Goal: Task Accomplishment & Management: Manage account settings

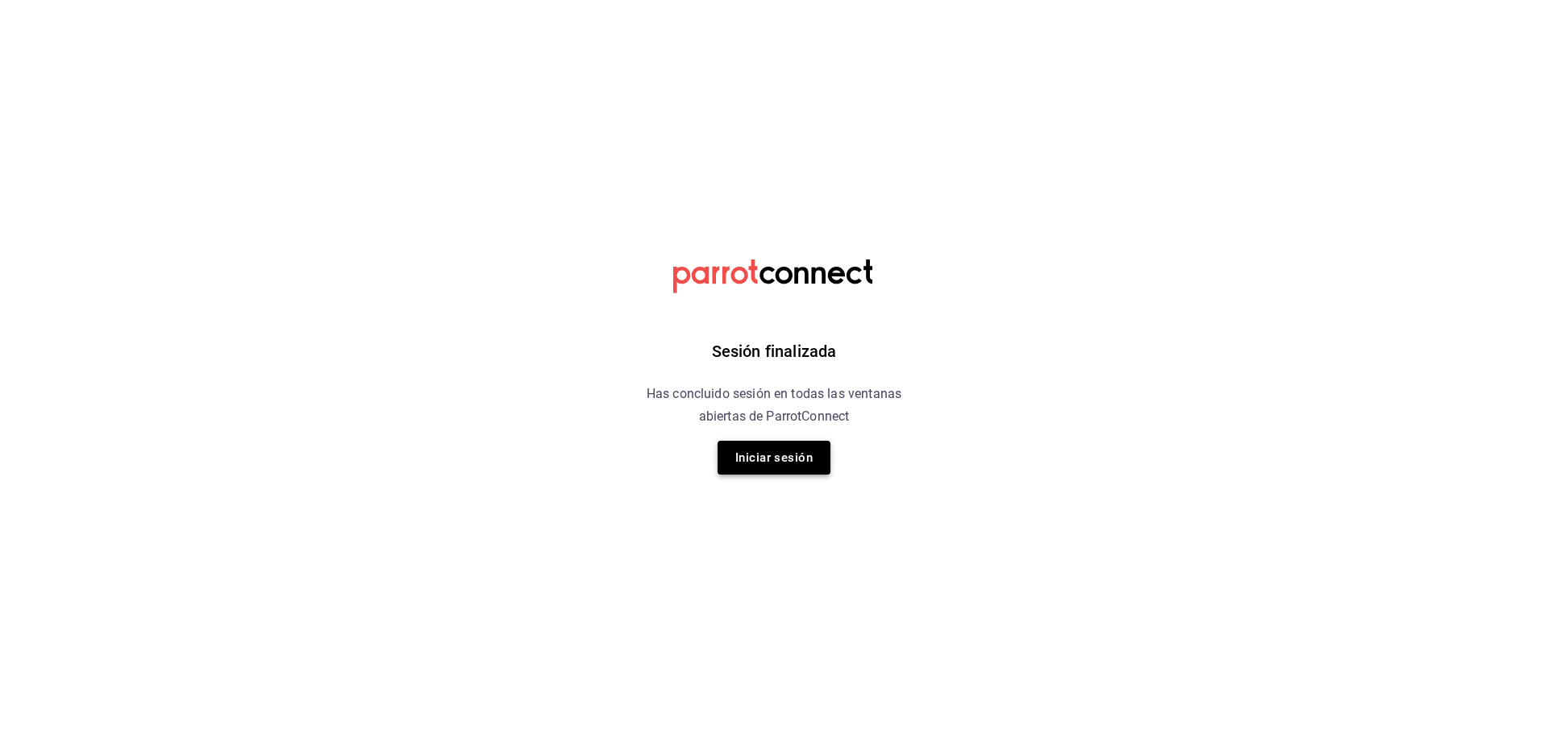
click at [788, 463] on button "Iniciar sesión" at bounding box center [773, 458] width 113 height 34
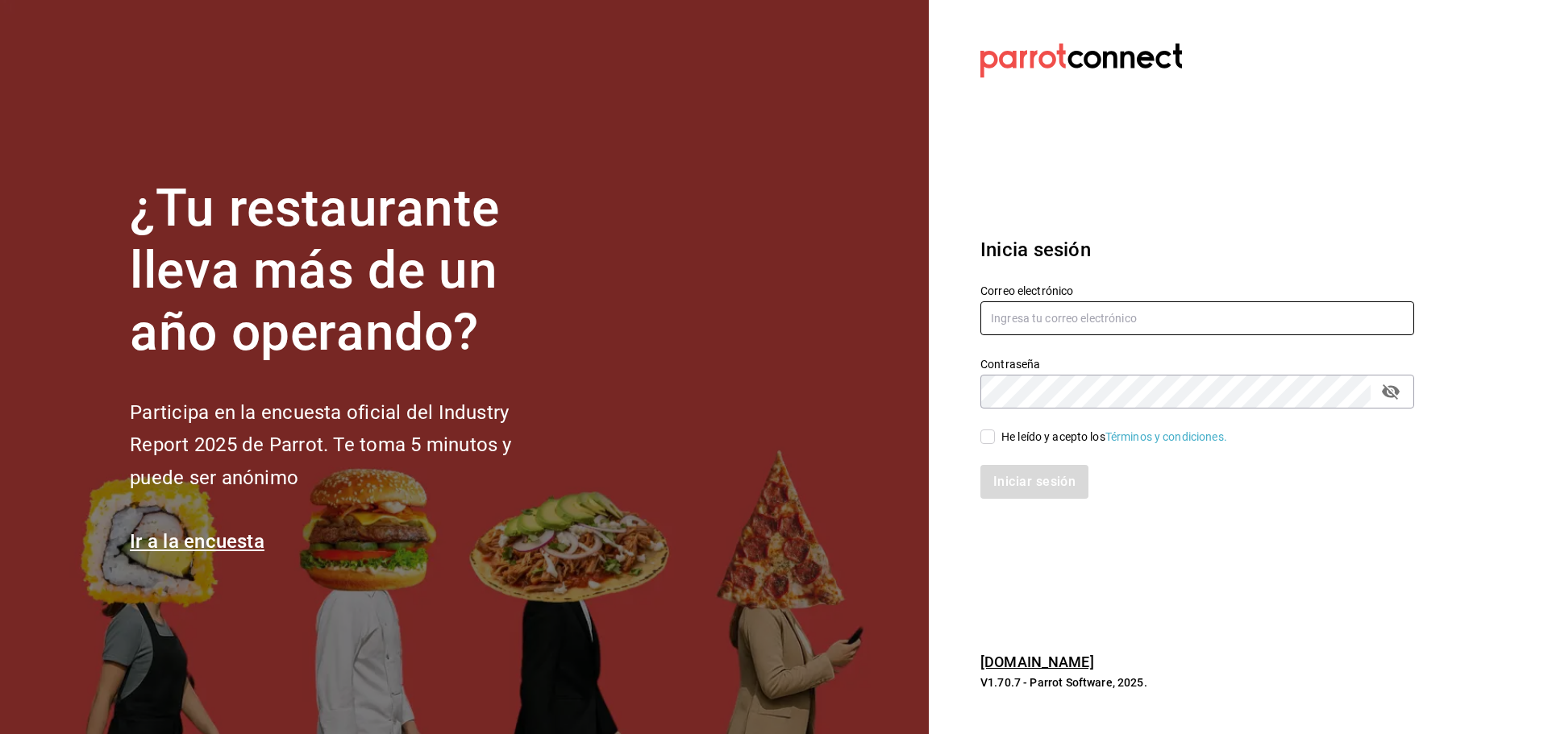
type input "[EMAIL_ADDRESS][DOMAIN_NAME]"
click at [987, 443] on input "He leído y acepto los Términos y condiciones." at bounding box center [987, 437] width 15 height 15
checkbox input "true"
click at [1018, 490] on button "Iniciar sesión" at bounding box center [1035, 482] width 110 height 34
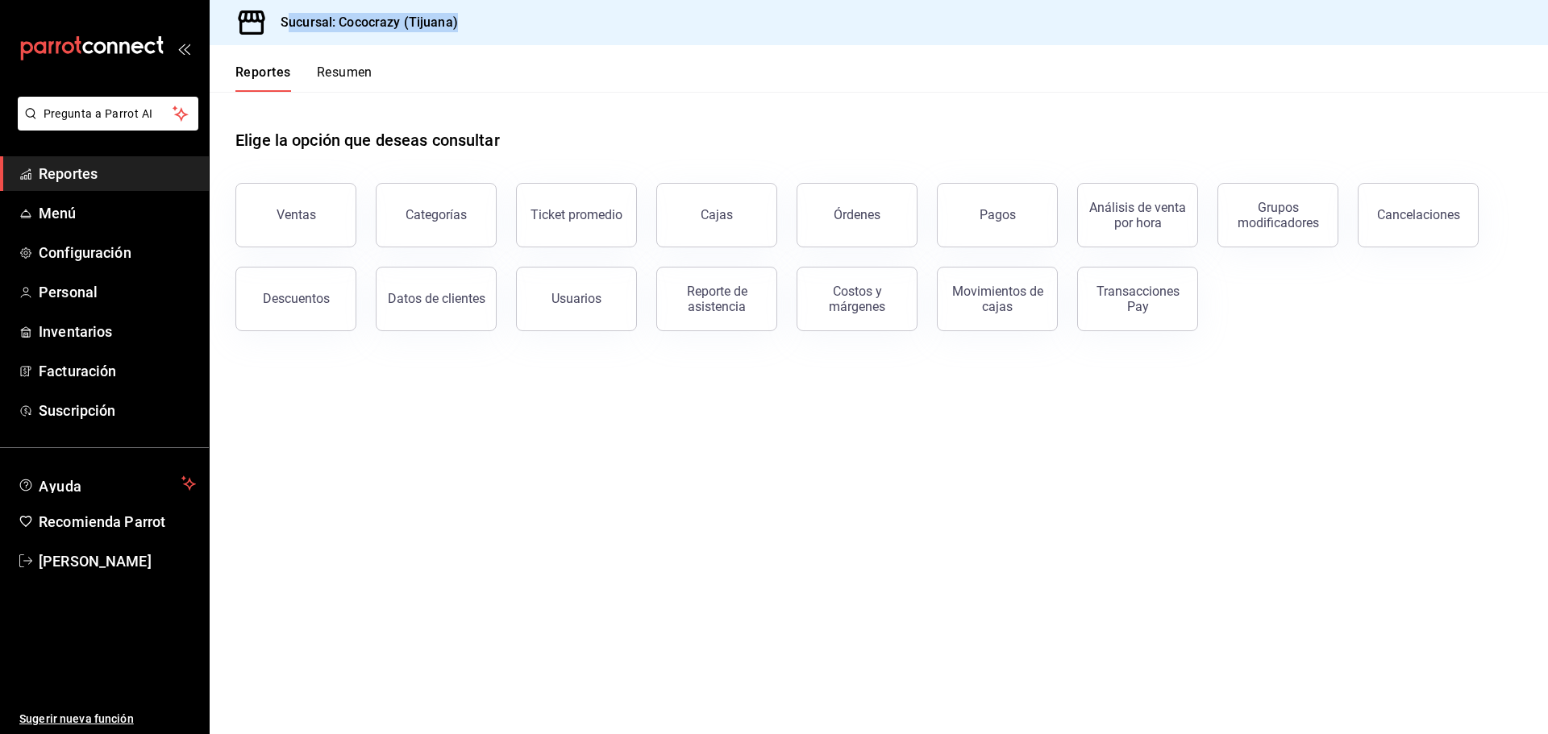
drag, startPoint x: 289, startPoint y: 22, endPoint x: 492, endPoint y: 32, distance: 203.4
click at [492, 32] on div "Sucursal: Cococrazy (Tijuana)" at bounding box center [879, 22] width 1338 height 45
click at [530, 58] on header "Reportes Resumen" at bounding box center [879, 68] width 1338 height 47
click at [134, 375] on span "Facturación" at bounding box center [117, 371] width 157 height 22
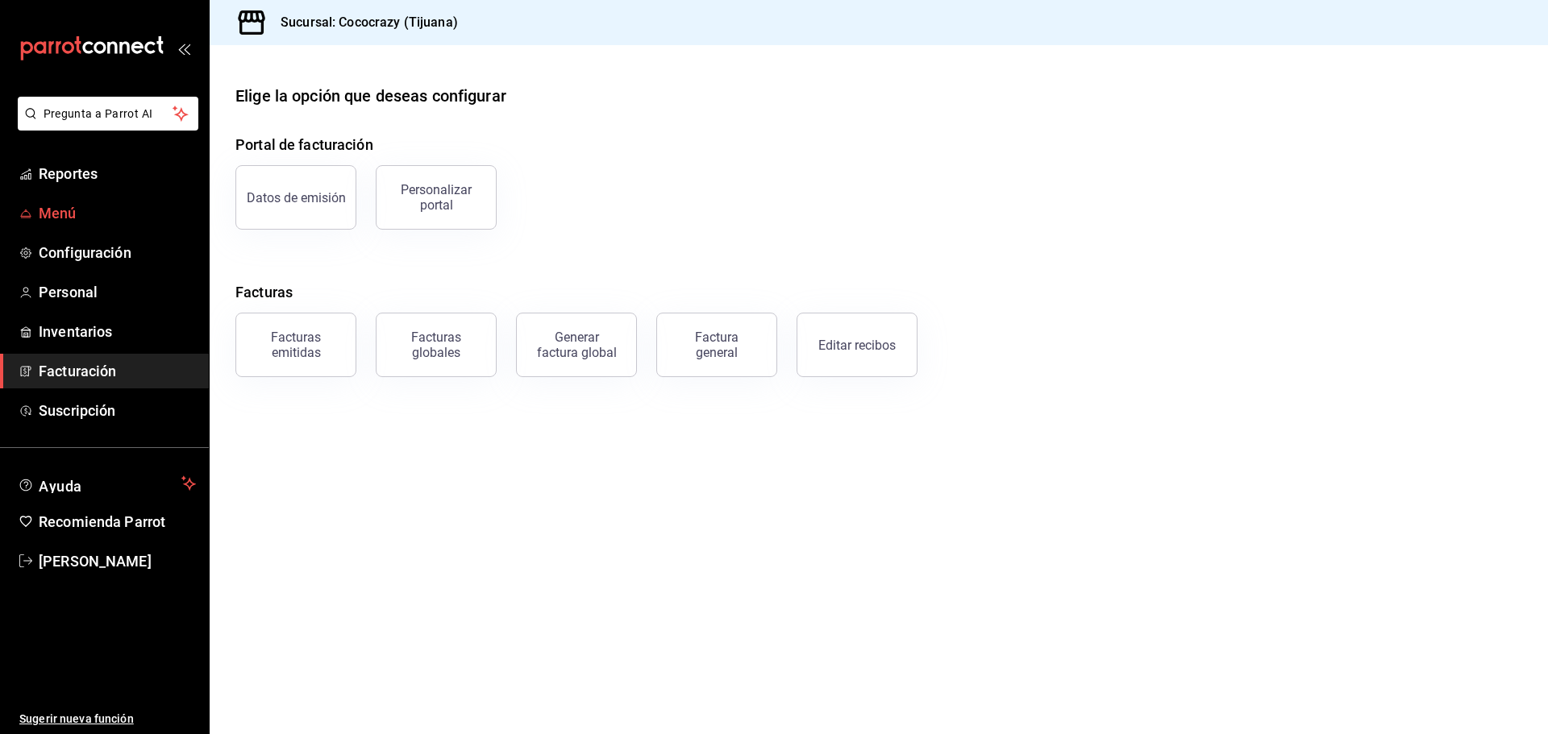
click at [81, 222] on span "Menú" at bounding box center [117, 213] width 157 height 22
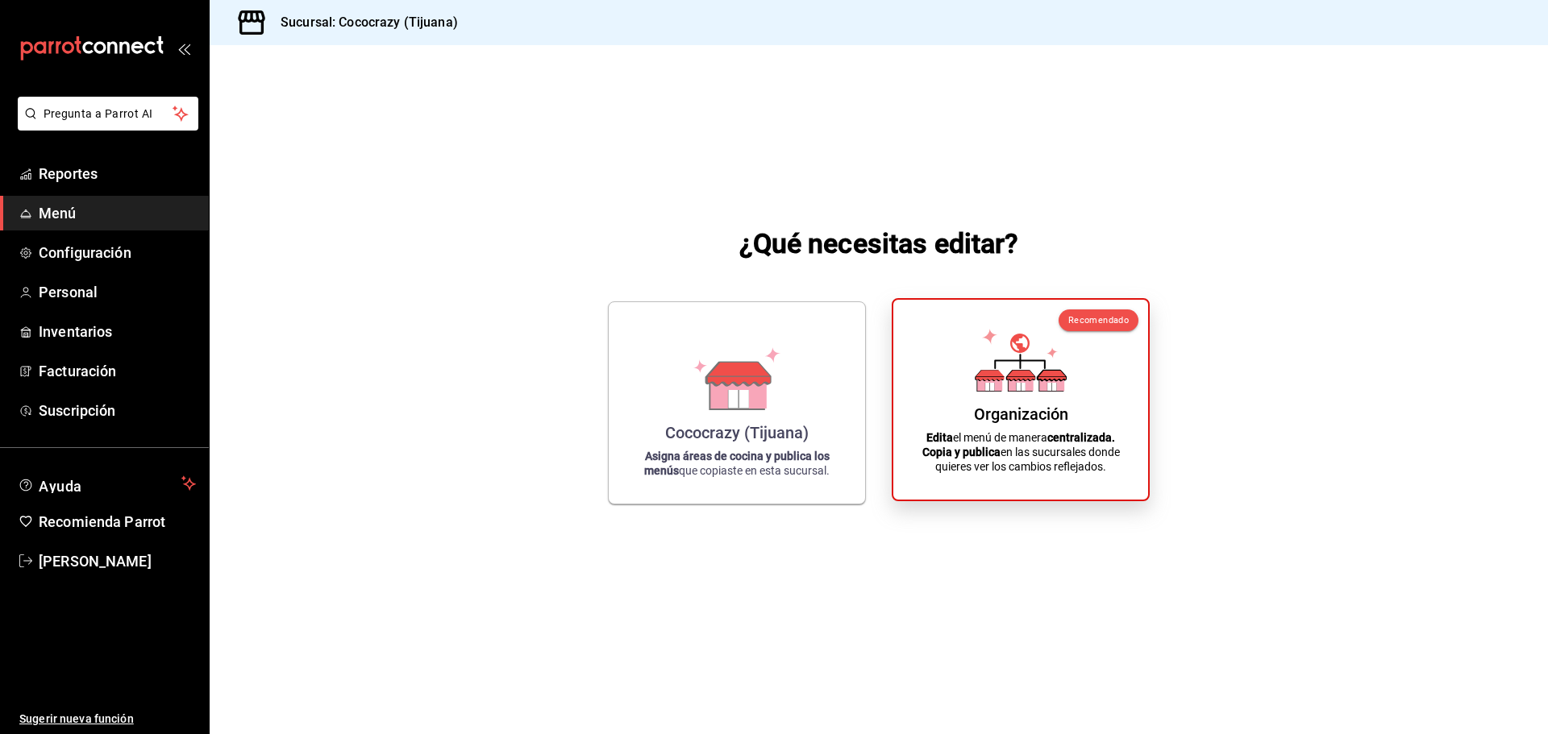
click at [993, 463] on p "Edita el menú de manera centralizada. Copia y publica en las sucursales donde q…" at bounding box center [1021, 452] width 216 height 44
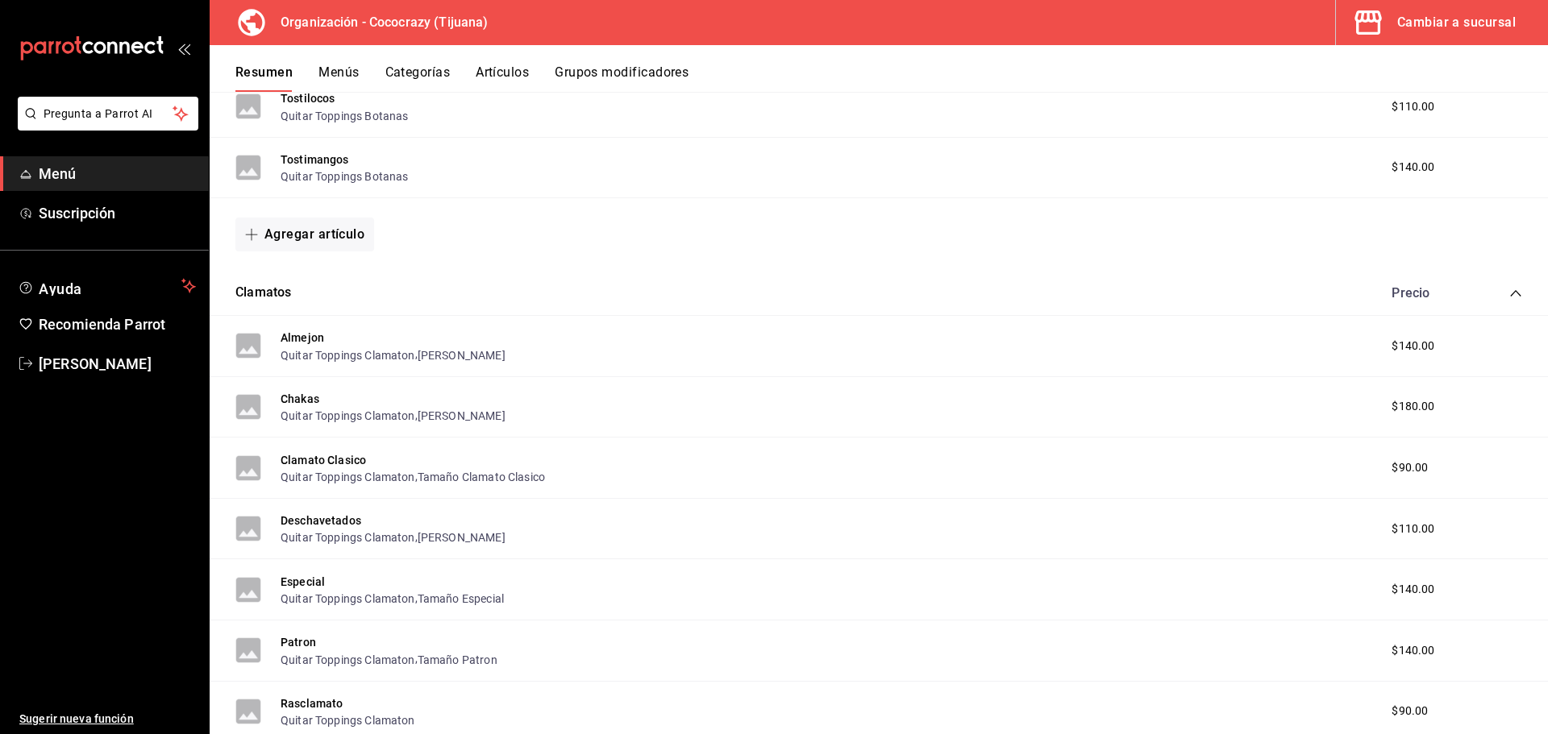
scroll to position [1503, 0]
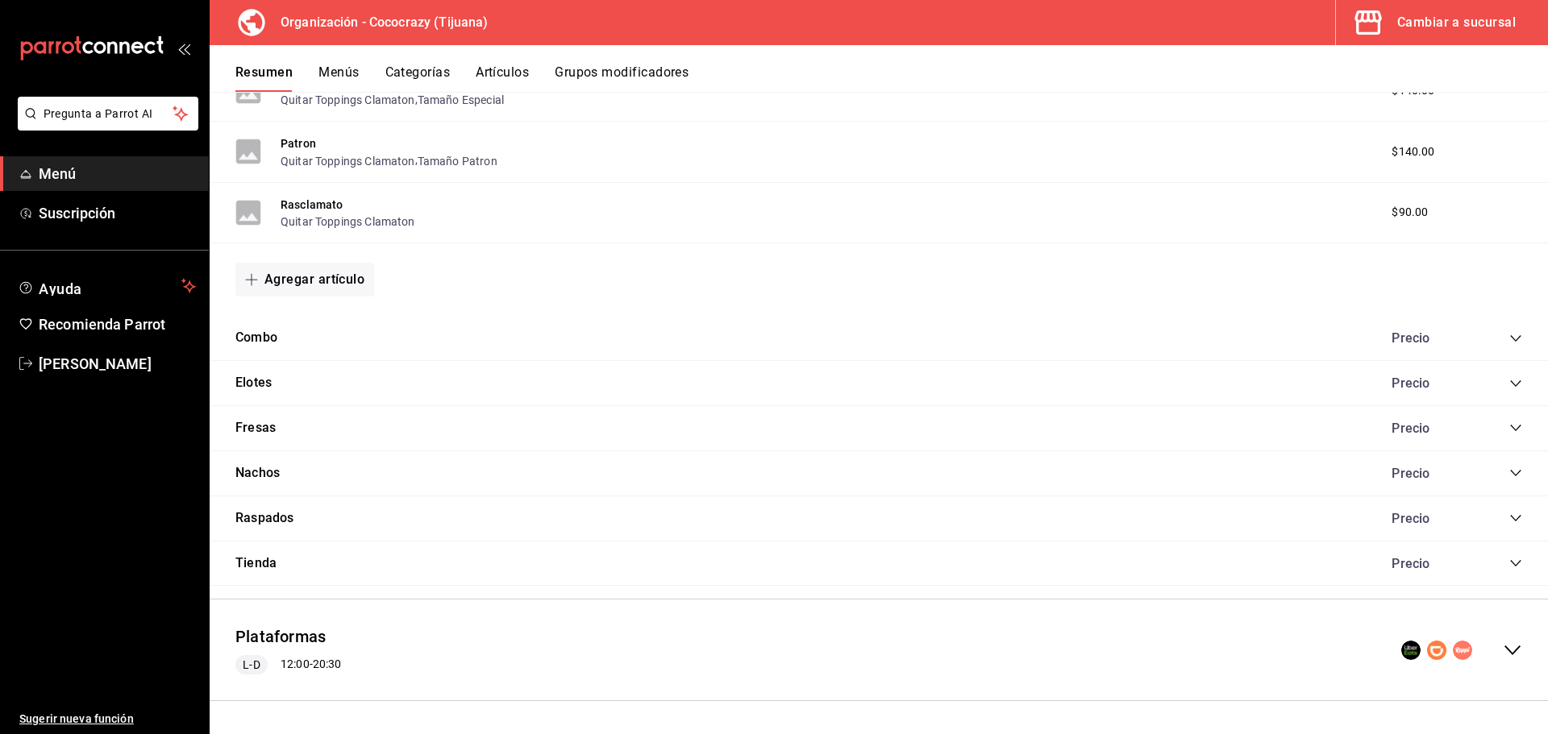
click at [1503, 657] on icon "collapse-menu-row" at bounding box center [1512, 650] width 19 height 19
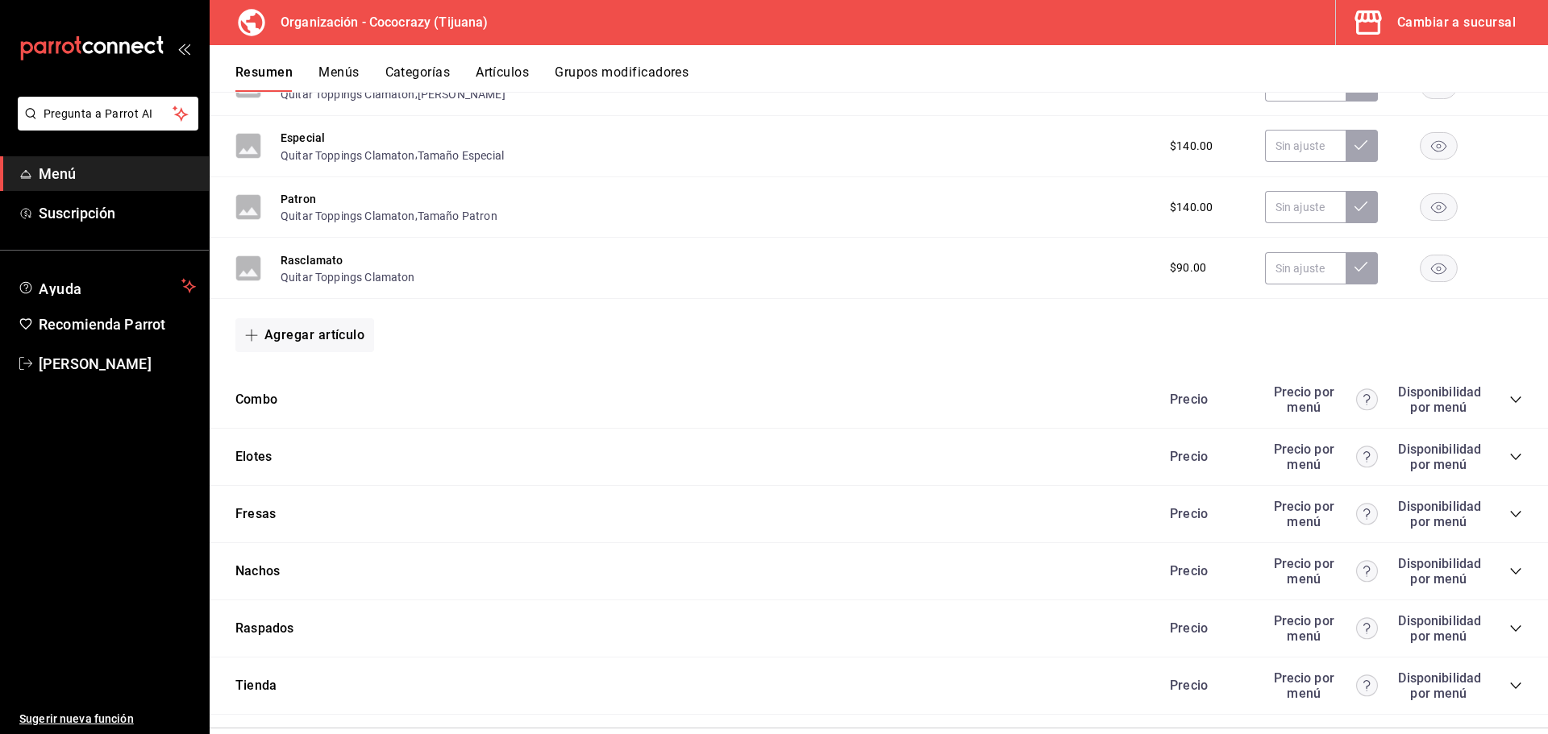
scroll to position [3372, 0]
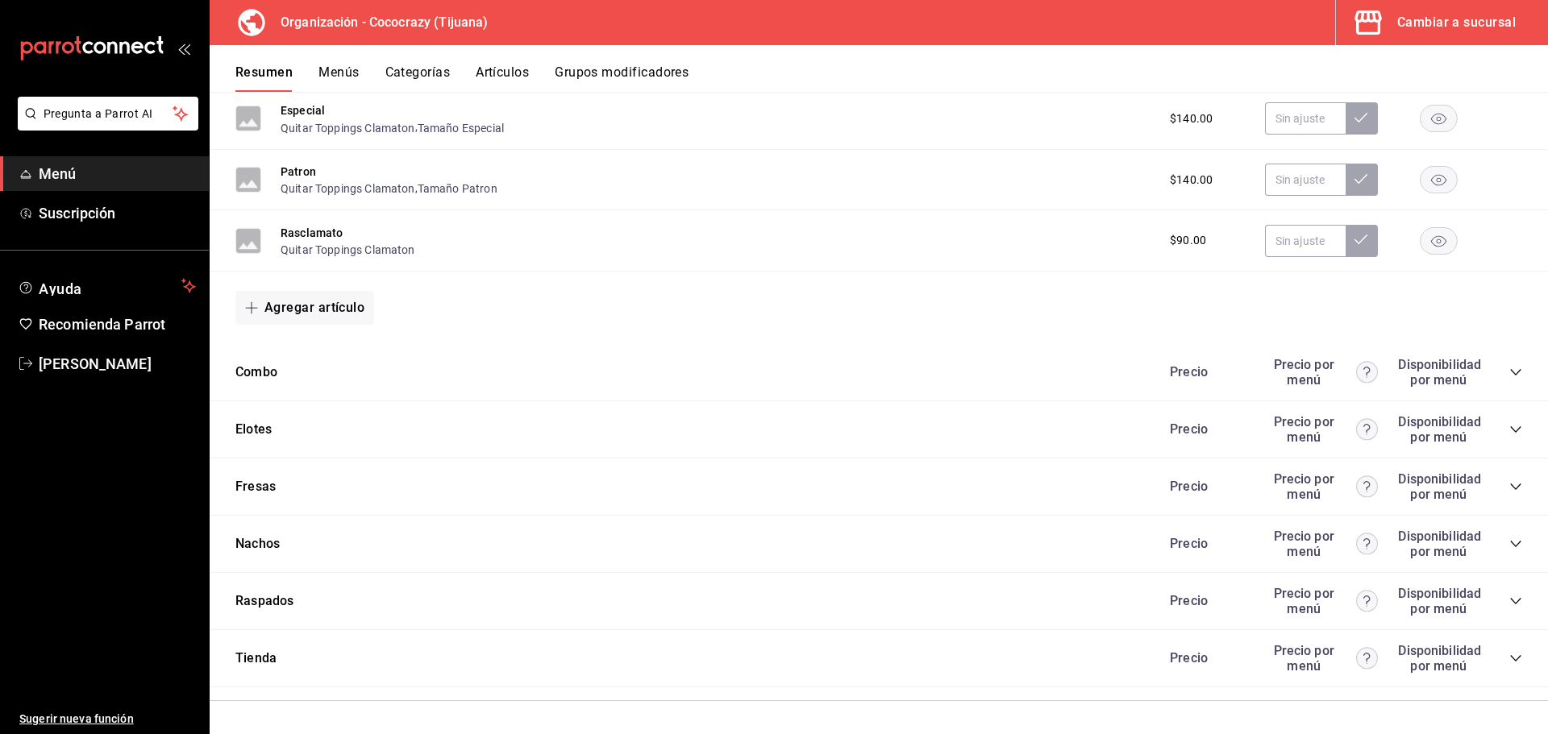
click at [1509, 493] on icon "collapse-category-row" at bounding box center [1515, 486] width 13 height 13
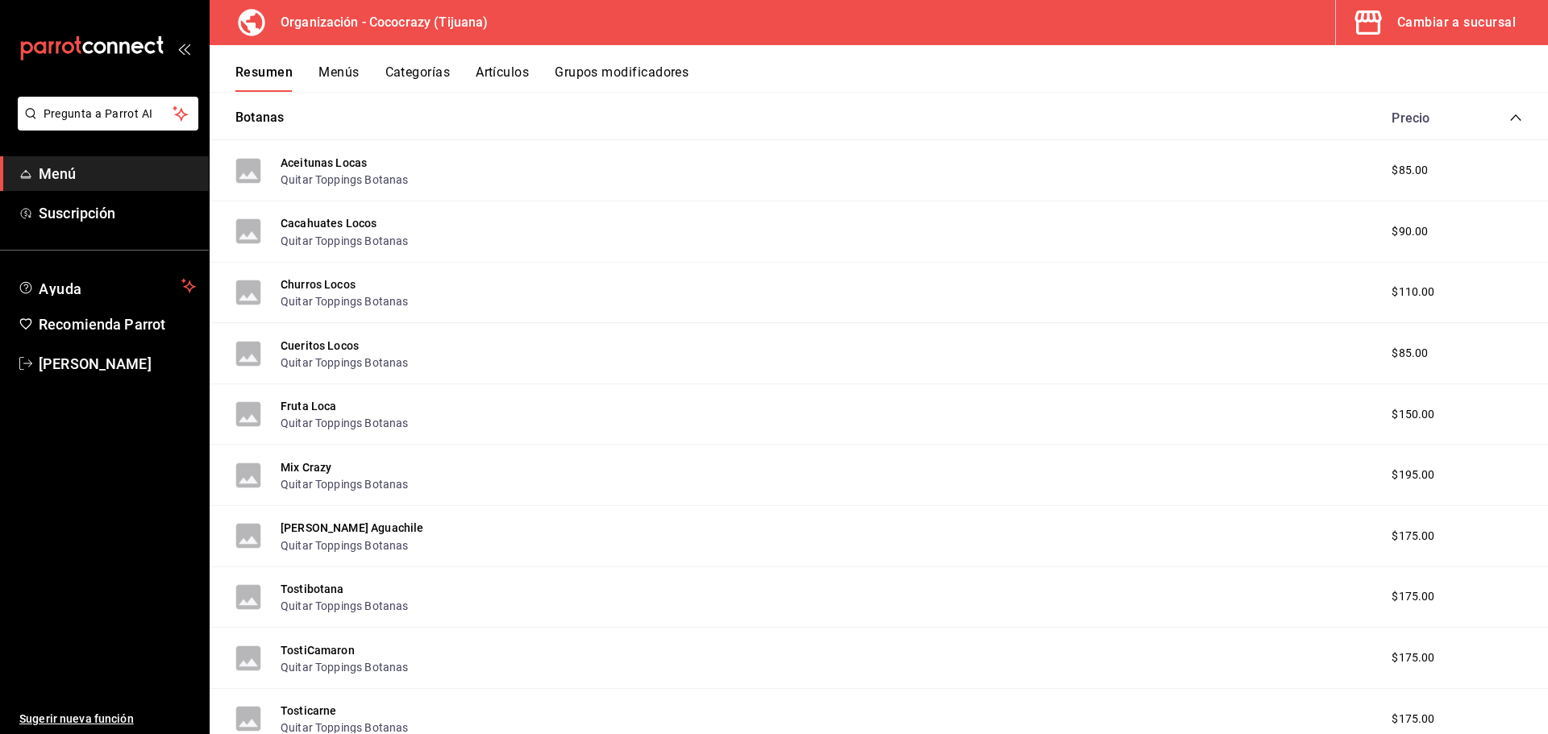
scroll to position [0, 0]
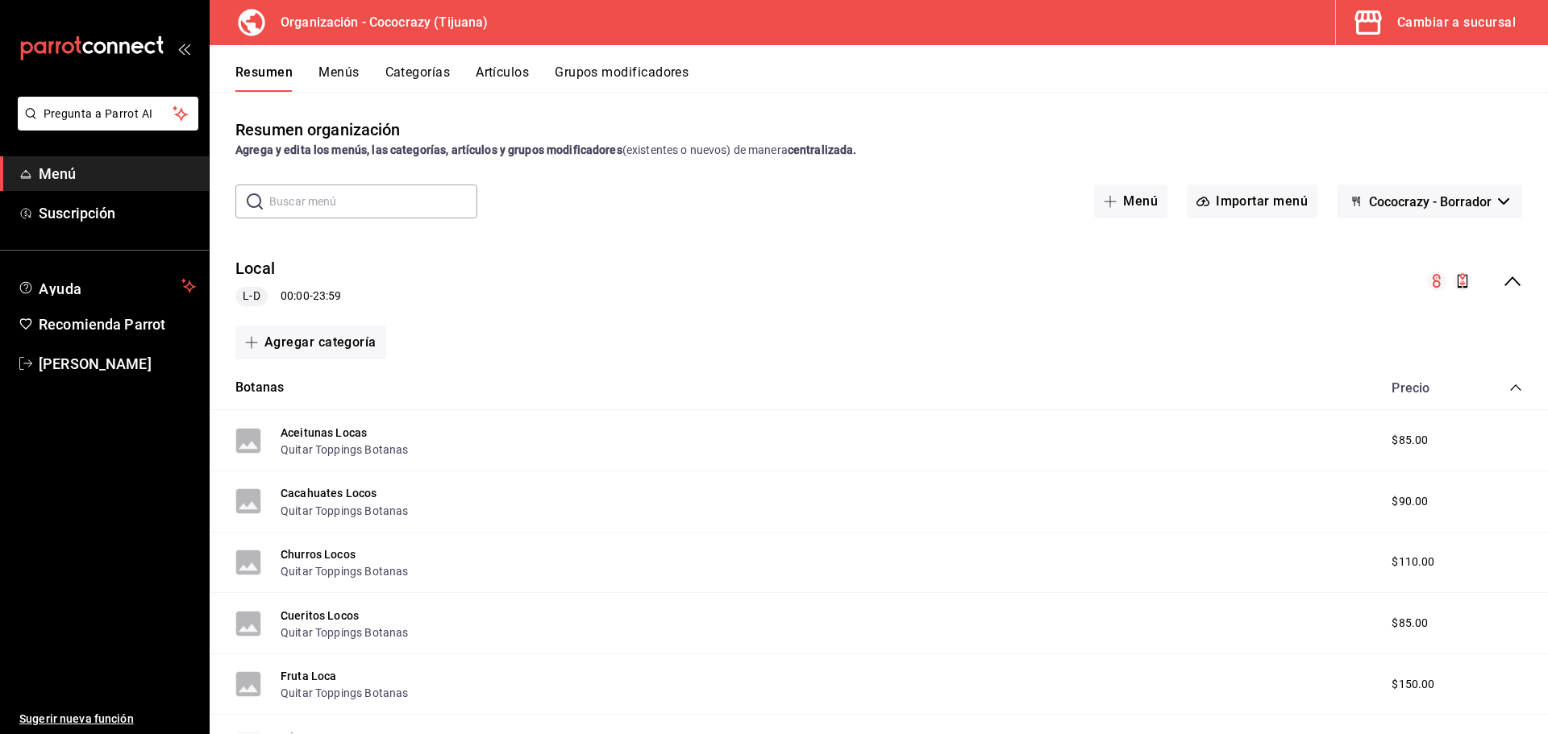
click at [1504, 274] on icon "collapse-menu-row" at bounding box center [1512, 281] width 19 height 19
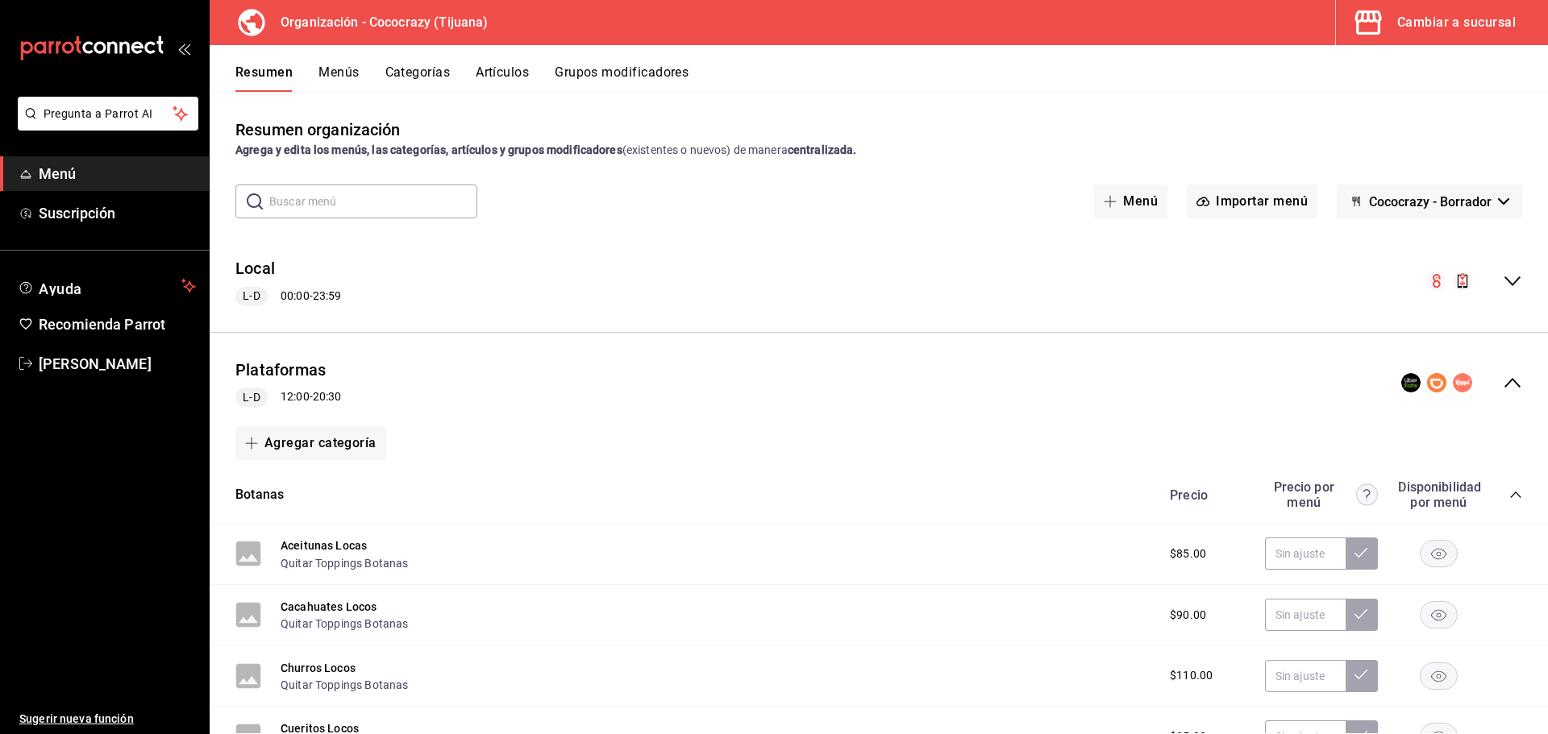
click at [335, 68] on button "Menús" at bounding box center [338, 77] width 40 height 27
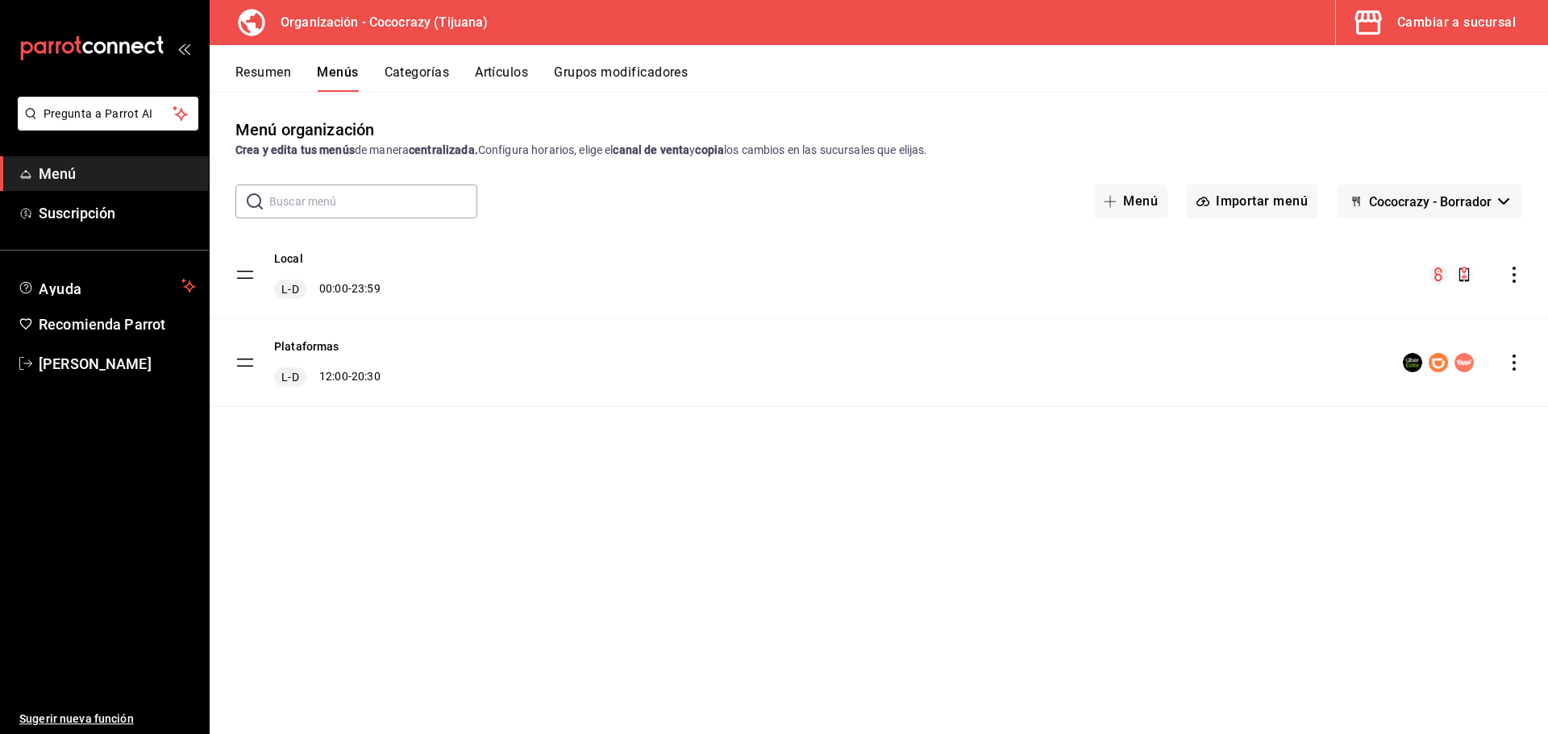
click at [1514, 355] on div "menu-maker-table" at bounding box center [1462, 362] width 119 height 19
click at [1512, 364] on icon "actions" at bounding box center [1514, 363] width 16 height 16
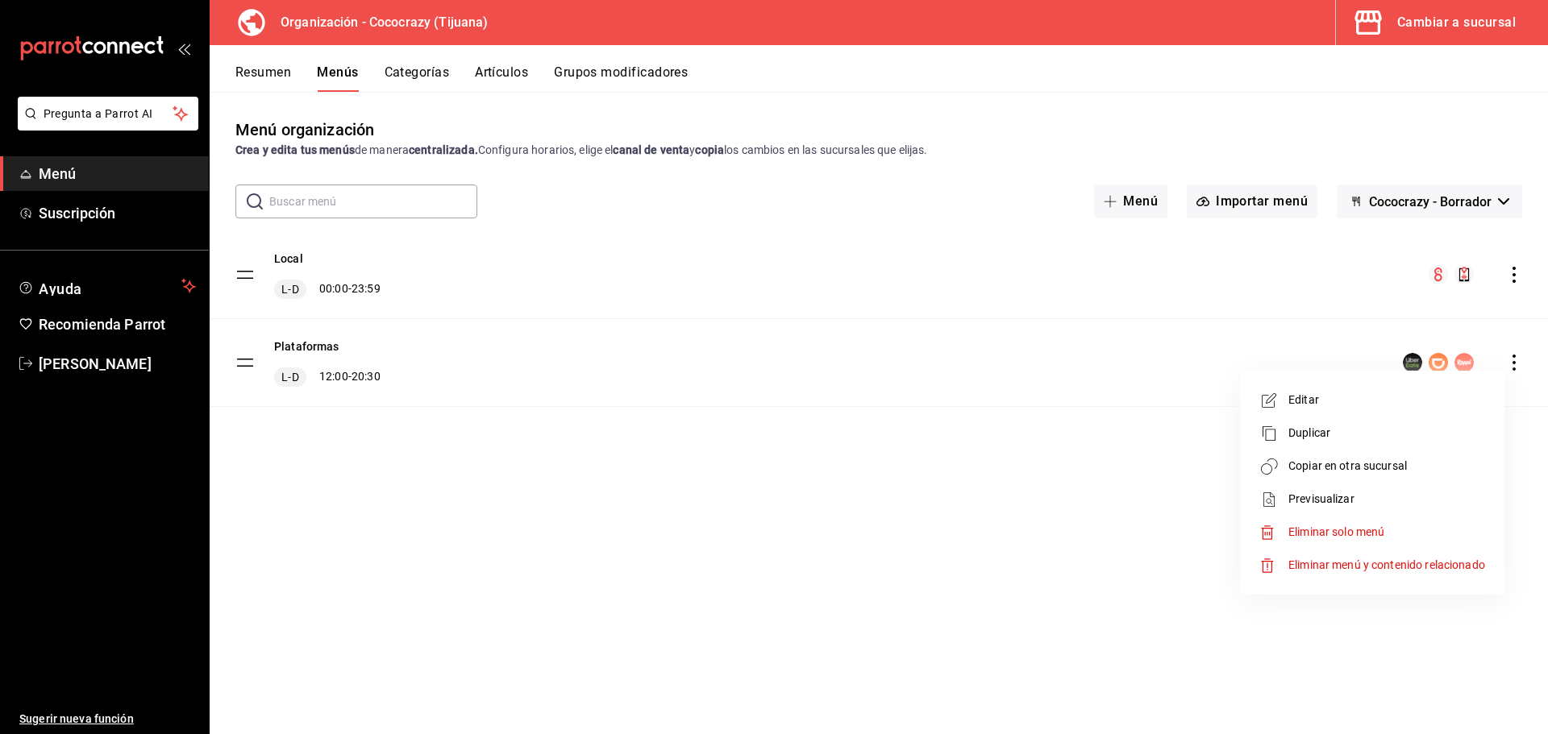
click at [1456, 567] on span "Eliminar menú y contenido relacionado" at bounding box center [1386, 565] width 197 height 13
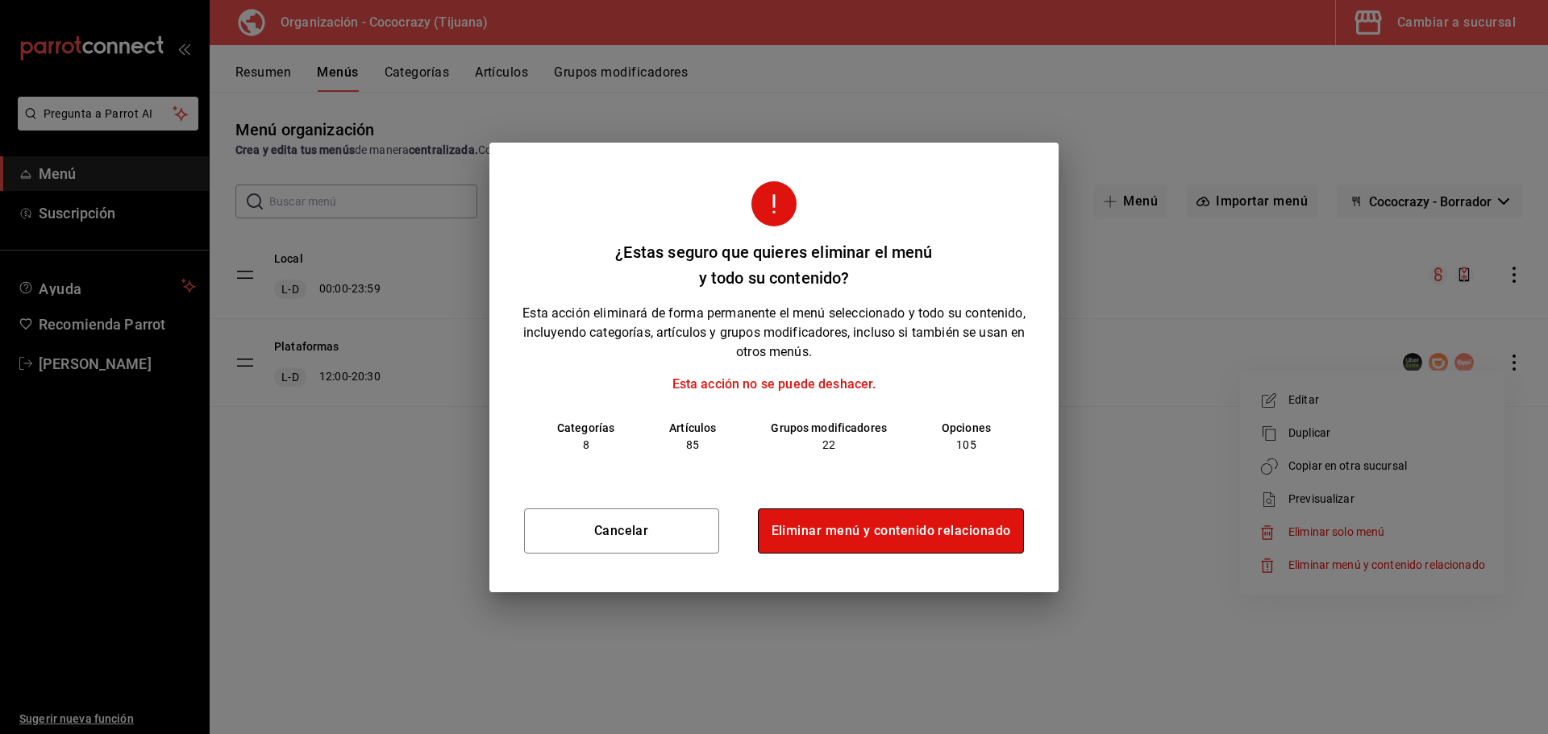
click at [930, 530] on button "Eliminar menú y contenido relacionado" at bounding box center [891, 531] width 267 height 45
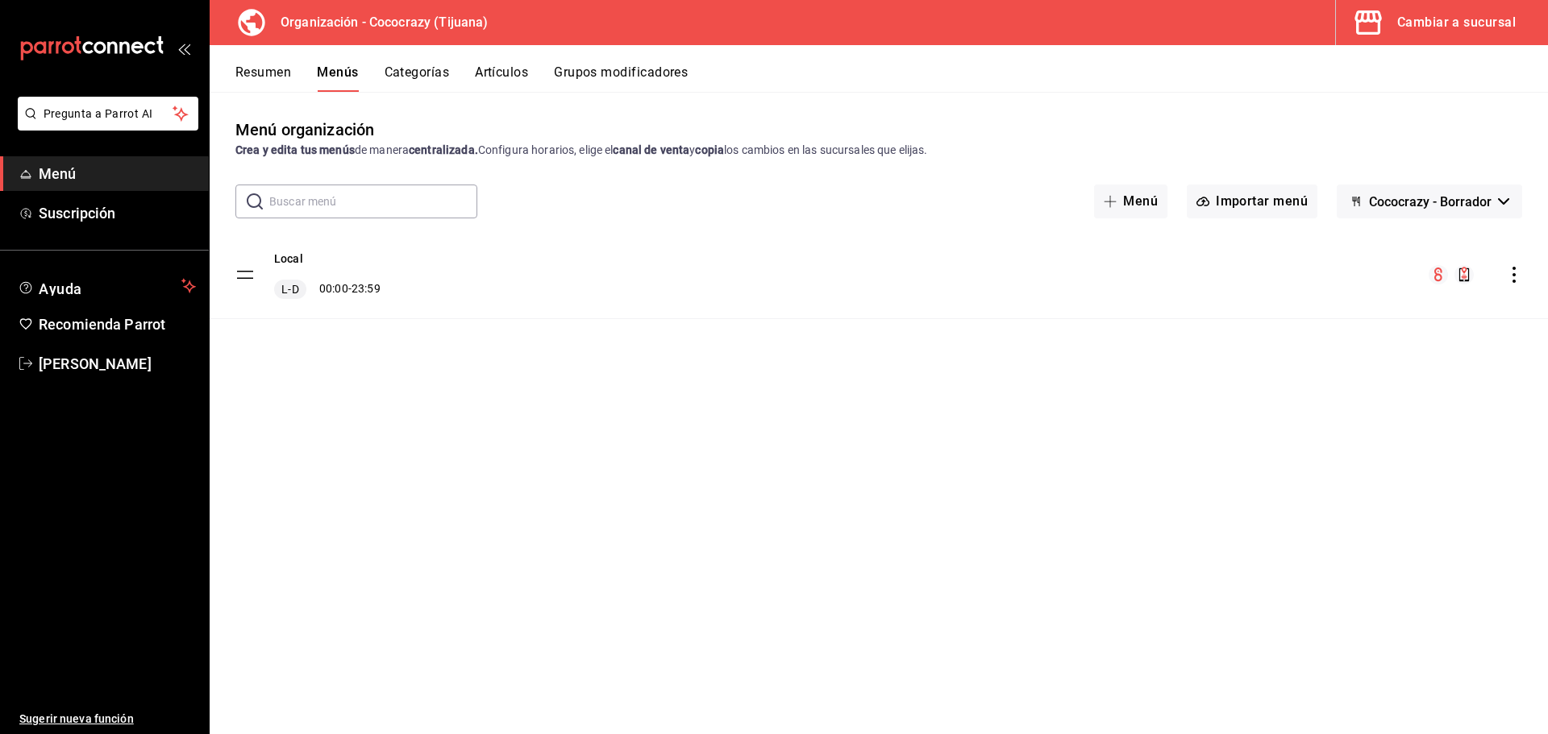
click at [1511, 276] on icon "actions" at bounding box center [1514, 275] width 16 height 16
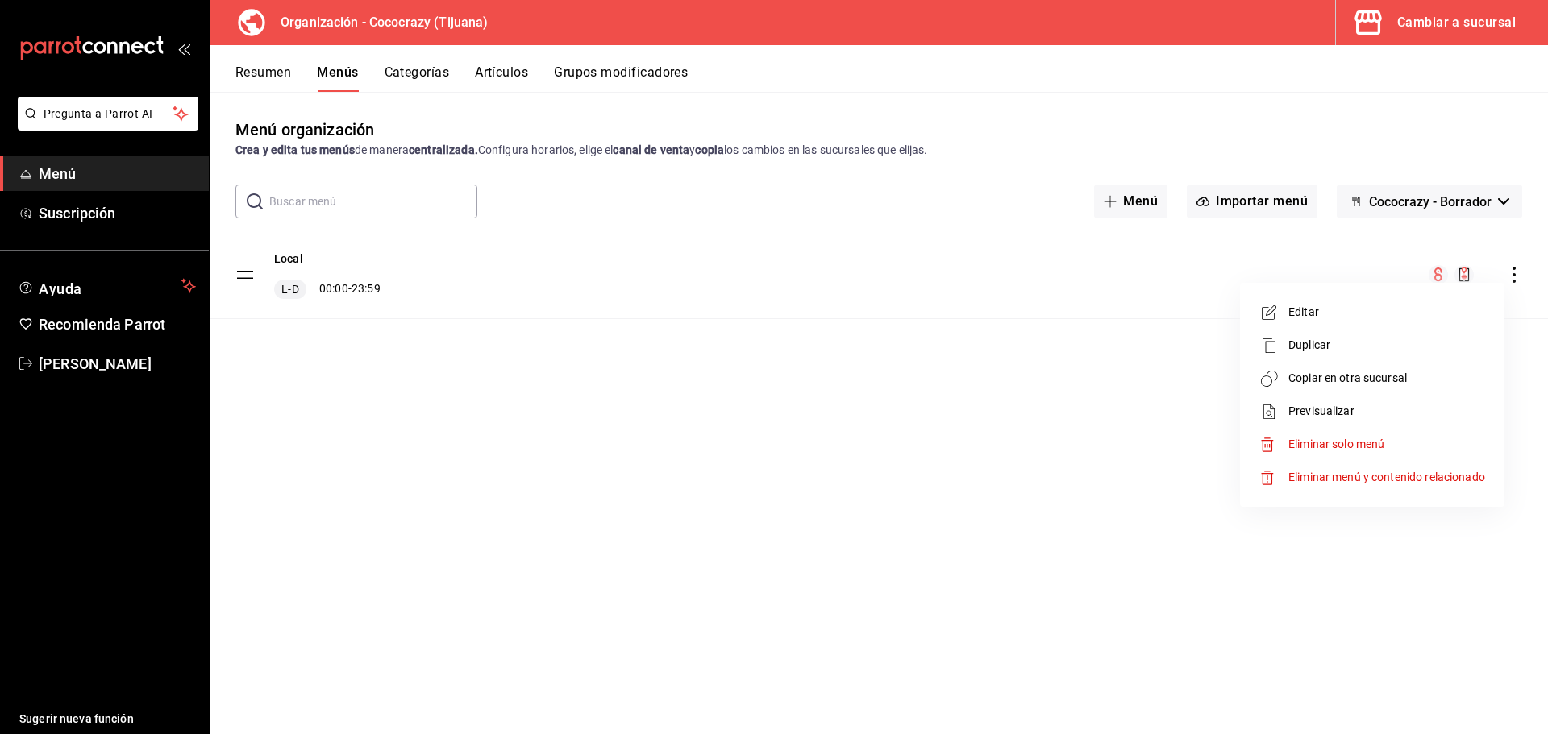
click at [1390, 318] on span "Editar" at bounding box center [1386, 312] width 197 height 17
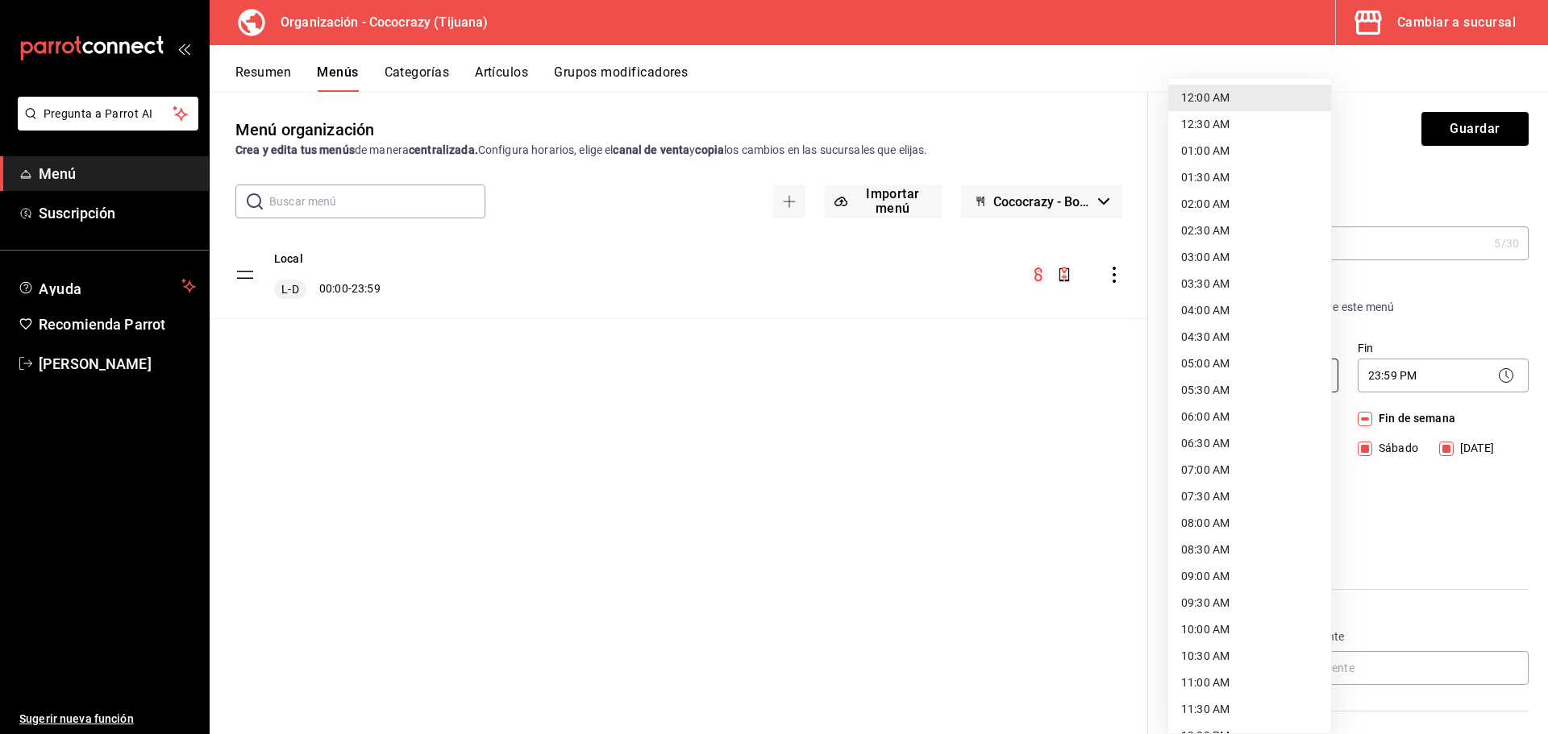
click at [1174, 377] on body "Pregunta a Parrot AI Menú Suscripción Ayuda Recomienda Parrot [PERSON_NAME] Sug…" at bounding box center [774, 367] width 1548 height 734
click at [1222, 631] on li "10:00 AM" at bounding box center [1249, 630] width 163 height 27
type input "10:00"
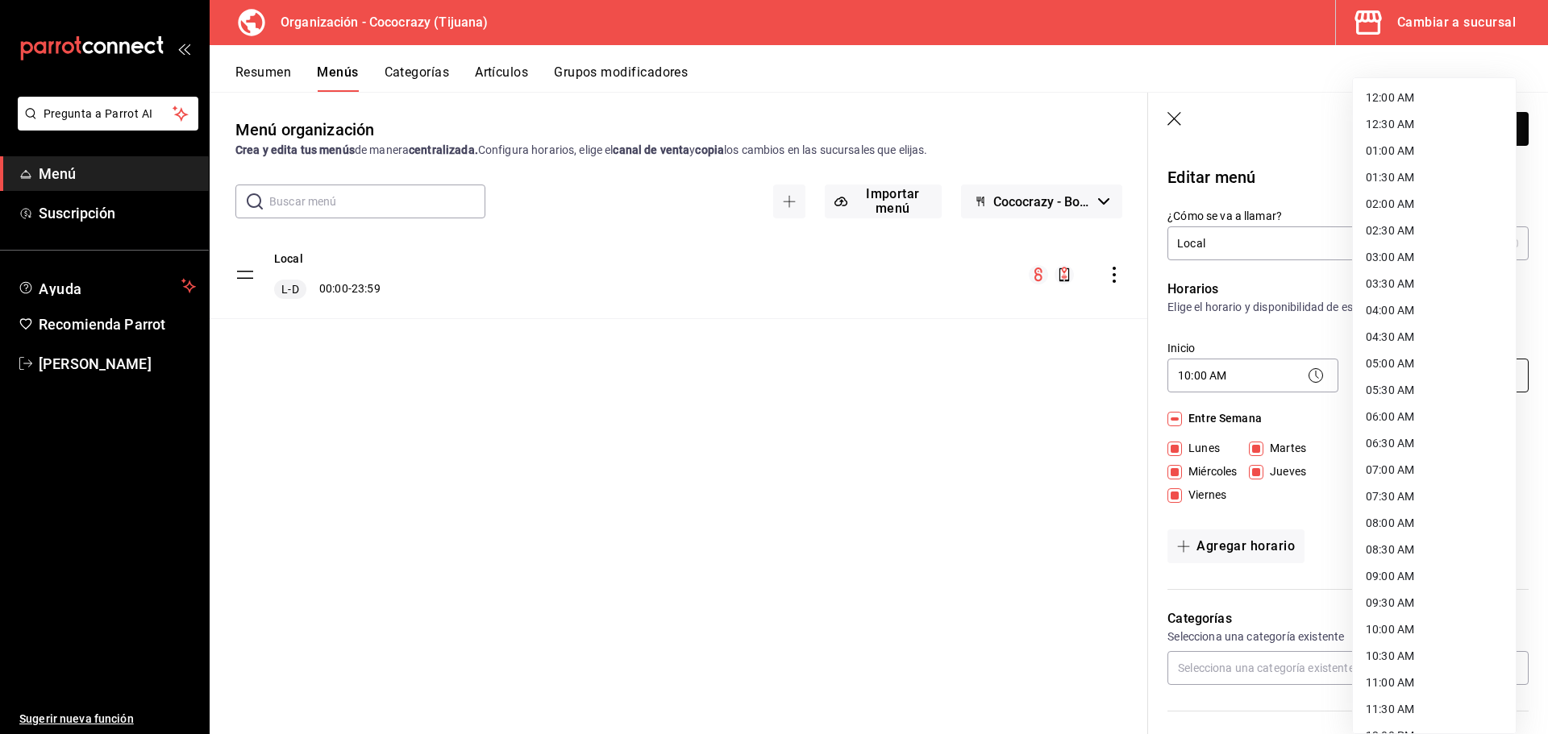
click at [1411, 379] on body "Pregunta a Parrot AI Menú Suscripción Ayuda Recomienda Parrot [PERSON_NAME] Sug…" at bounding box center [774, 367] width 1548 height 734
click at [1406, 526] on li "20:30 PM" at bounding box center [1434, 527] width 163 height 27
type input "20:30"
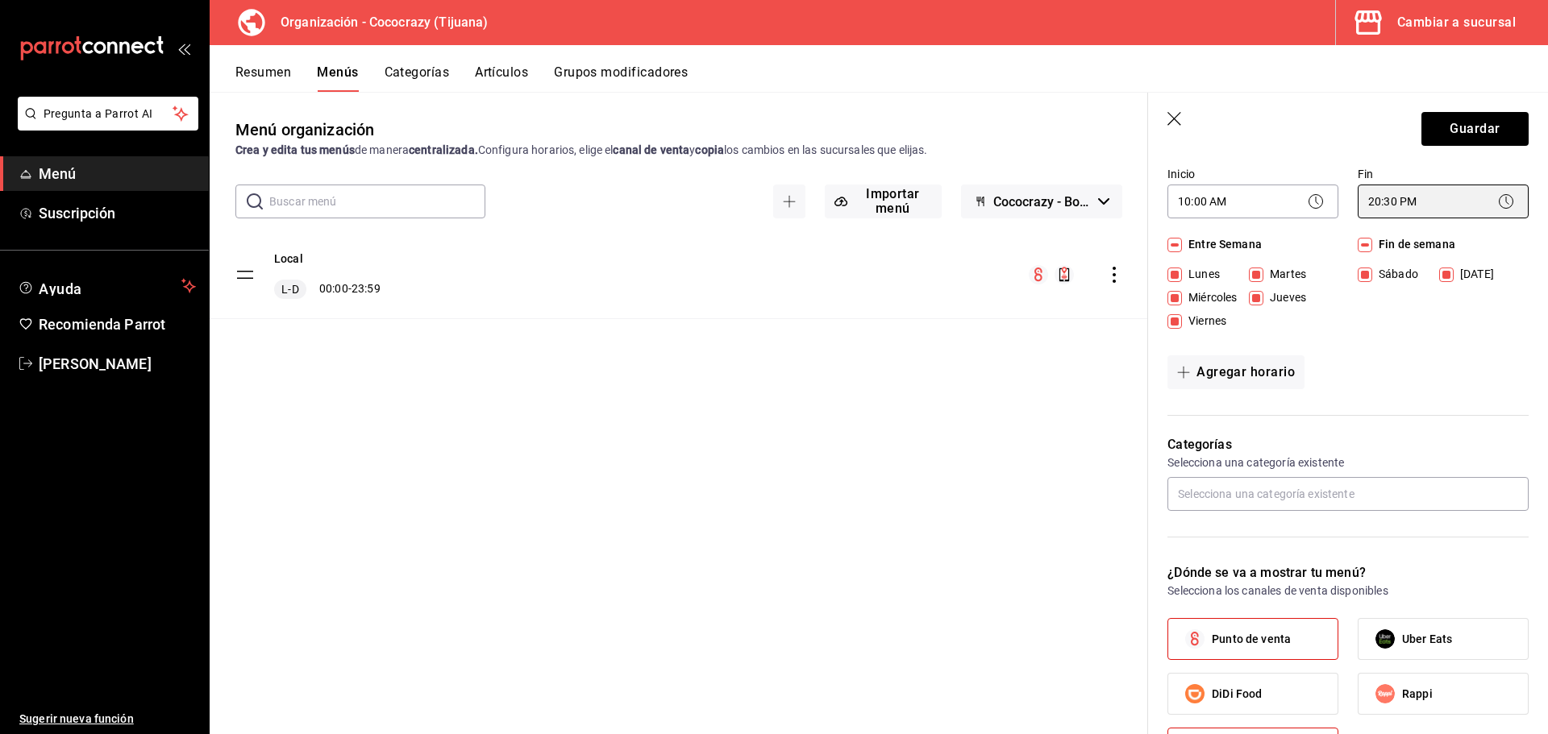
scroll to position [242, 0]
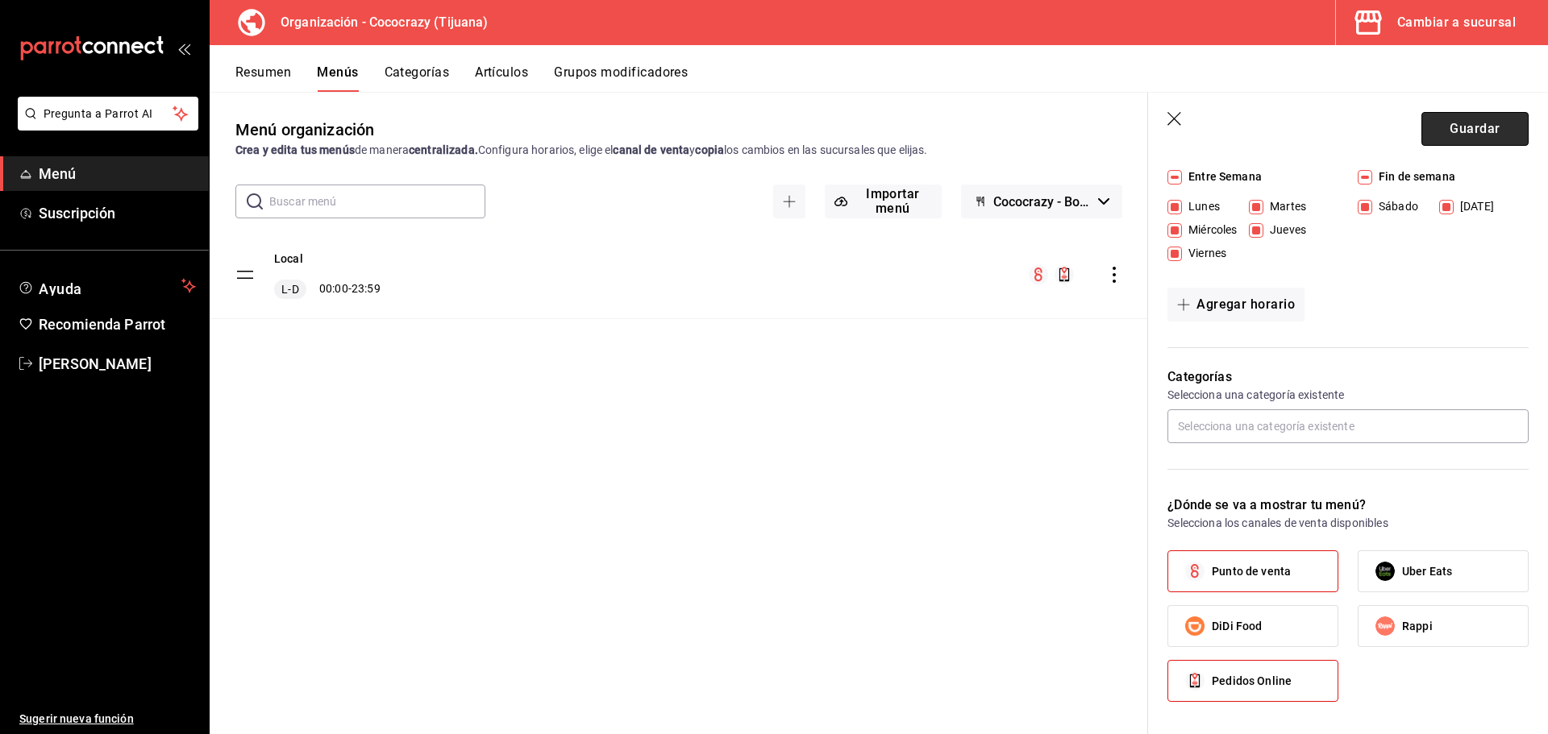
click at [1466, 139] on button "Guardar" at bounding box center [1474, 129] width 107 height 34
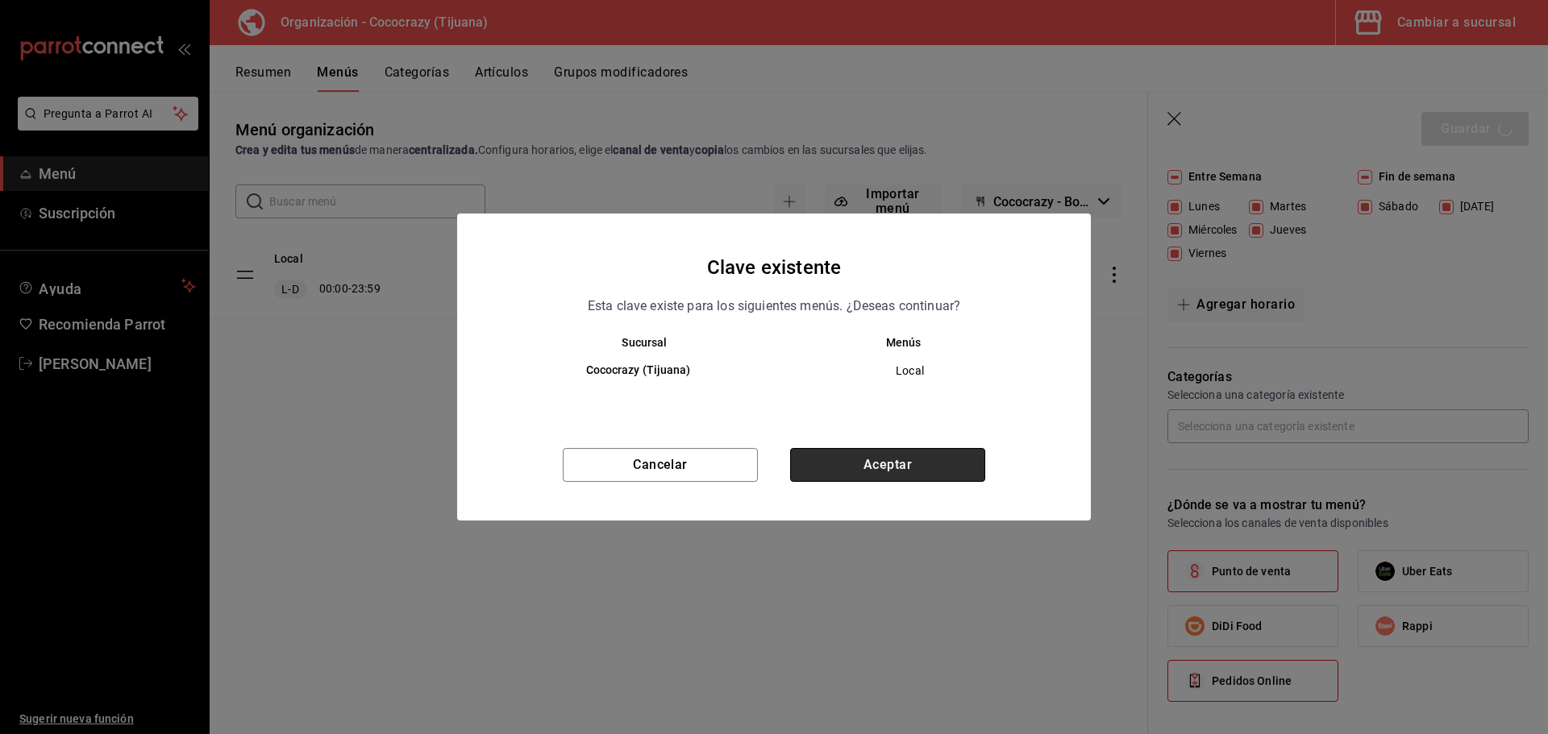
click at [888, 479] on button "Aceptar" at bounding box center [887, 465] width 195 height 34
checkbox input "false"
type input "1758758824542"
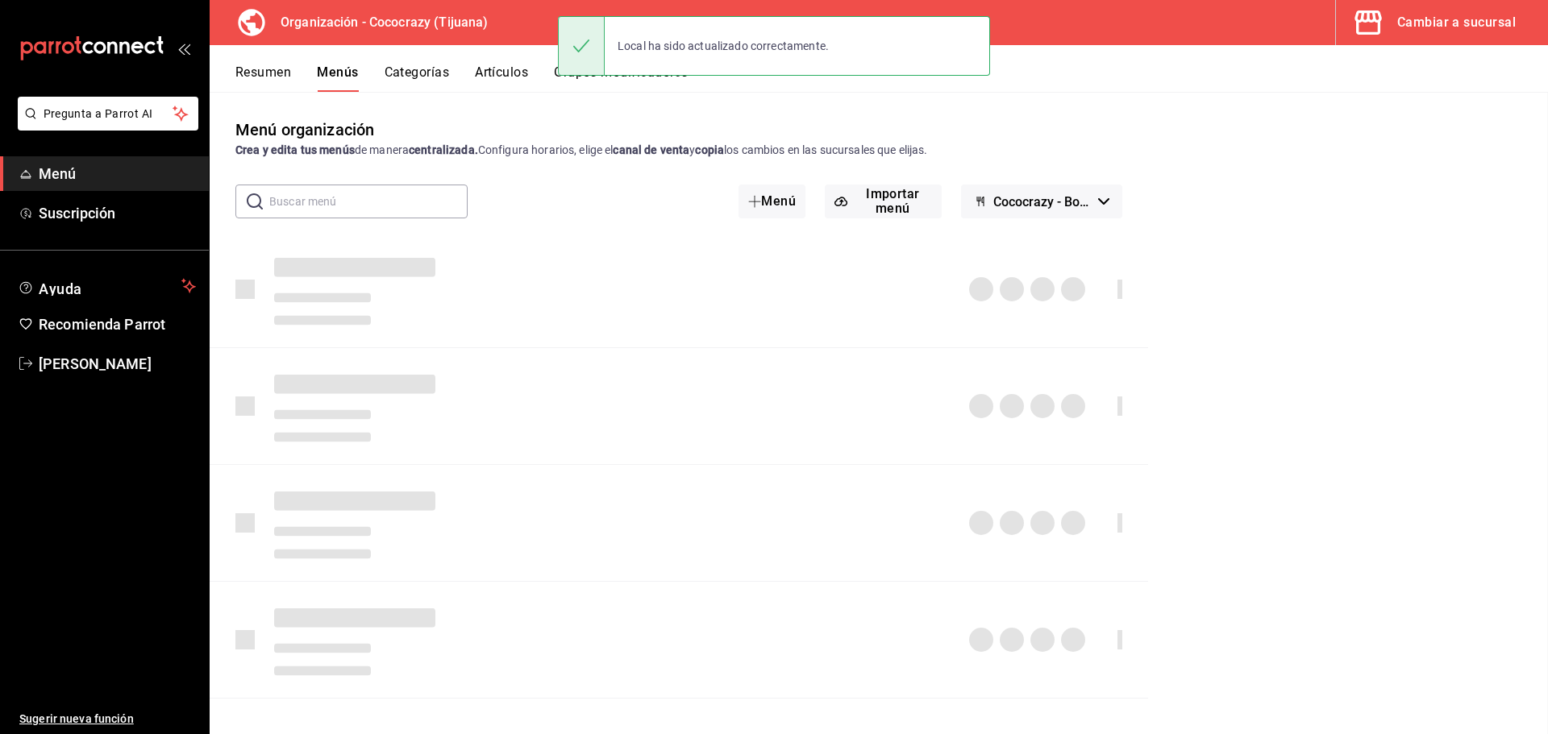
checkbox input "false"
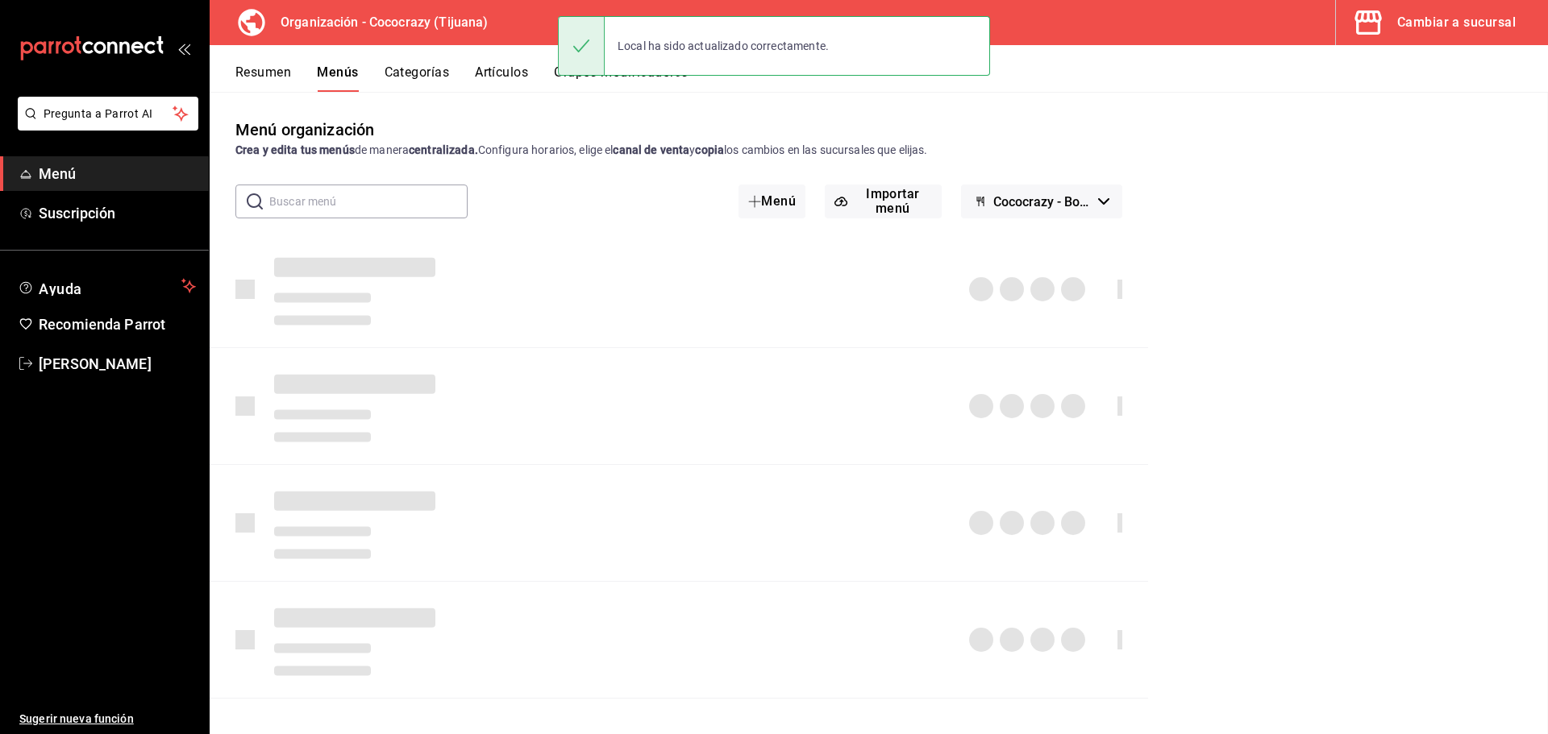
checkbox input "false"
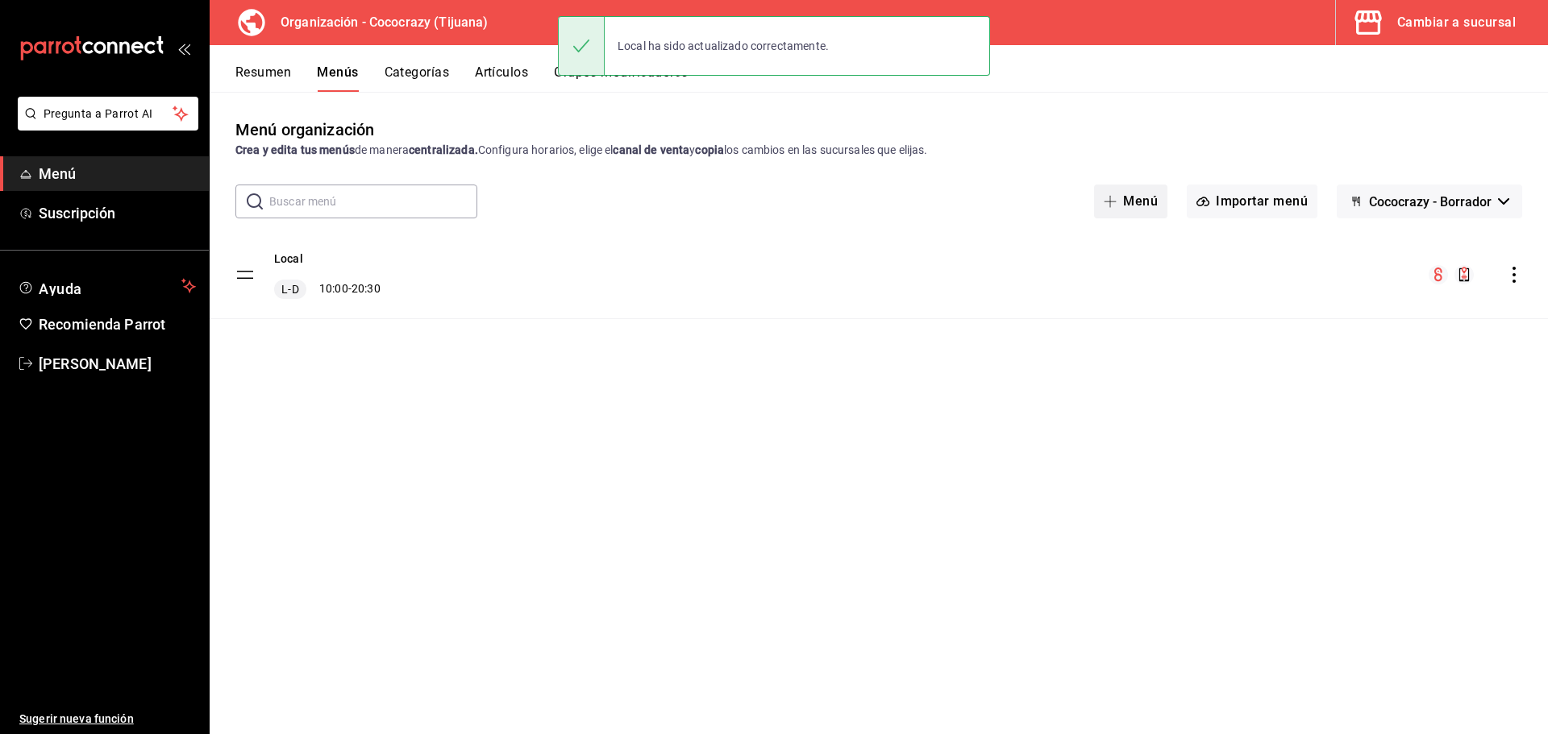
click at [1125, 193] on button "Menú" at bounding box center [1130, 202] width 73 height 34
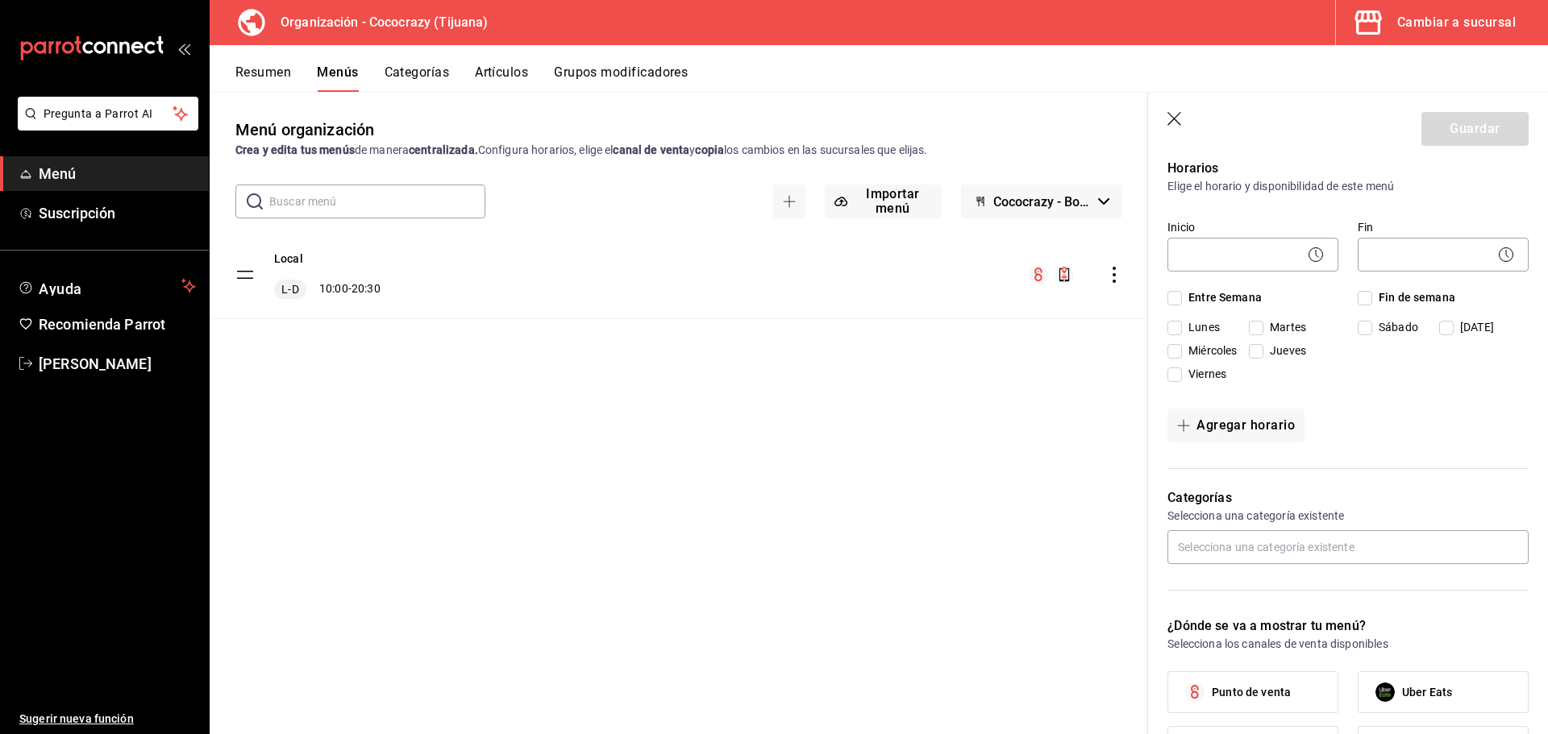
scroll to position [242, 0]
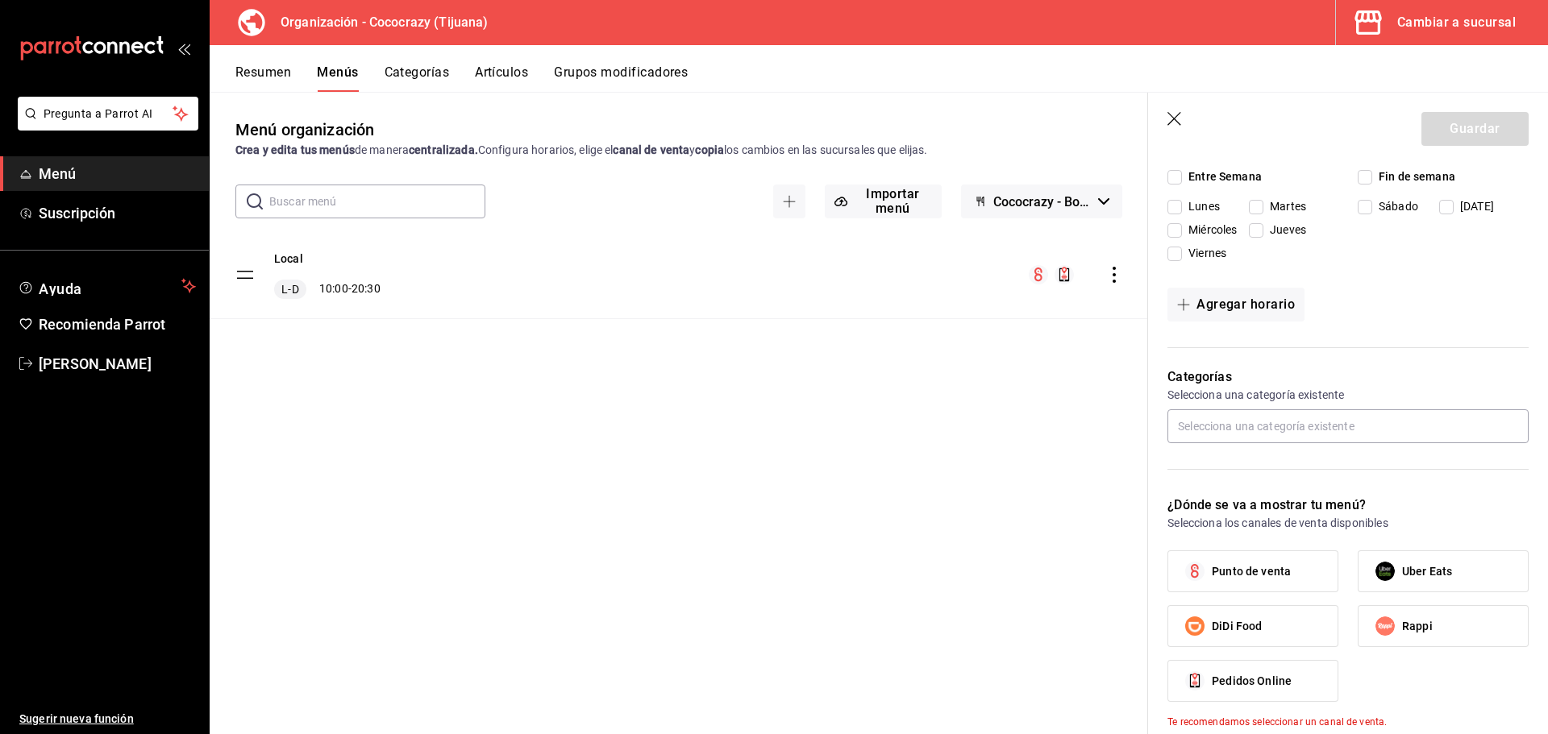
click at [1287, 634] on label "DiDi Food" at bounding box center [1252, 626] width 169 height 40
click at [1212, 634] on input "DiDi Food" at bounding box center [1195, 626] width 34 height 34
checkbox input "true"
click at [1382, 630] on input "Rappi" at bounding box center [1385, 626] width 34 height 34
checkbox input "true"
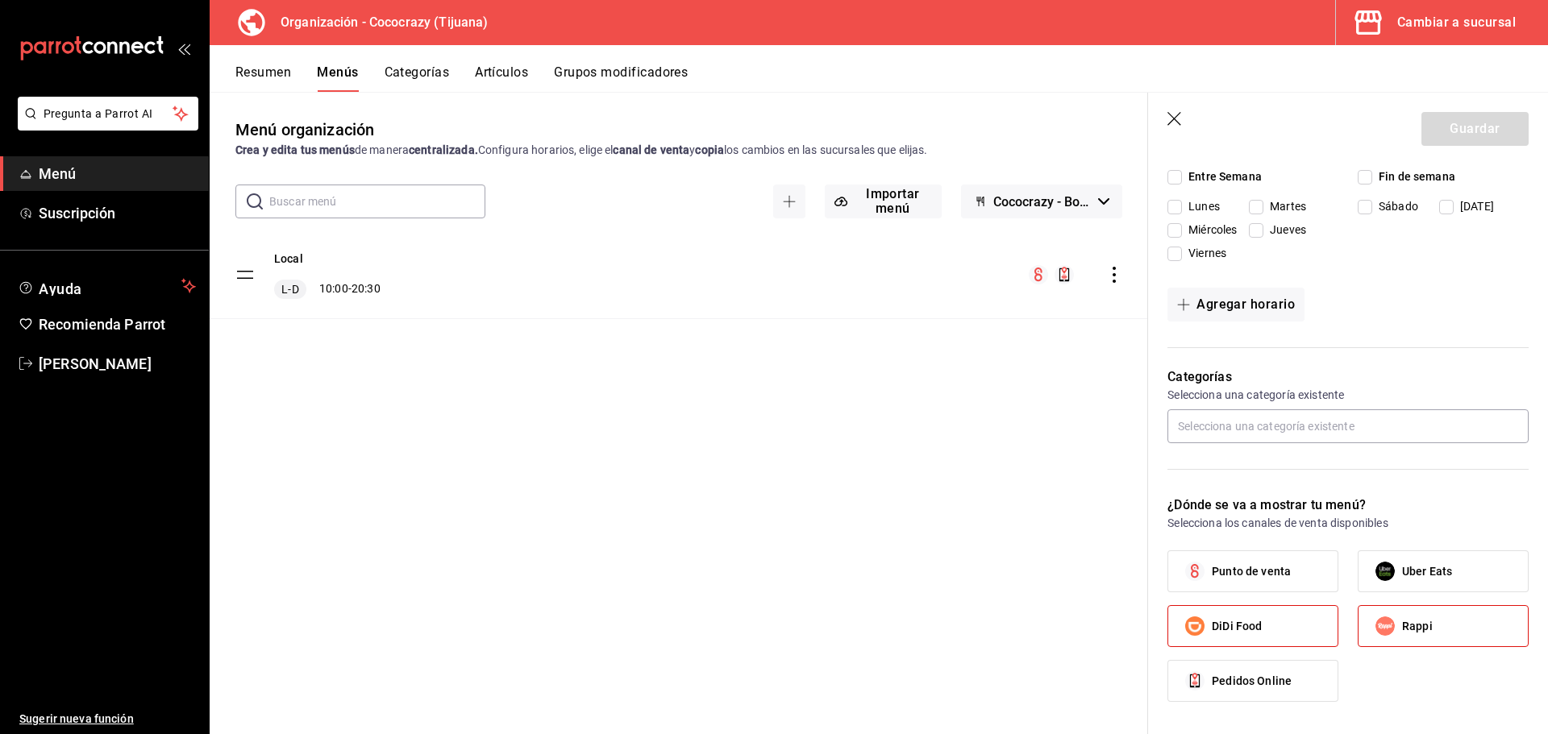
click at [1382, 572] on input "Uber Eats" at bounding box center [1385, 572] width 34 height 34
checkbox input "true"
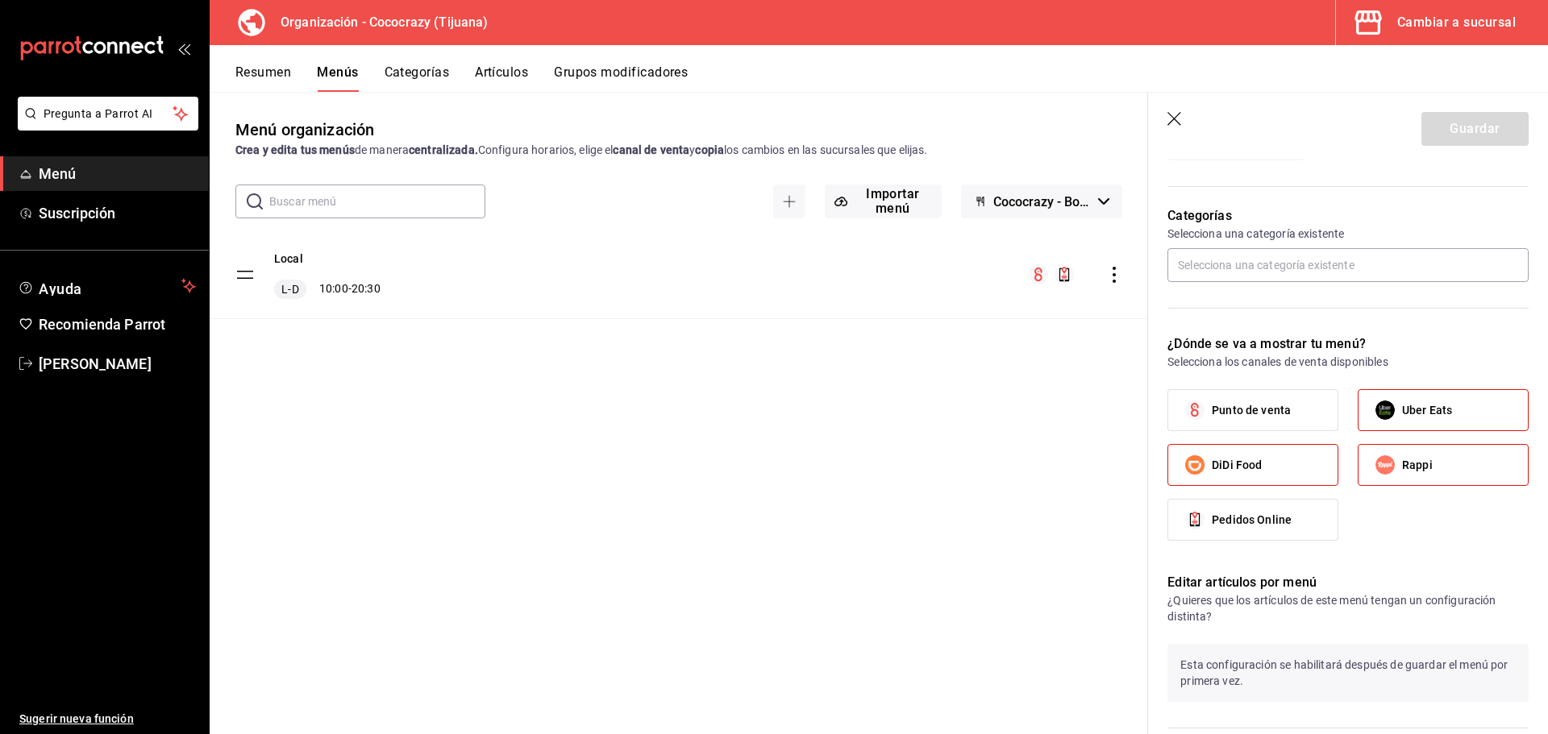
scroll to position [575, 0]
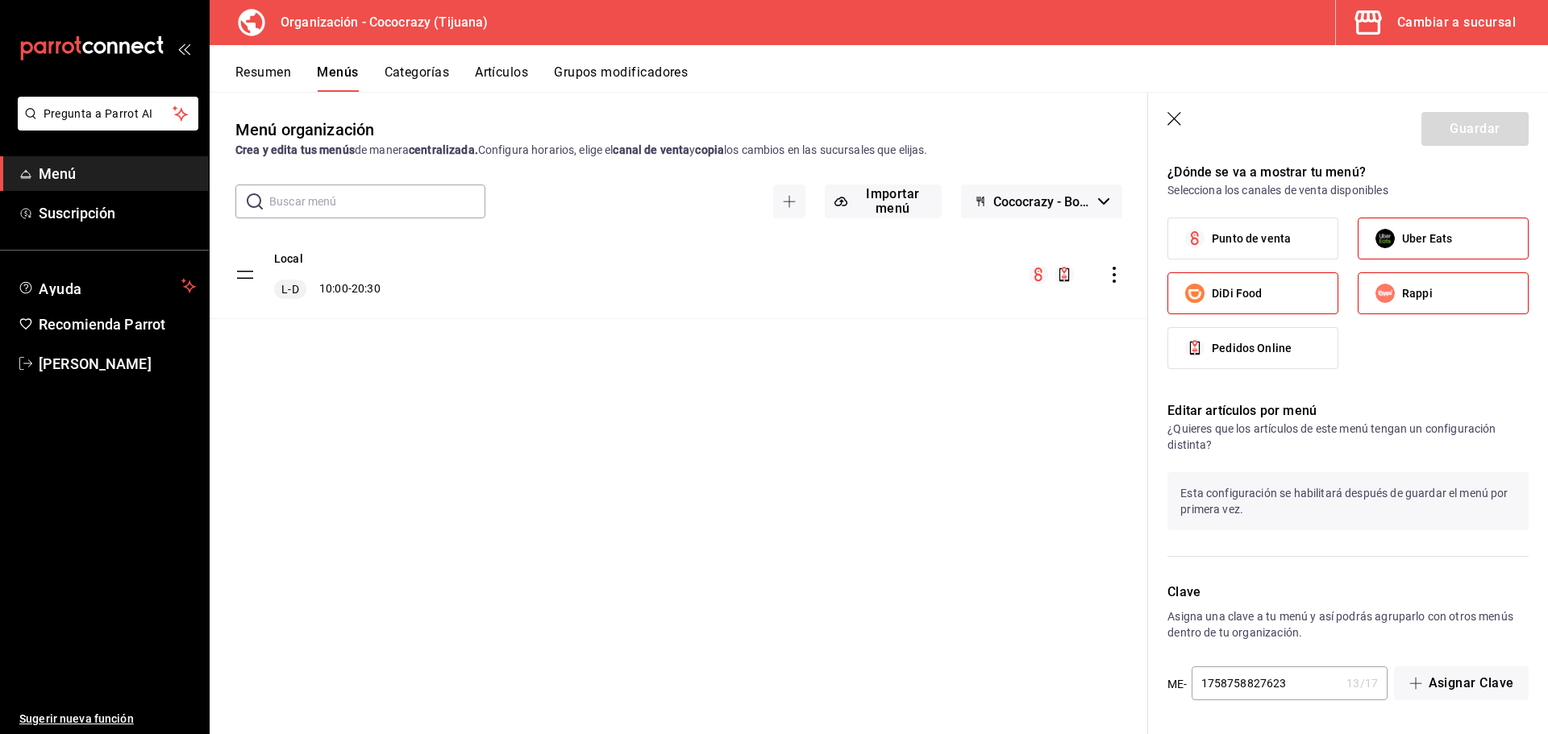
drag, startPoint x: 597, startPoint y: 389, endPoint x: 378, endPoint y: 150, distance: 324.1
click at [594, 385] on div "Menú organización Crea y edita tus menús de manera centralizada. Configura hora…" at bounding box center [679, 426] width 938 height 616
click at [268, 78] on button "Resumen" at bounding box center [263, 77] width 56 height 27
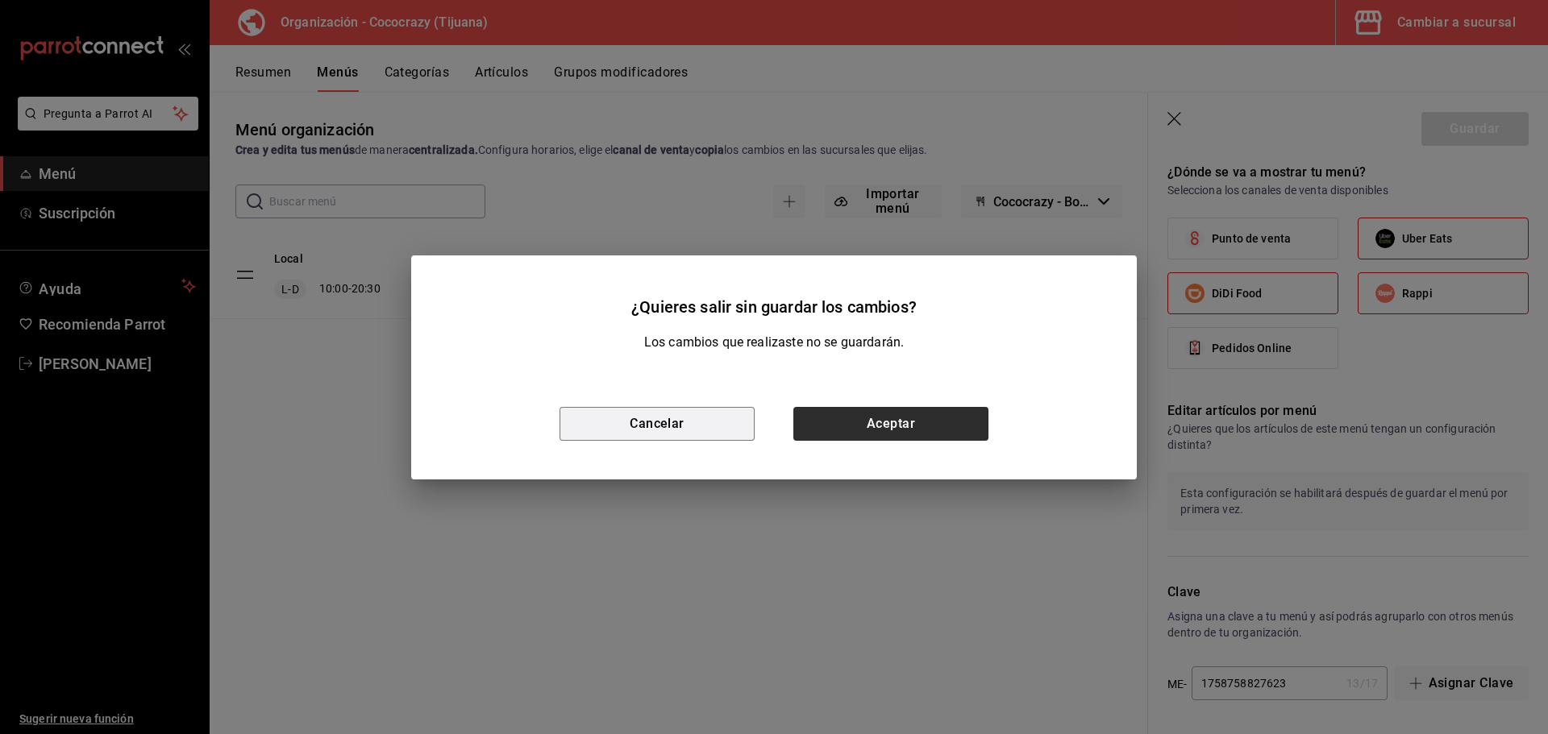
drag, startPoint x: 723, startPoint y: 433, endPoint x: 888, endPoint y: 433, distance: 164.4
click at [859, 433] on div "Cancelar Aceptar" at bounding box center [773, 423] width 725 height 111
click at [891, 433] on button "Aceptar" at bounding box center [890, 424] width 195 height 34
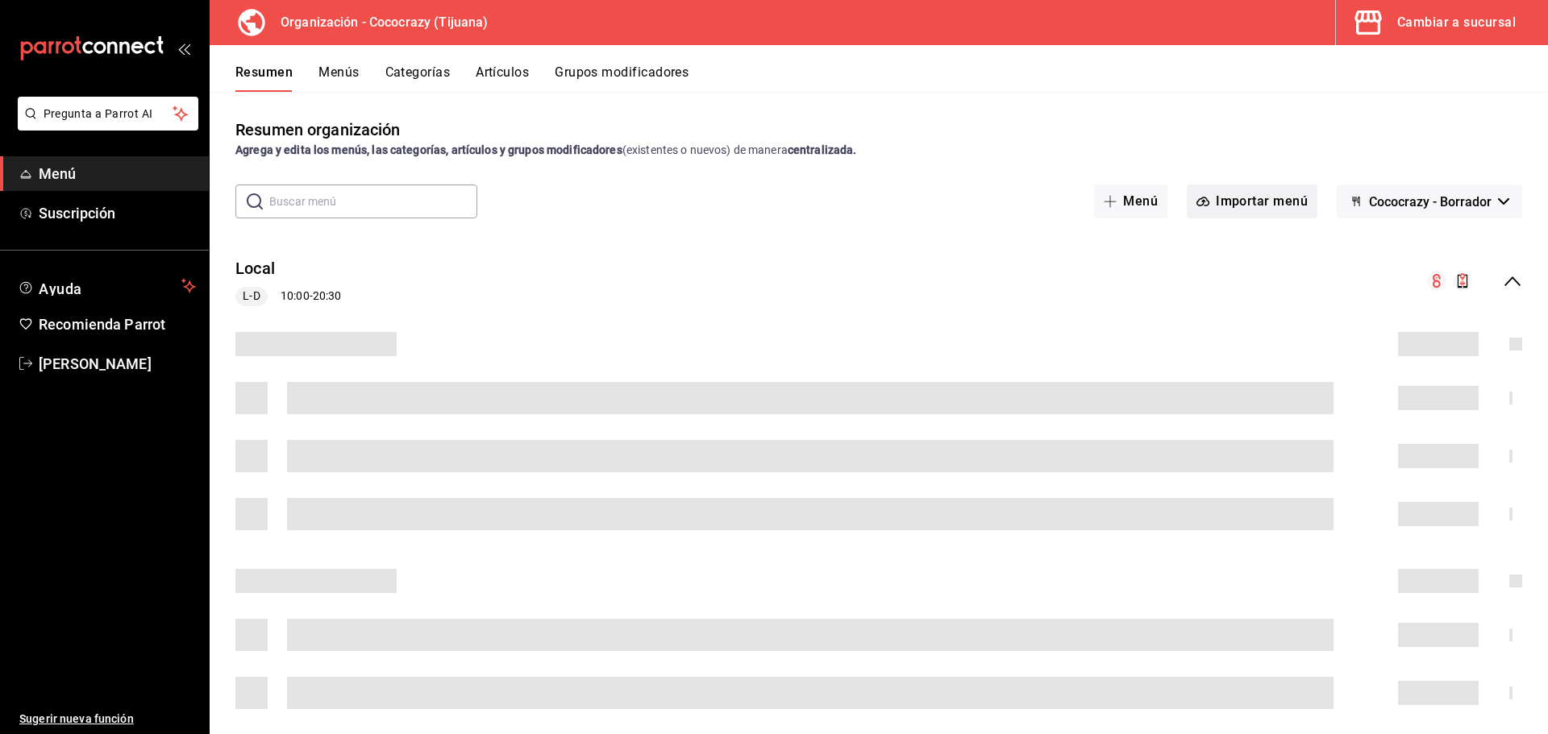
click at [1241, 198] on button "Importar menú" at bounding box center [1252, 202] width 131 height 34
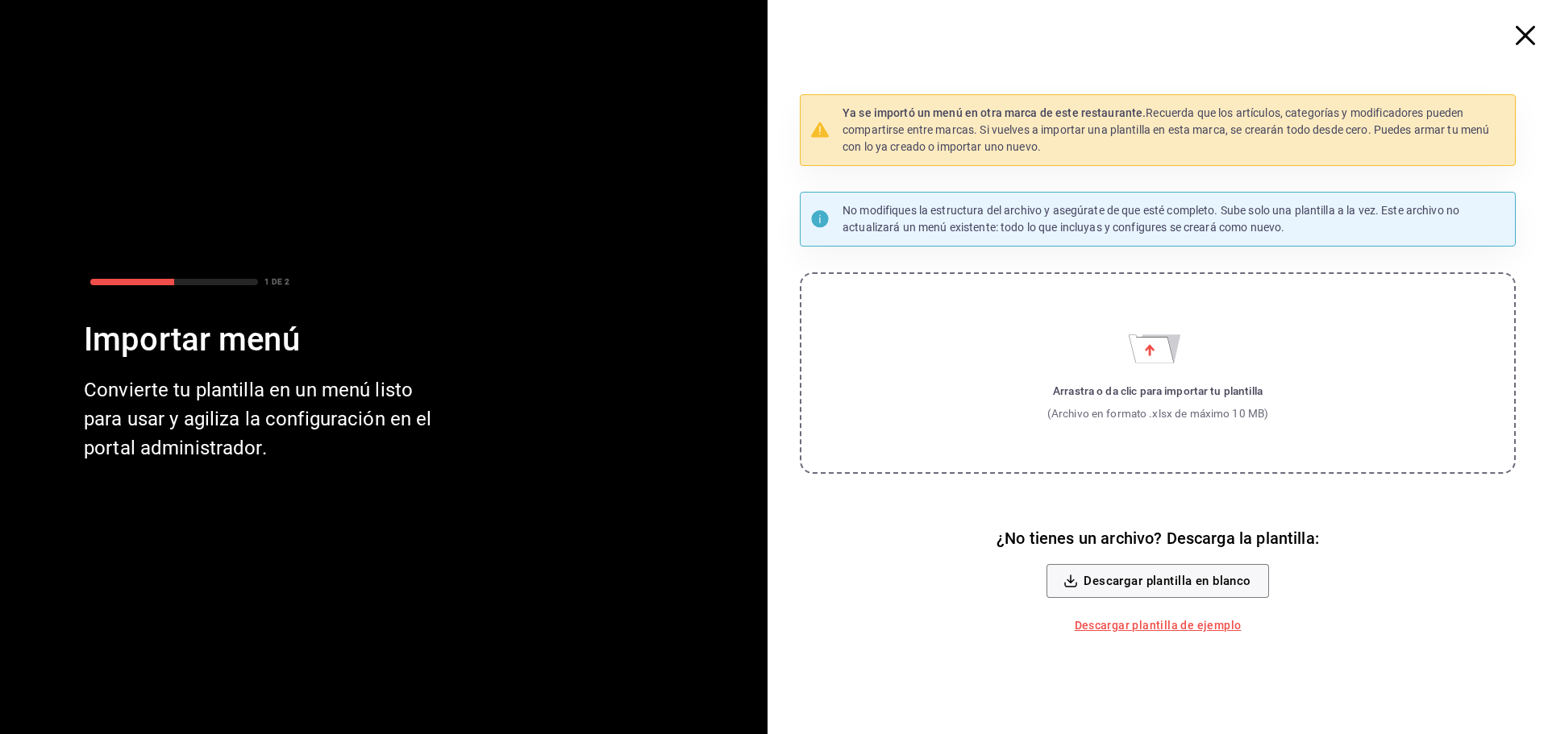
click at [1174, 435] on label "Arrastra o da clic para importar tu plantilla (Archivo en formato .xlsx de máxi…" at bounding box center [1158, 373] width 716 height 202
click at [0, 0] on input "Arrastra o da clic para importar tu plantilla (Archivo en formato .xlsx de máxi…" at bounding box center [0, 0] width 0 height 0
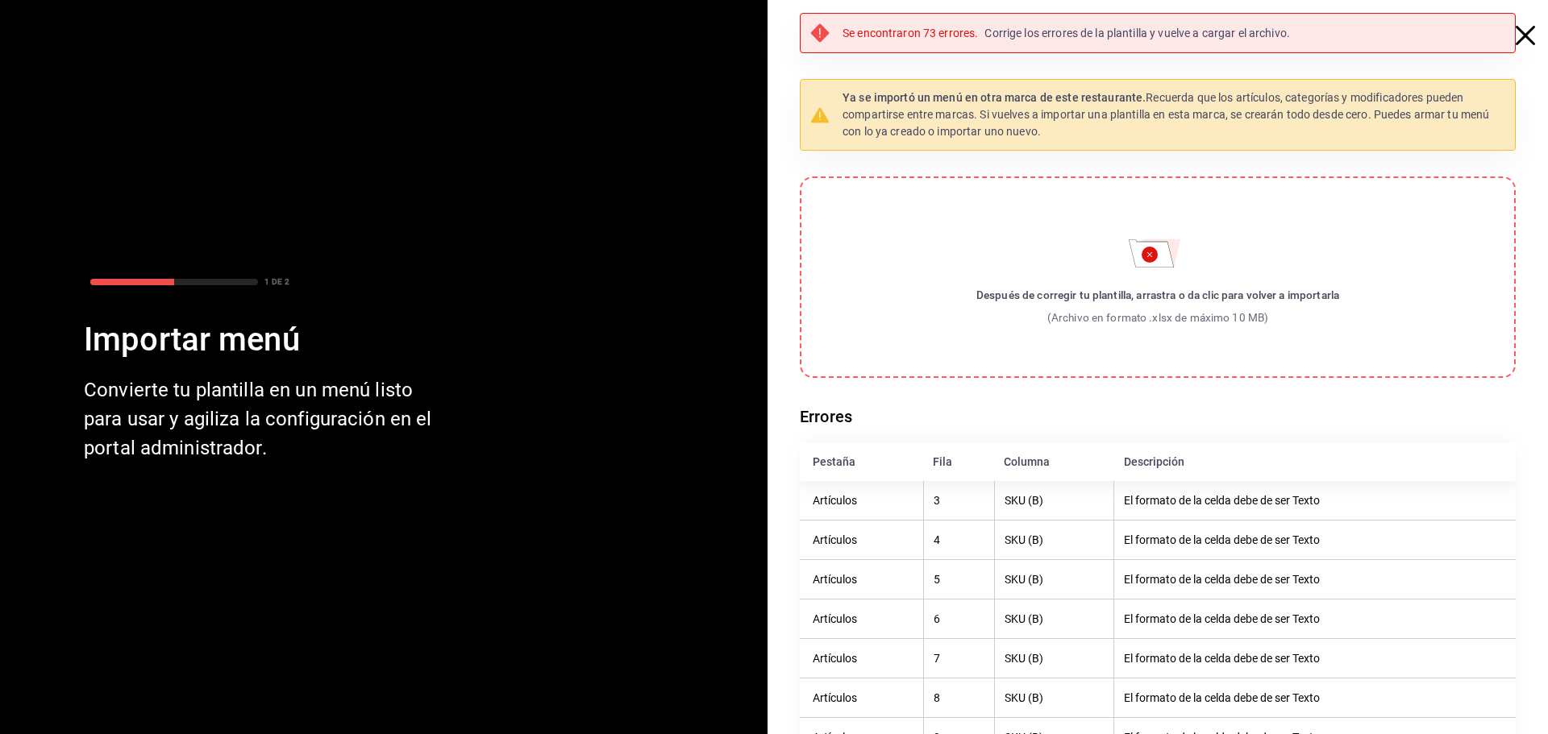
click at [1515, 37] on icon "button" at bounding box center [1524, 35] width 19 height 19
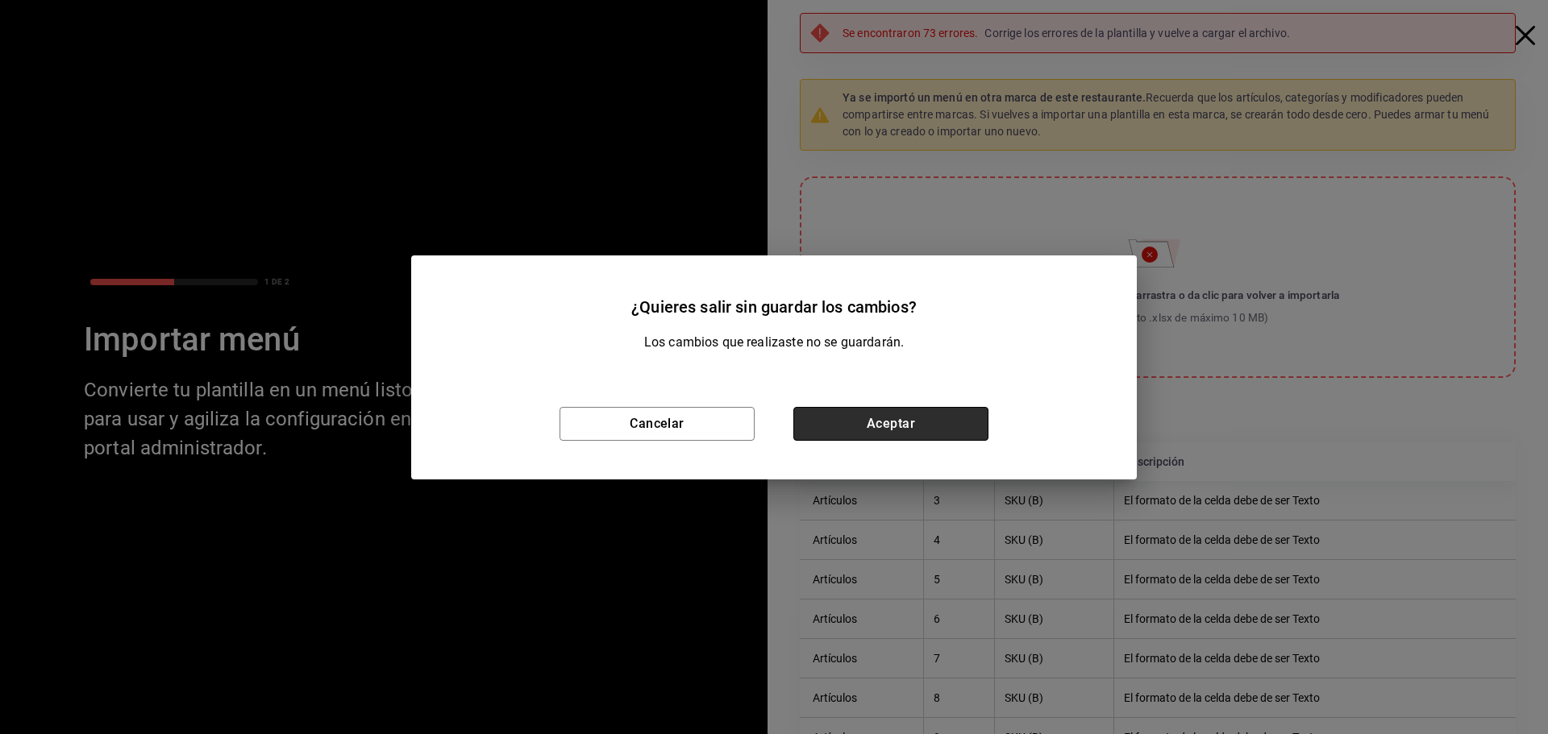
click at [831, 422] on button "Aceptar" at bounding box center [890, 424] width 195 height 34
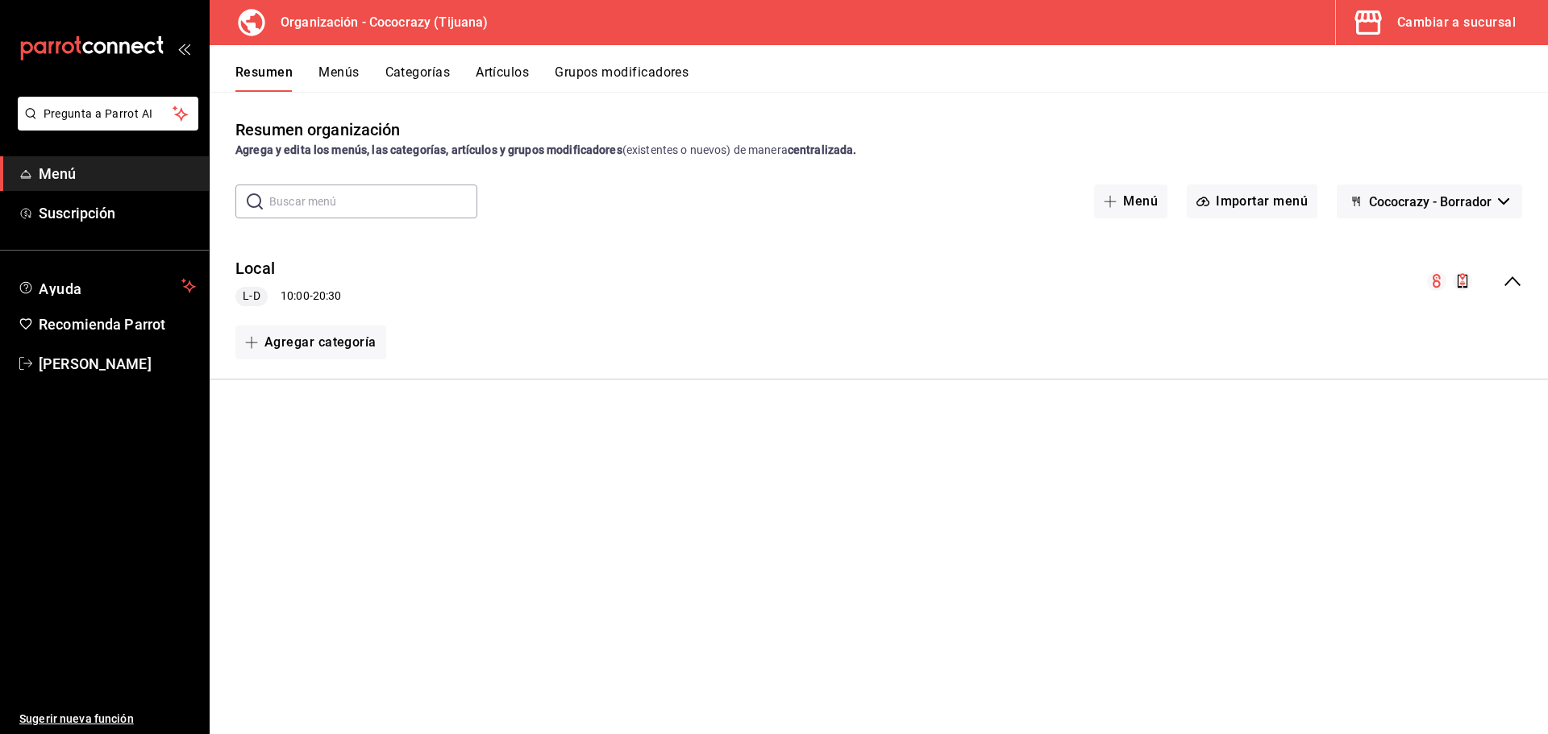
drag, startPoint x: 621, startPoint y: 503, endPoint x: 595, endPoint y: 465, distance: 45.8
click at [621, 501] on div "Resumen organización Agrega y edita los menús, las categorías, artículos y grup…" at bounding box center [879, 426] width 1338 height 616
click at [1132, 210] on button "Menú" at bounding box center [1130, 202] width 73 height 34
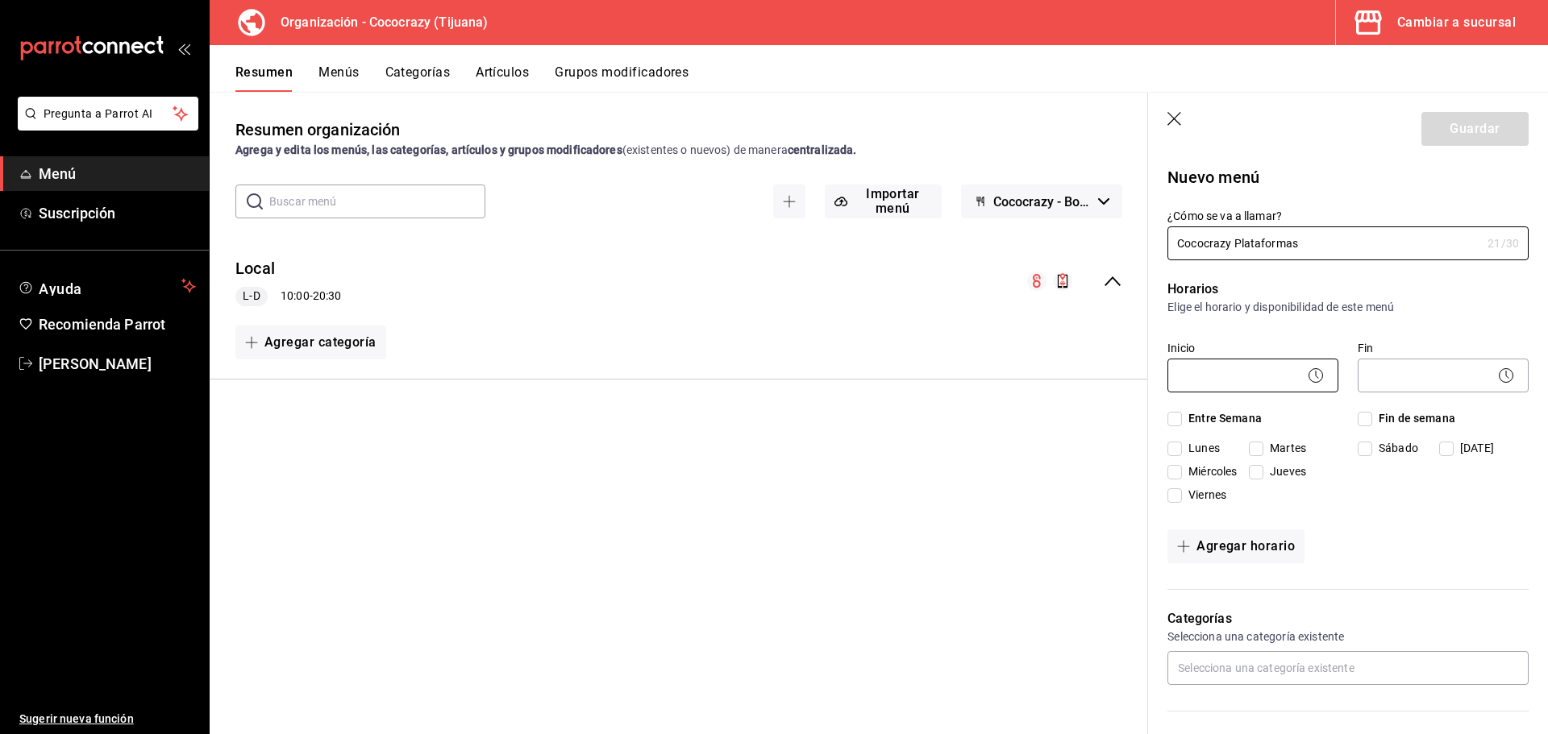
type input "Cococrazy Plataformas"
click at [1247, 362] on body "Pregunta a Parrot AI Menú Suscripción Ayuda Recomienda Parrot [PERSON_NAME] Sug…" at bounding box center [774, 367] width 1548 height 734
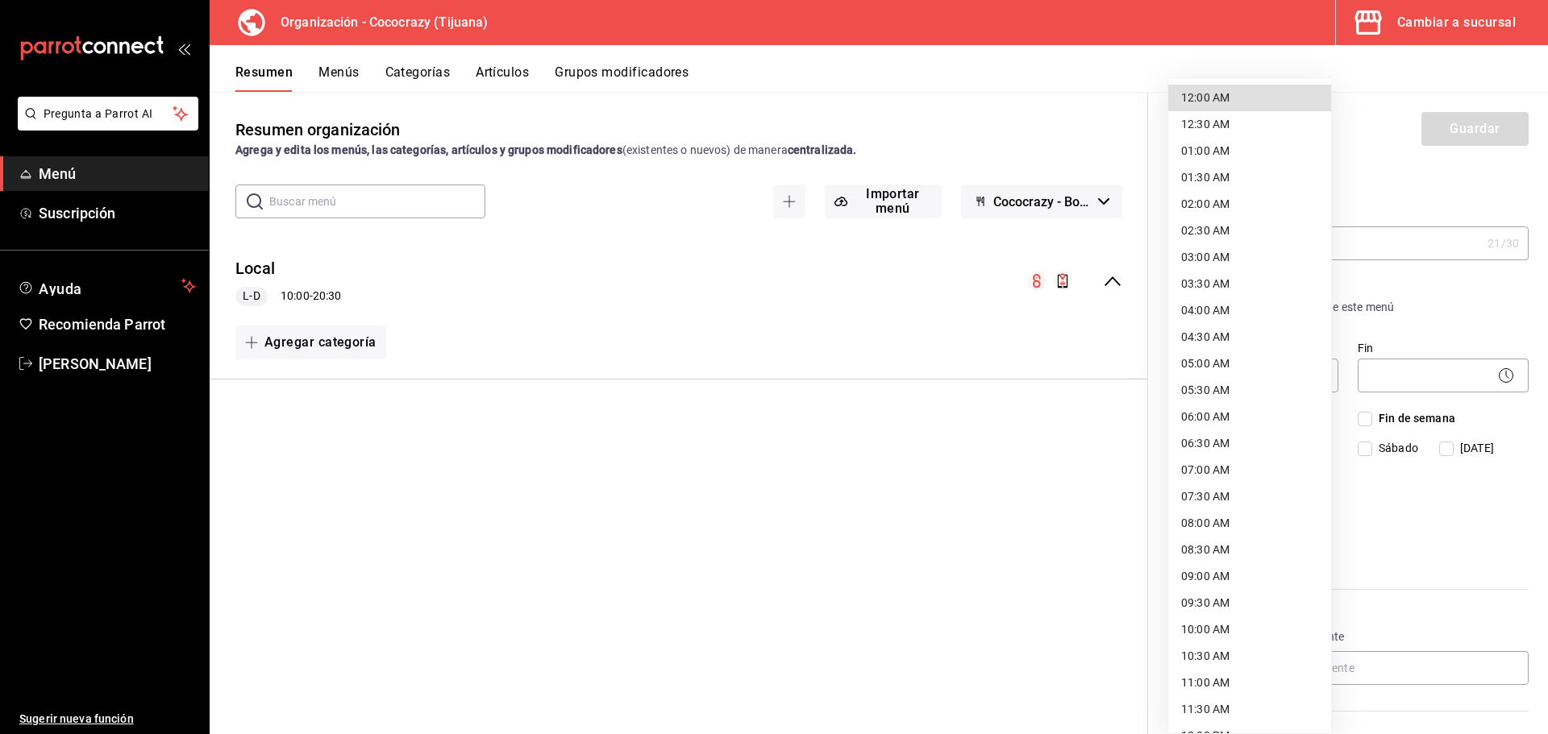
scroll to position [161, 0]
click at [1241, 574] on li "12:00 PM" at bounding box center [1249, 575] width 163 height 27
type input "12:00"
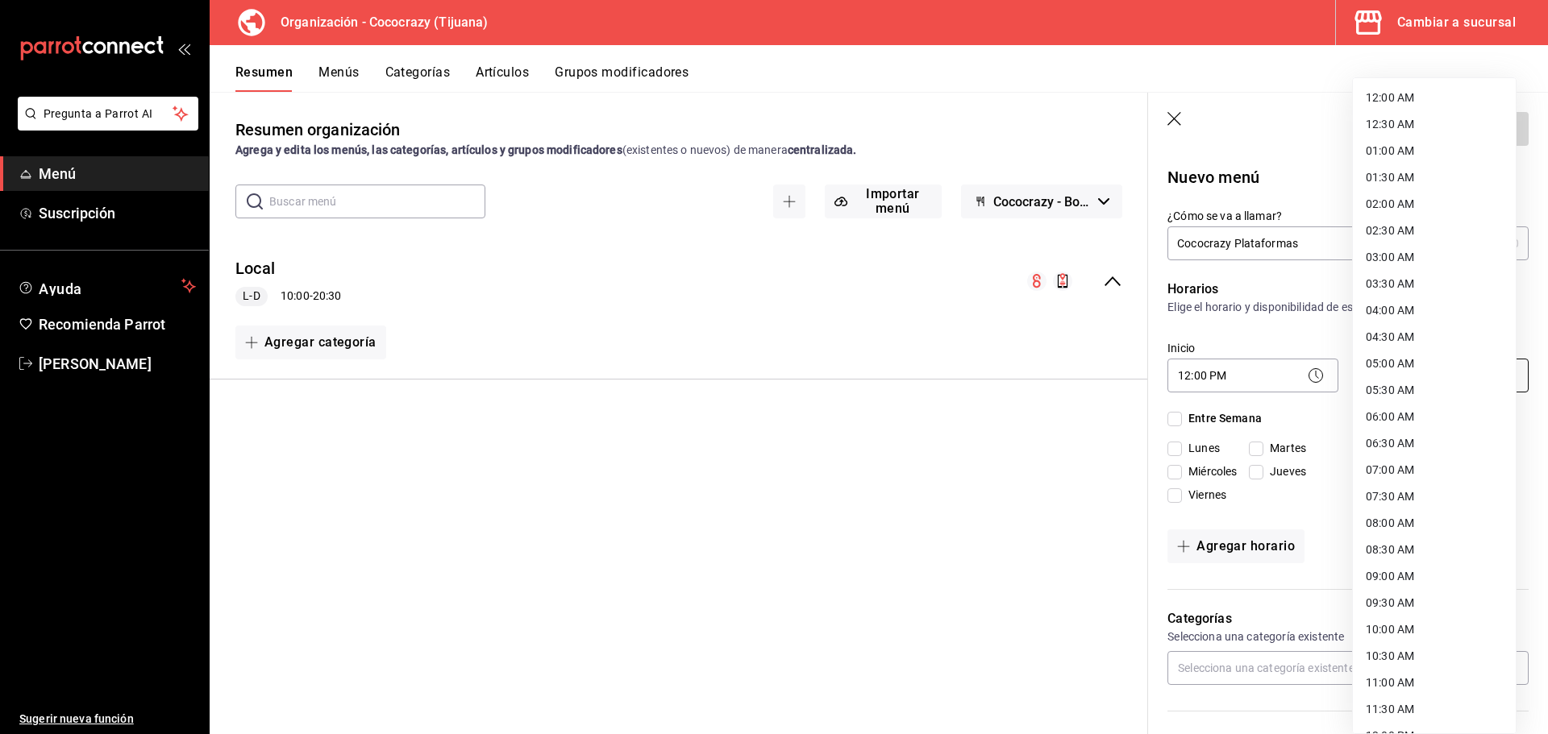
click at [1406, 376] on body "Pregunta a Parrot AI Menú Suscripción Ayuda Recomienda Parrot [PERSON_NAME] Sug…" at bounding box center [774, 367] width 1548 height 734
click at [1407, 530] on li "20:30 PM" at bounding box center [1434, 527] width 163 height 27
type input "20:30"
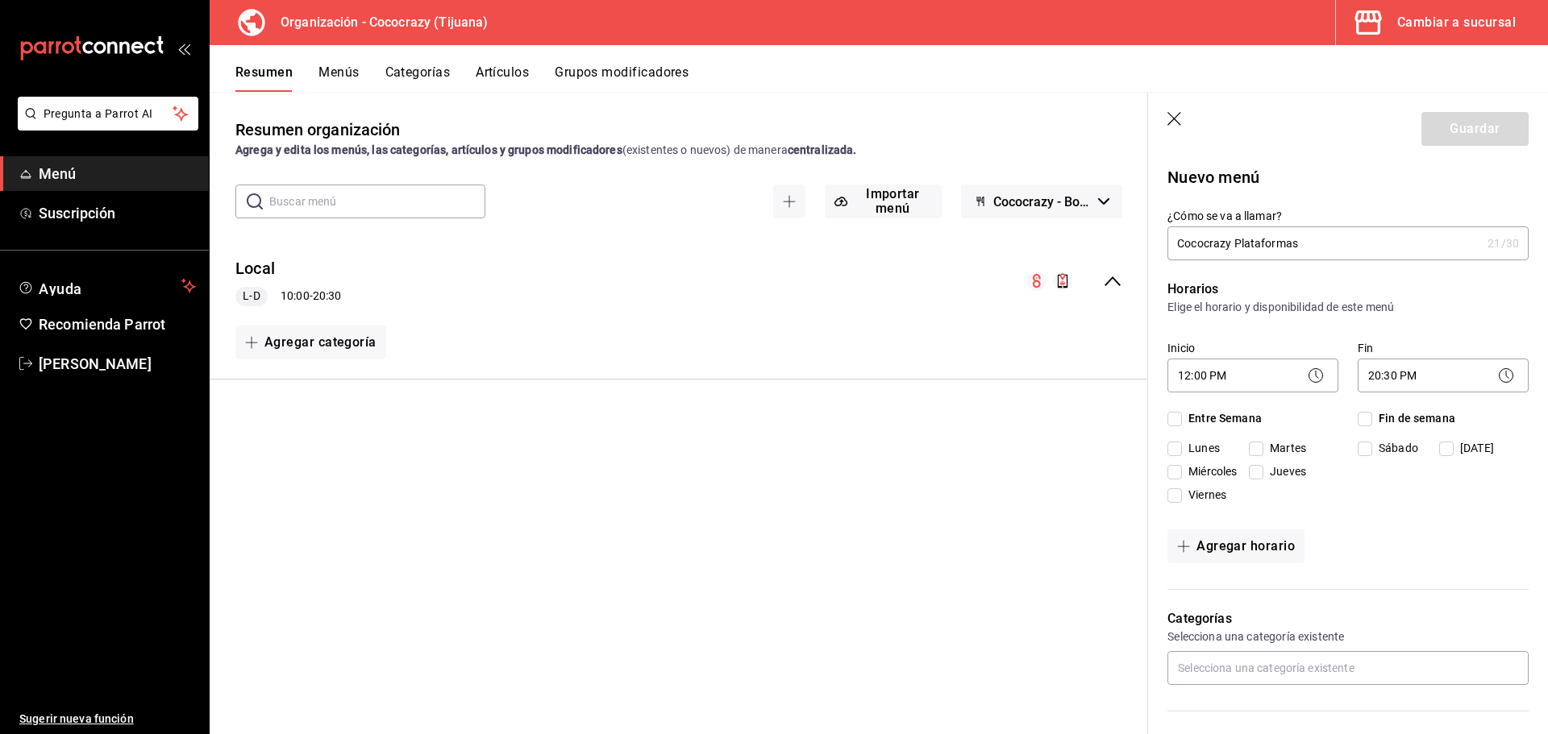
click at [1170, 414] on input "Entre Semana" at bounding box center [1174, 419] width 15 height 15
checkbox input "true"
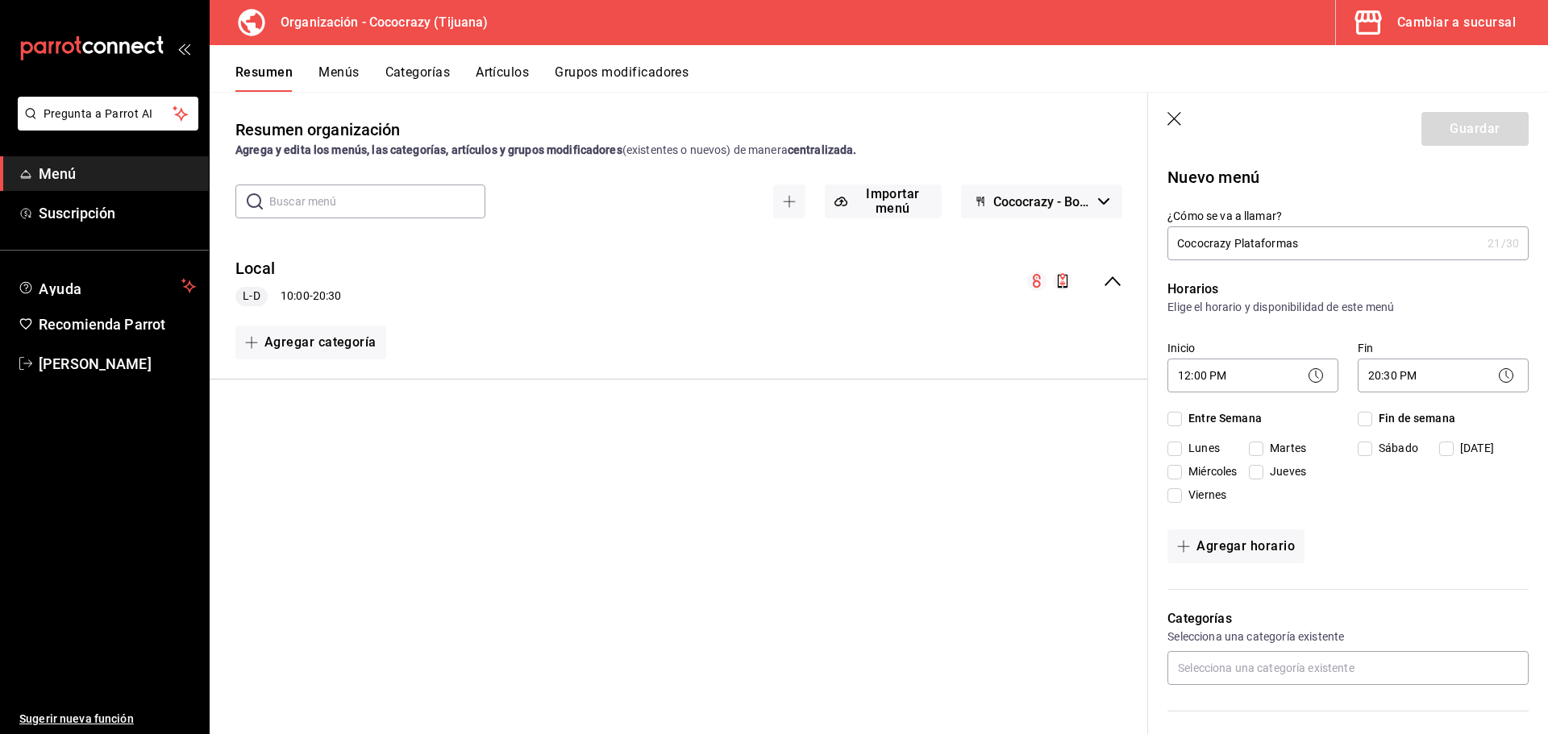
checkbox input "true"
click at [1363, 426] on label "Fin de semana" at bounding box center [1406, 418] width 98 height 17
click at [1363, 426] on input "Fin de semana" at bounding box center [1364, 419] width 15 height 15
checkbox input "true"
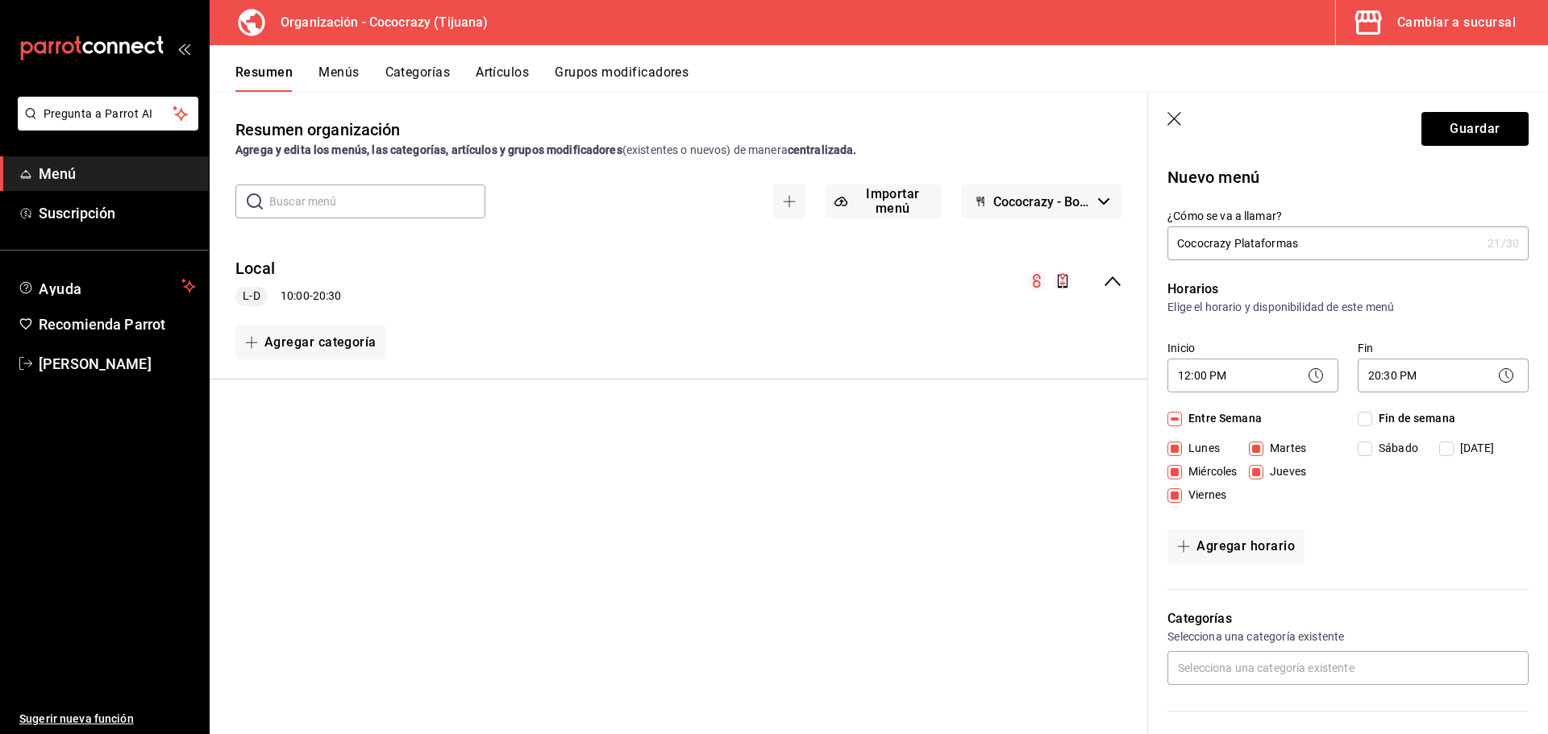
checkbox input "true"
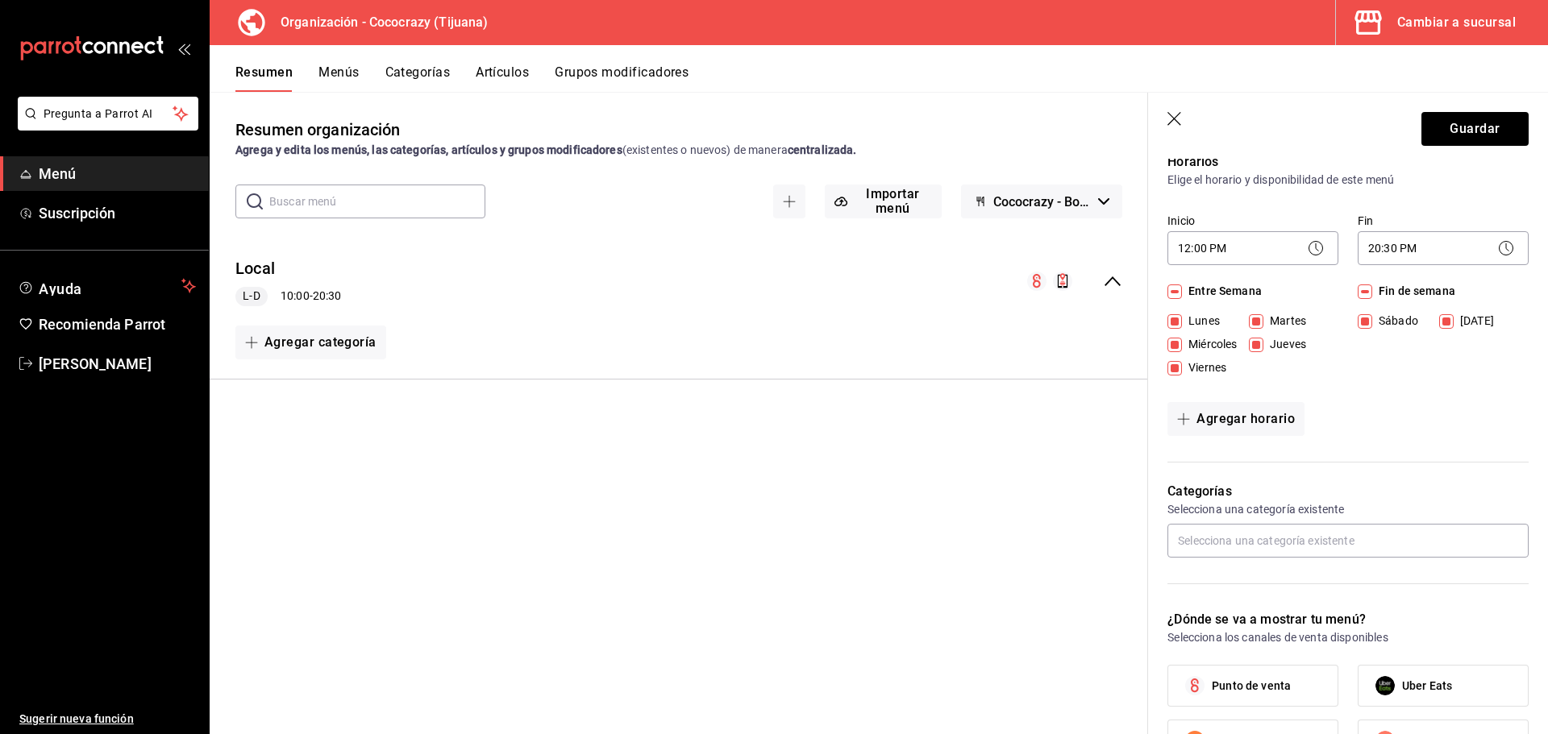
scroll to position [242, 0]
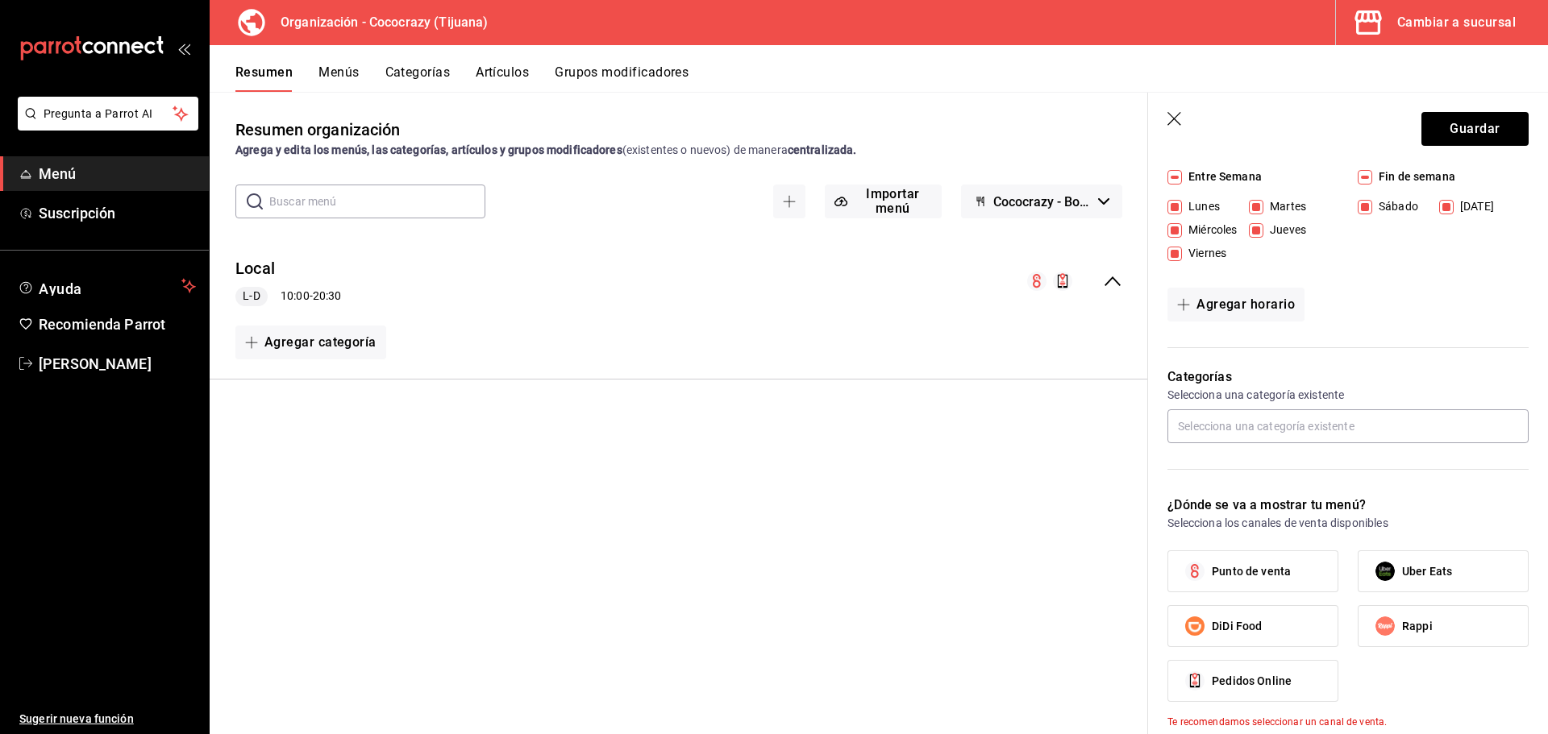
click at [1407, 580] on label "Uber Eats" at bounding box center [1442, 571] width 169 height 40
click at [1402, 580] on input "Uber Eats" at bounding box center [1385, 572] width 34 height 34
checkbox input "true"
click at [1406, 613] on label "Rappi" at bounding box center [1442, 626] width 169 height 40
click at [1266, 620] on label "DiDi Food" at bounding box center [1252, 626] width 169 height 40
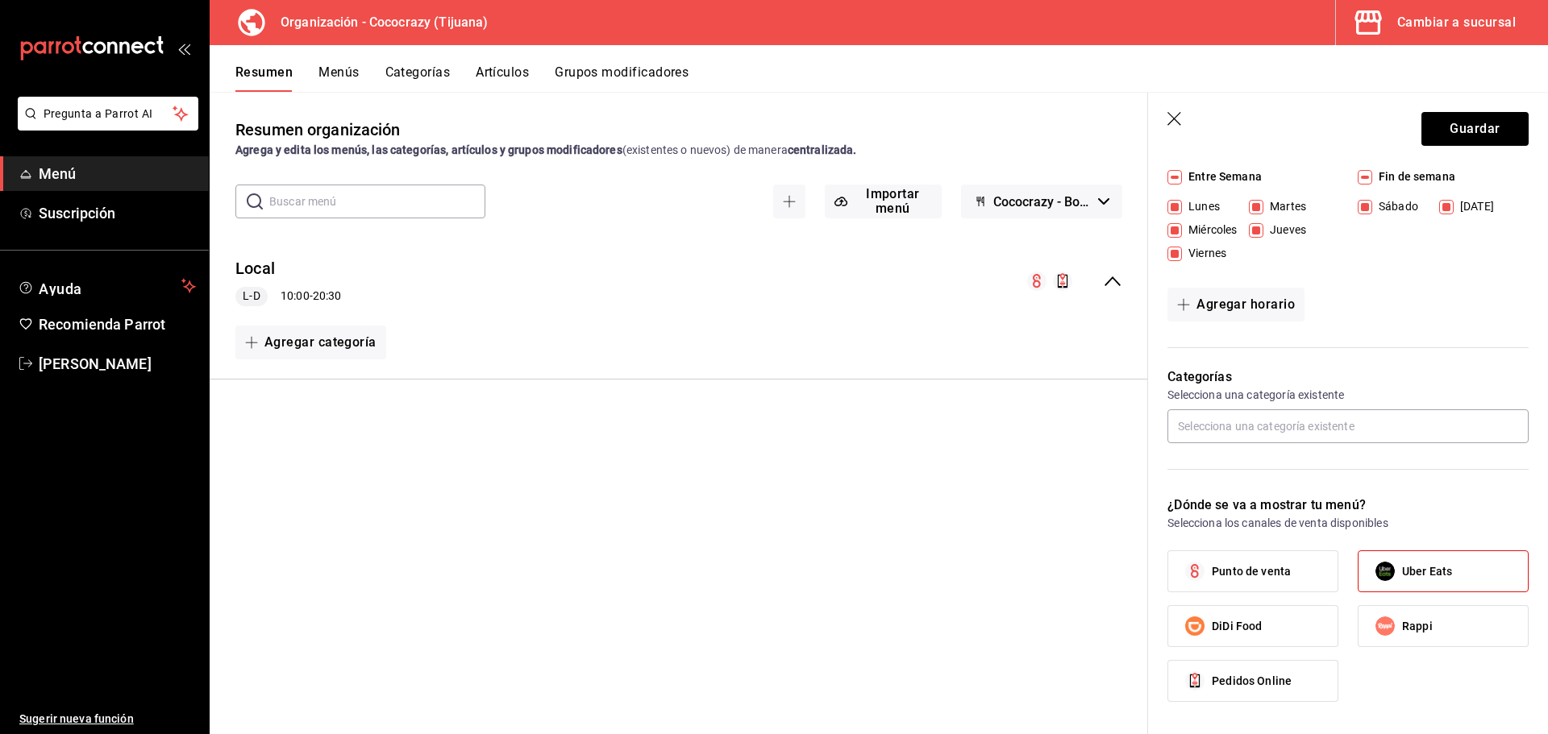
click at [1212, 620] on input "DiDi Food" at bounding box center [1195, 626] width 34 height 34
checkbox input "true"
click at [1436, 626] on label "Rappi" at bounding box center [1442, 626] width 169 height 40
click at [1402, 626] on input "Rappi" at bounding box center [1385, 626] width 34 height 34
checkbox input "true"
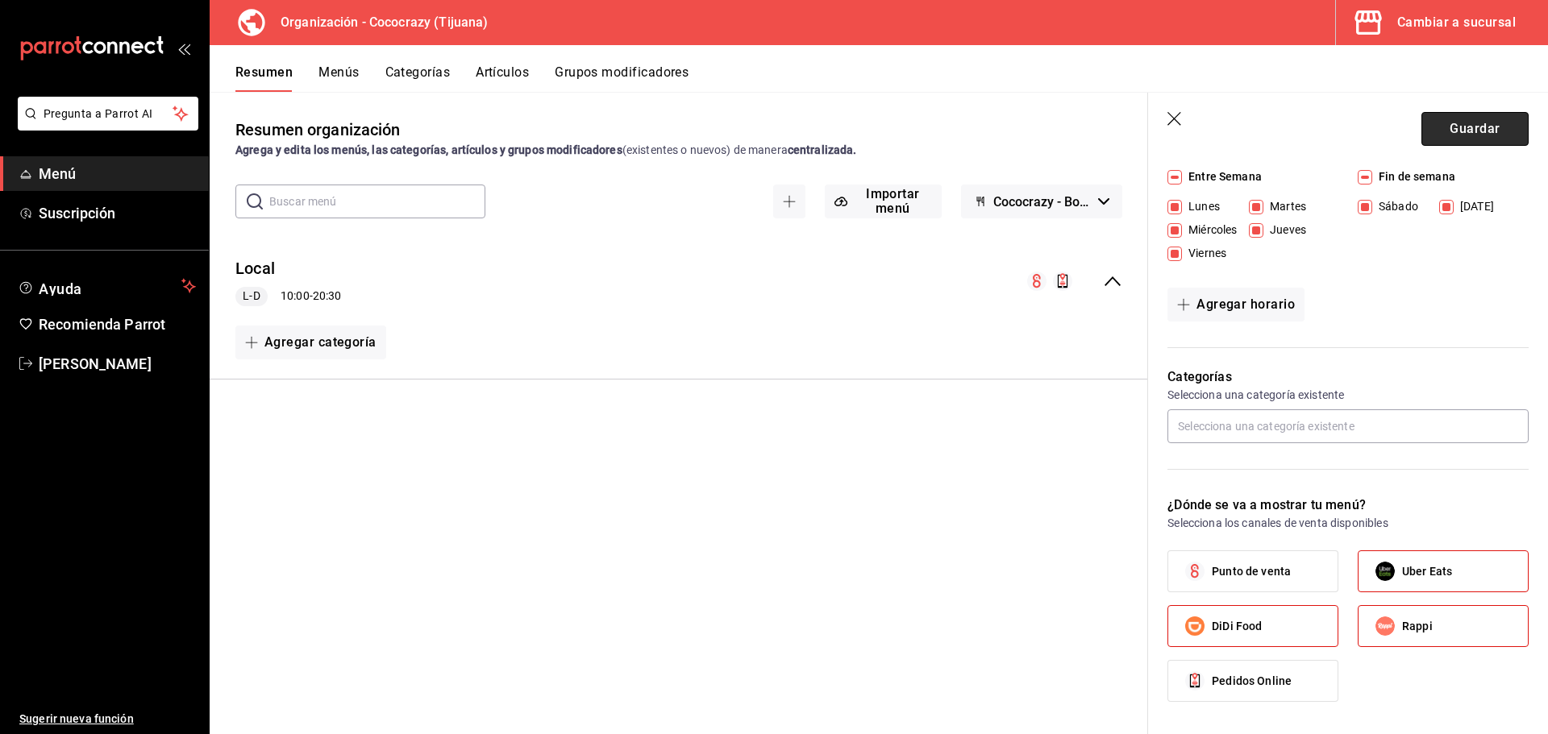
click at [1477, 128] on button "Guardar" at bounding box center [1474, 129] width 107 height 34
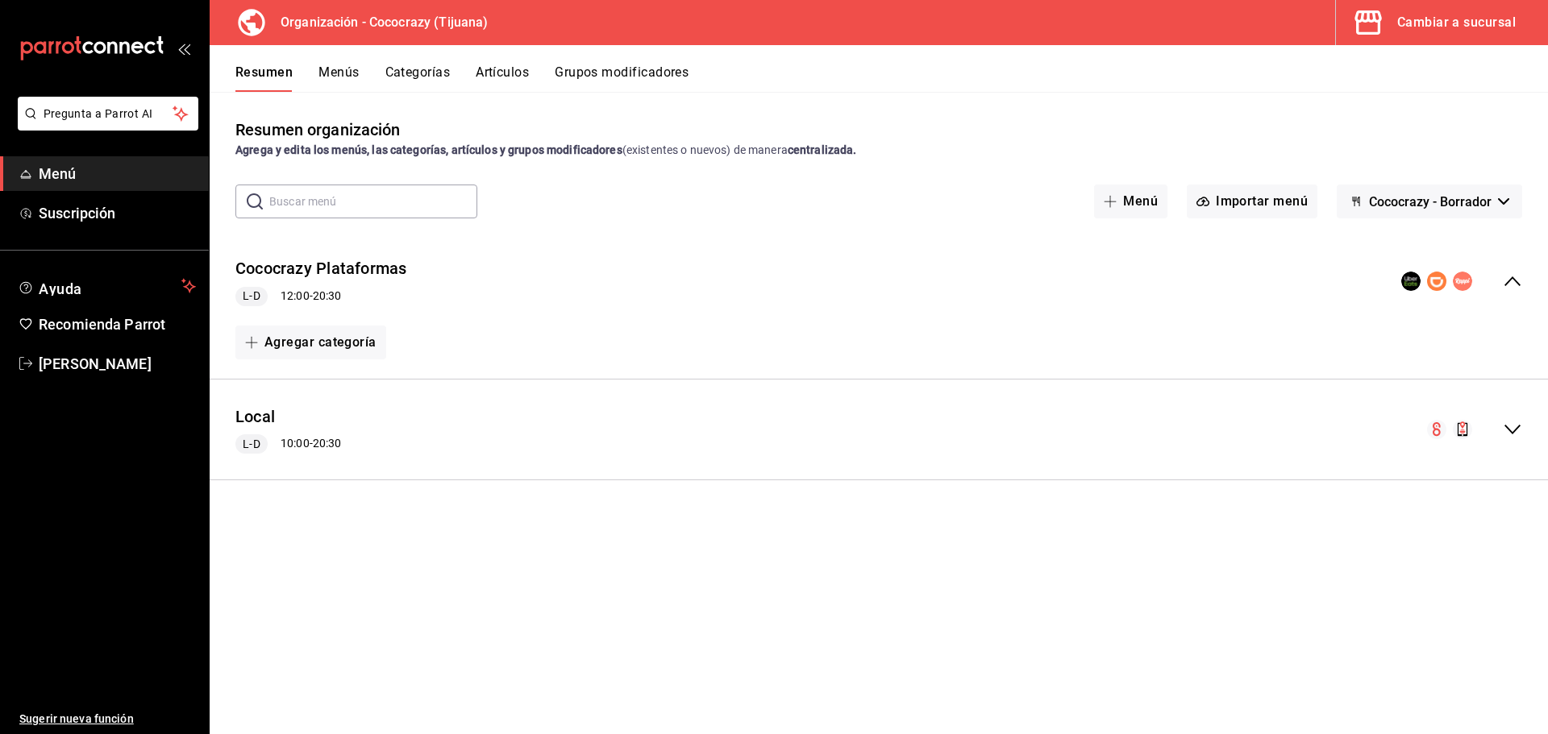
click at [1518, 292] on div "Cococrazy Plataformas L-D 12:00 - 20:30" at bounding box center [879, 281] width 1338 height 75
click at [1517, 281] on icon "collapse-menu-row" at bounding box center [1512, 281] width 19 height 19
click at [1147, 208] on button "Menú" at bounding box center [1130, 202] width 73 height 34
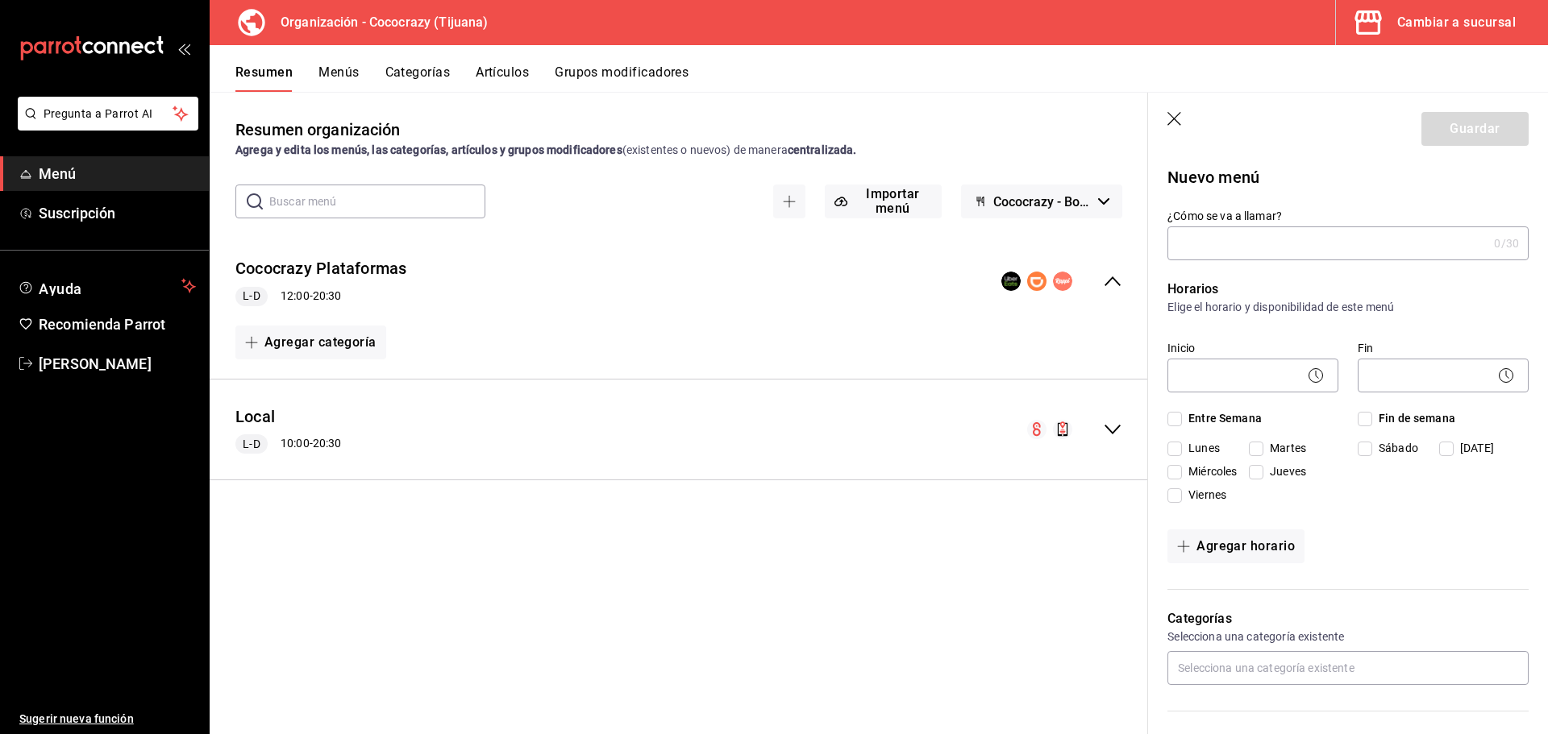
click at [1066, 314] on div "Cococrazy Plataformas L-D 12:00 - 20:30" at bounding box center [679, 281] width 938 height 75
click at [1112, 295] on div "Cococrazy Plataformas L-D 12:00 - 20:30" at bounding box center [679, 281] width 938 height 75
click at [1182, 123] on icon "button" at bounding box center [1175, 120] width 16 height 16
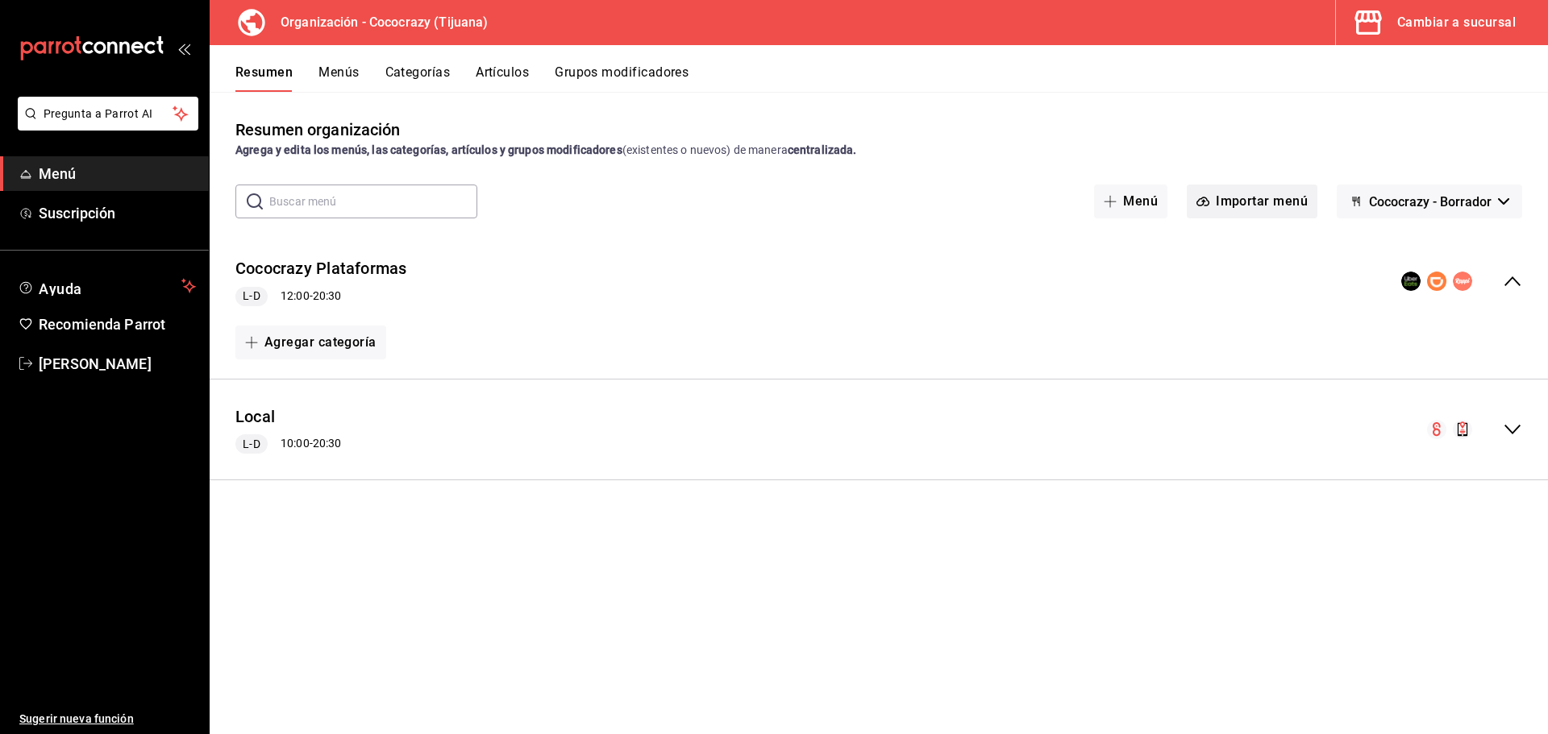
click at [1256, 210] on button "Importar menú" at bounding box center [1252, 202] width 131 height 34
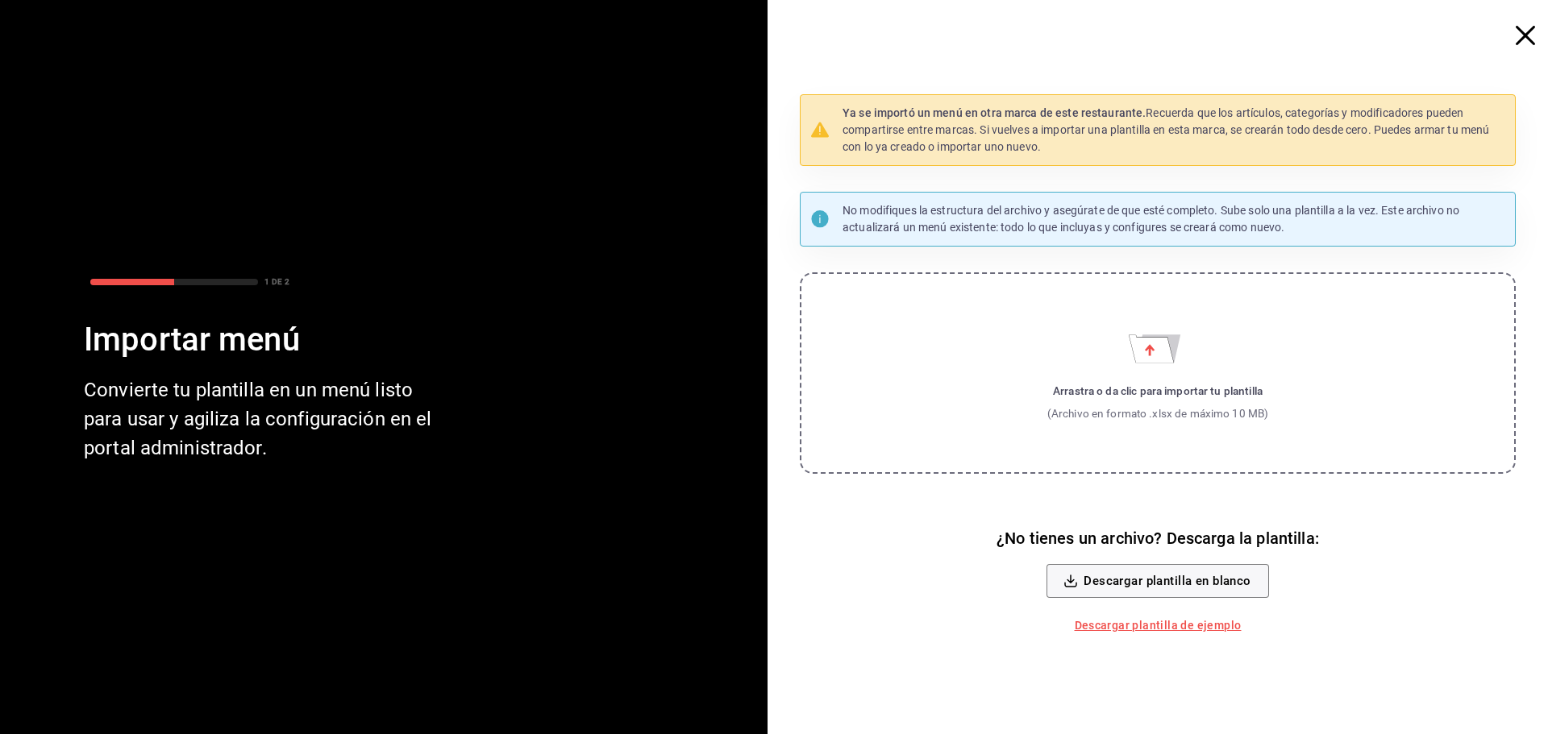
click at [1169, 357] on icon "Importar menú" at bounding box center [1151, 348] width 45 height 27
click at [0, 0] on input "Arrastra o da clic para importar tu plantilla (Archivo en formato .xlsx de máxi…" at bounding box center [0, 0] width 0 height 0
click at [1520, 39] on icon "button" at bounding box center [1524, 35] width 19 height 19
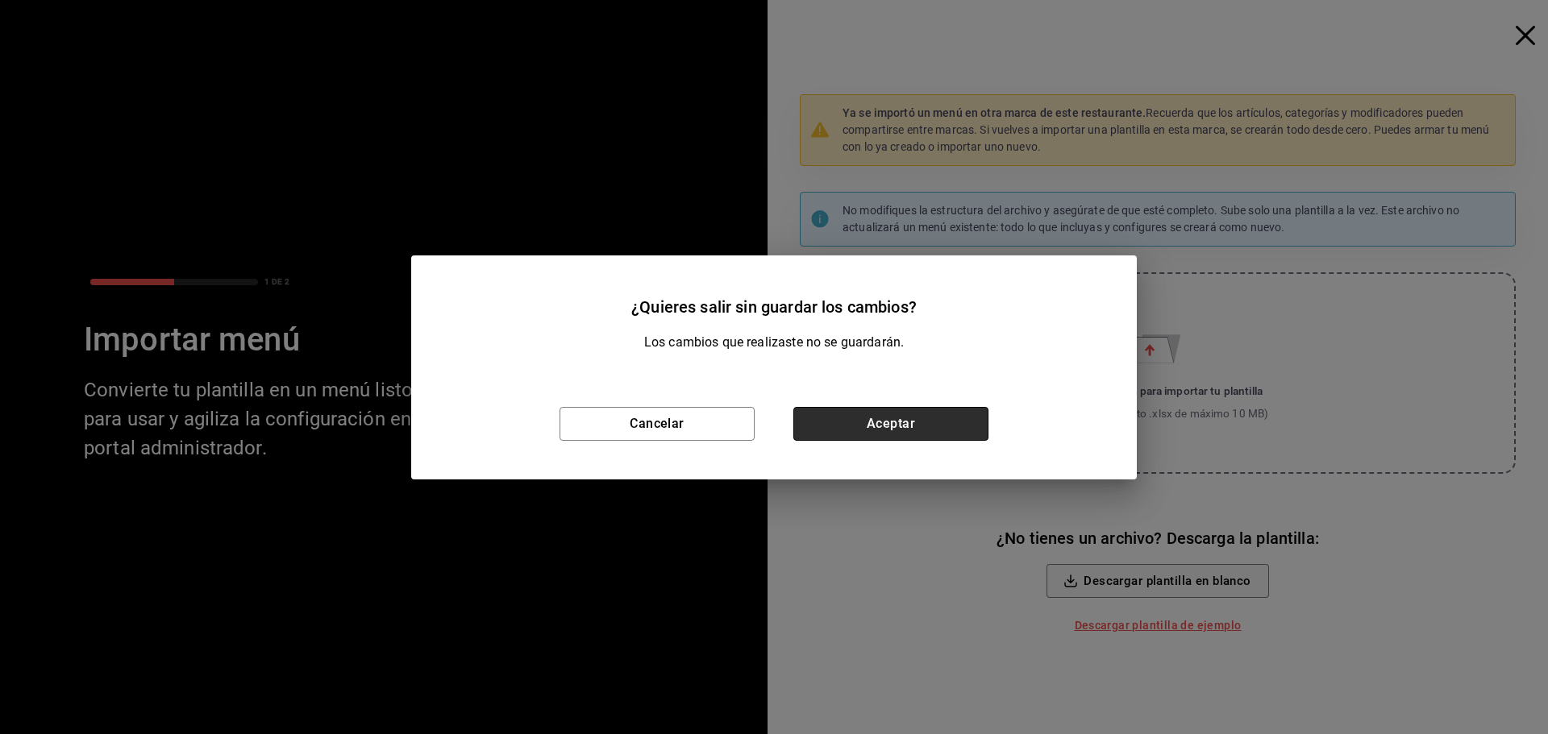
click at [896, 428] on button "Aceptar" at bounding box center [890, 424] width 195 height 34
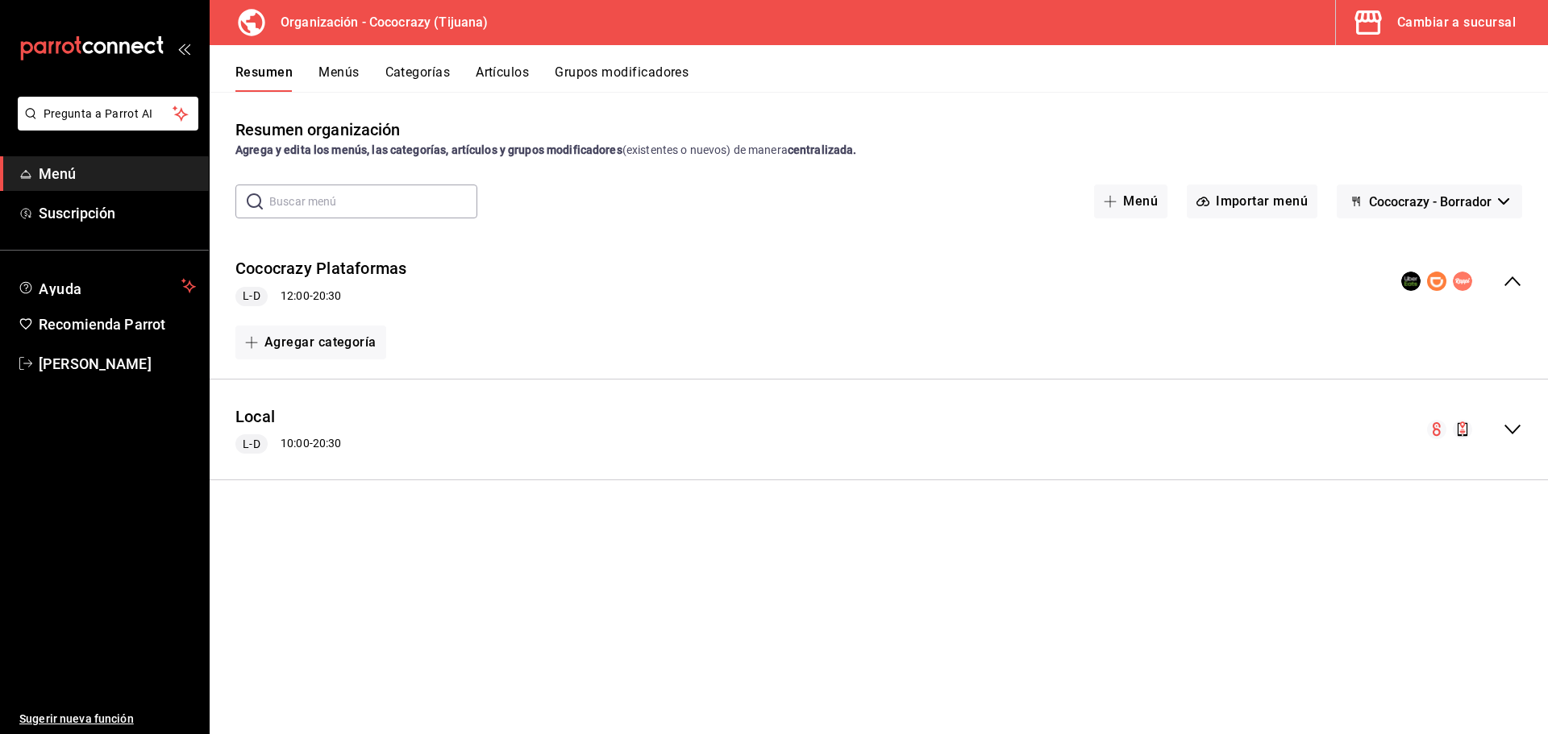
click at [273, 80] on button "Resumen" at bounding box center [263, 77] width 57 height 27
click at [81, 182] on span "Menú" at bounding box center [117, 174] width 157 height 22
click at [343, 72] on button "Menús" at bounding box center [338, 77] width 40 height 27
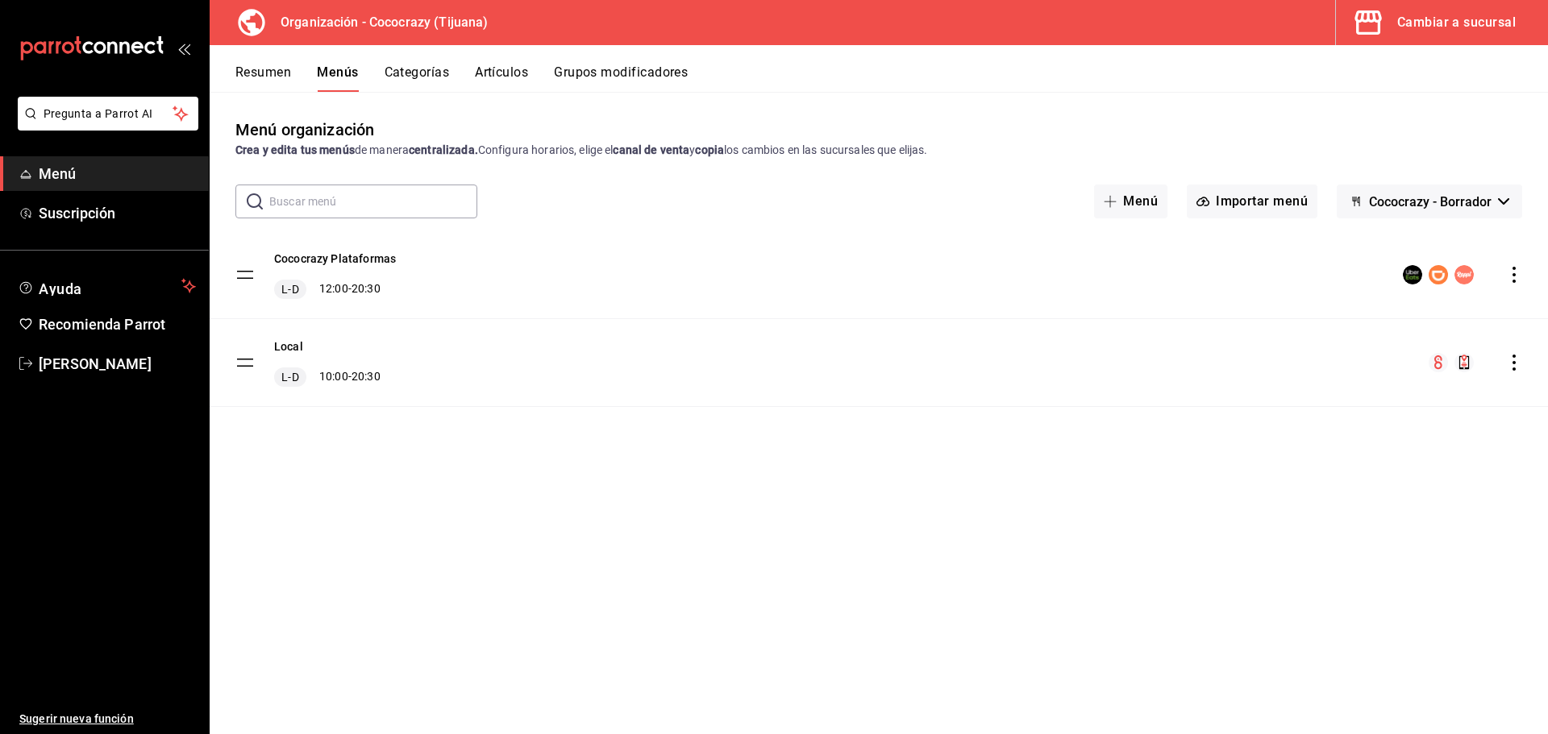
click at [1415, 204] on span "Cococrazy - Borrador" at bounding box center [1430, 201] width 123 height 15
click at [1410, 203] on div at bounding box center [774, 367] width 1548 height 734
click at [517, 60] on div "Resumen Menús Categorías Artículos Grupos modificadores" at bounding box center [879, 68] width 1338 height 47
click at [517, 70] on button "Artículos" at bounding box center [501, 77] width 53 height 27
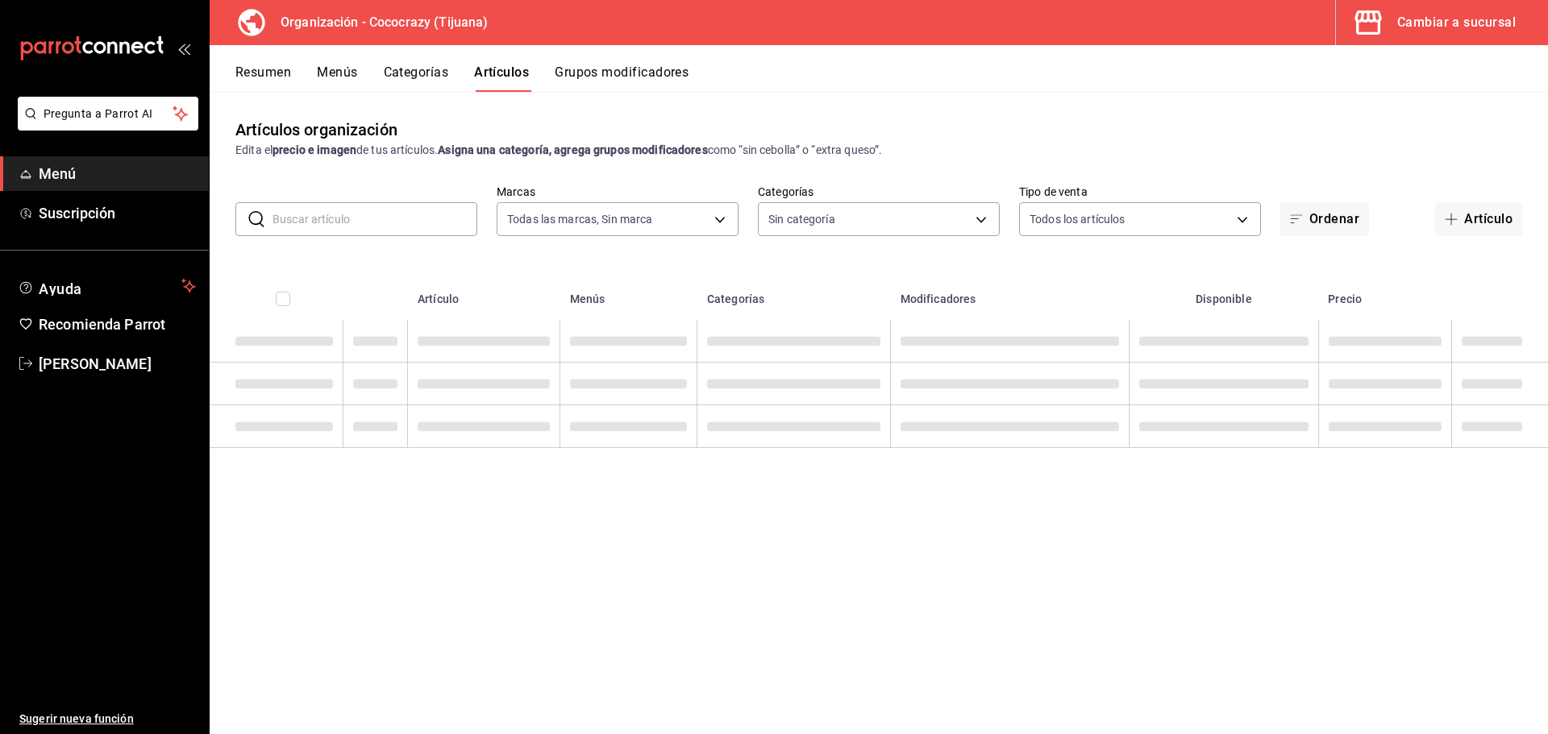
type input "792de1e6-c094-4828-a9be-74aa63e1e752"
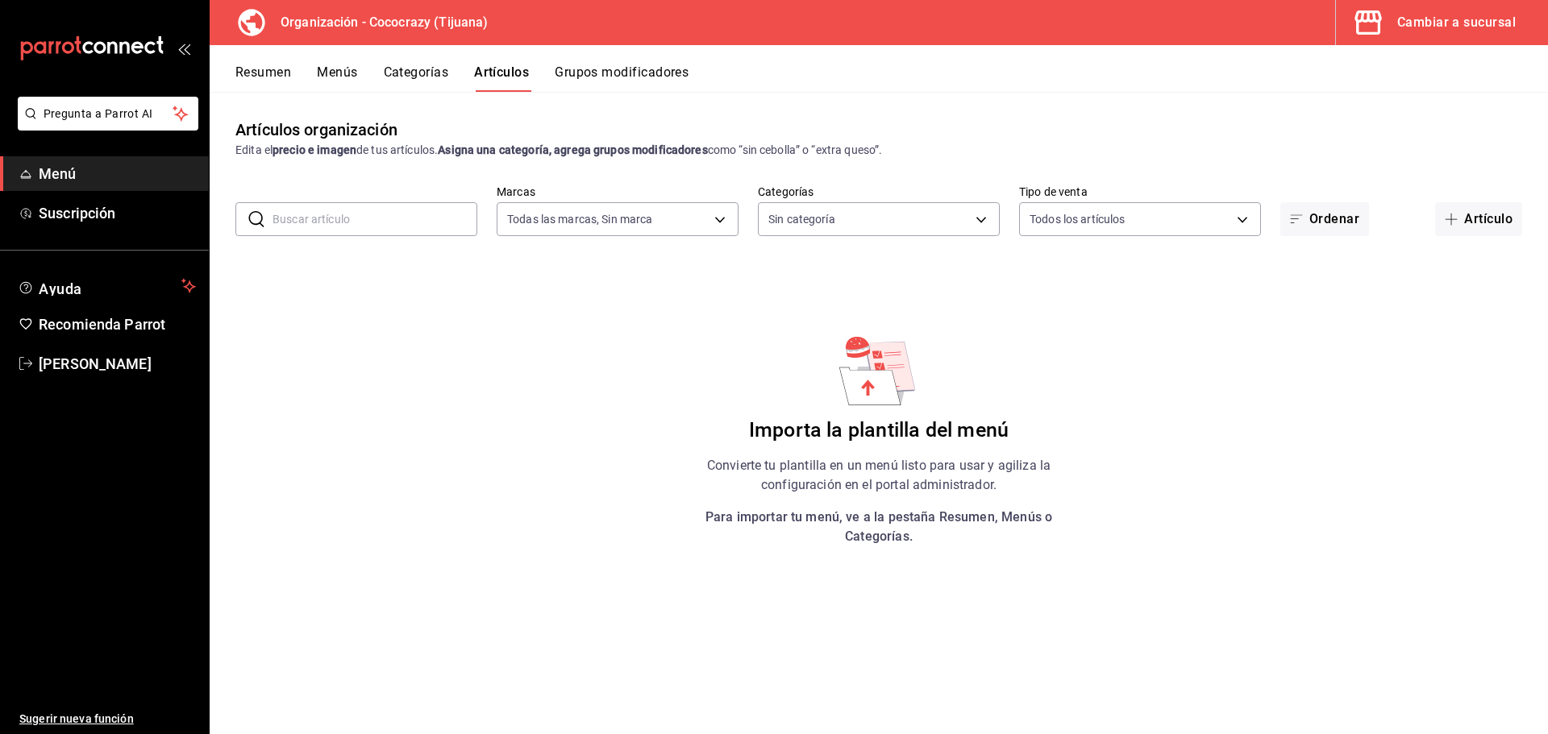
click at [293, 75] on div "Resumen Menús Categorías Artículos Grupos modificadores" at bounding box center [891, 77] width 1312 height 27
click at [241, 64] on button "Resumen" at bounding box center [263, 77] width 56 height 27
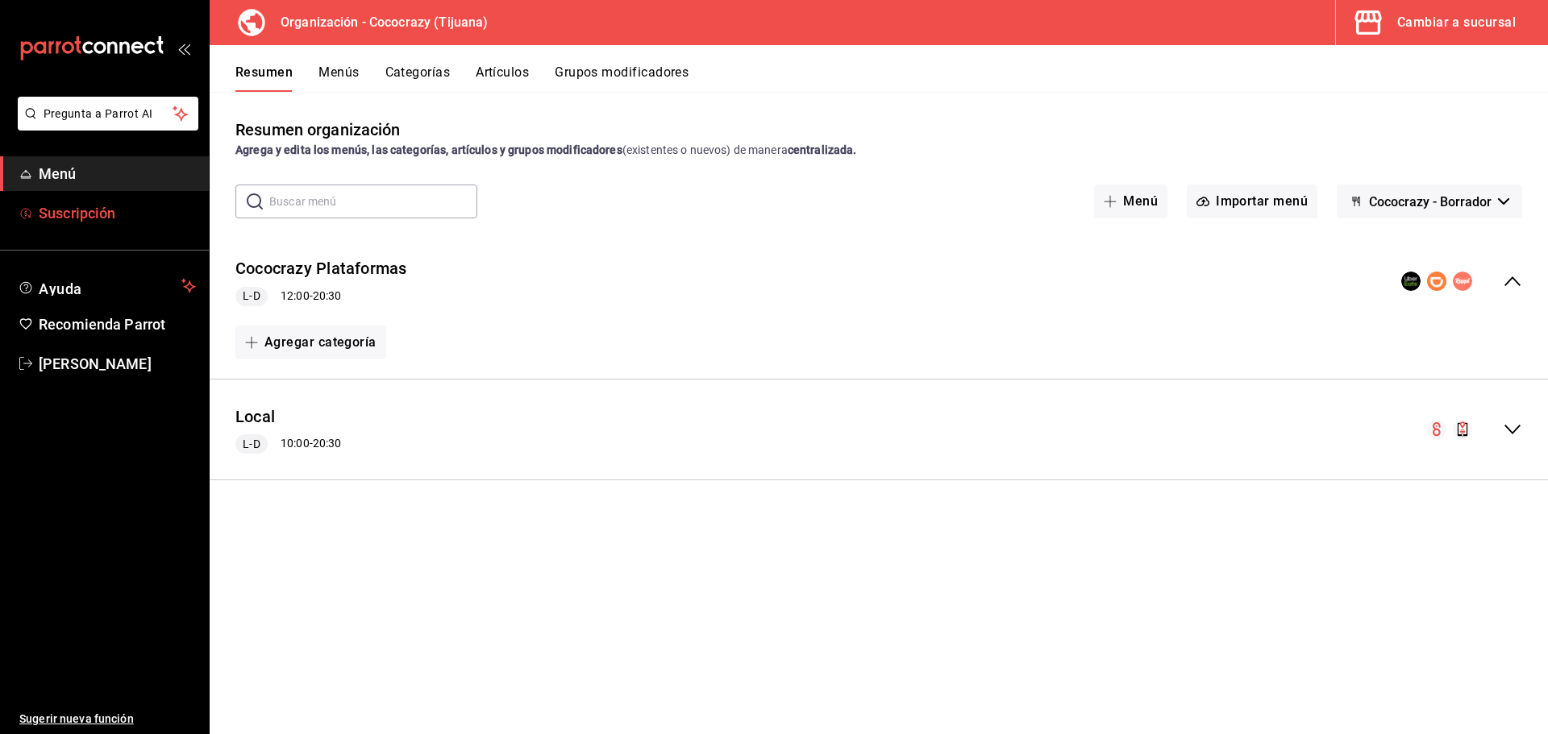
click at [61, 221] on span "Suscripción" at bounding box center [117, 213] width 157 height 22
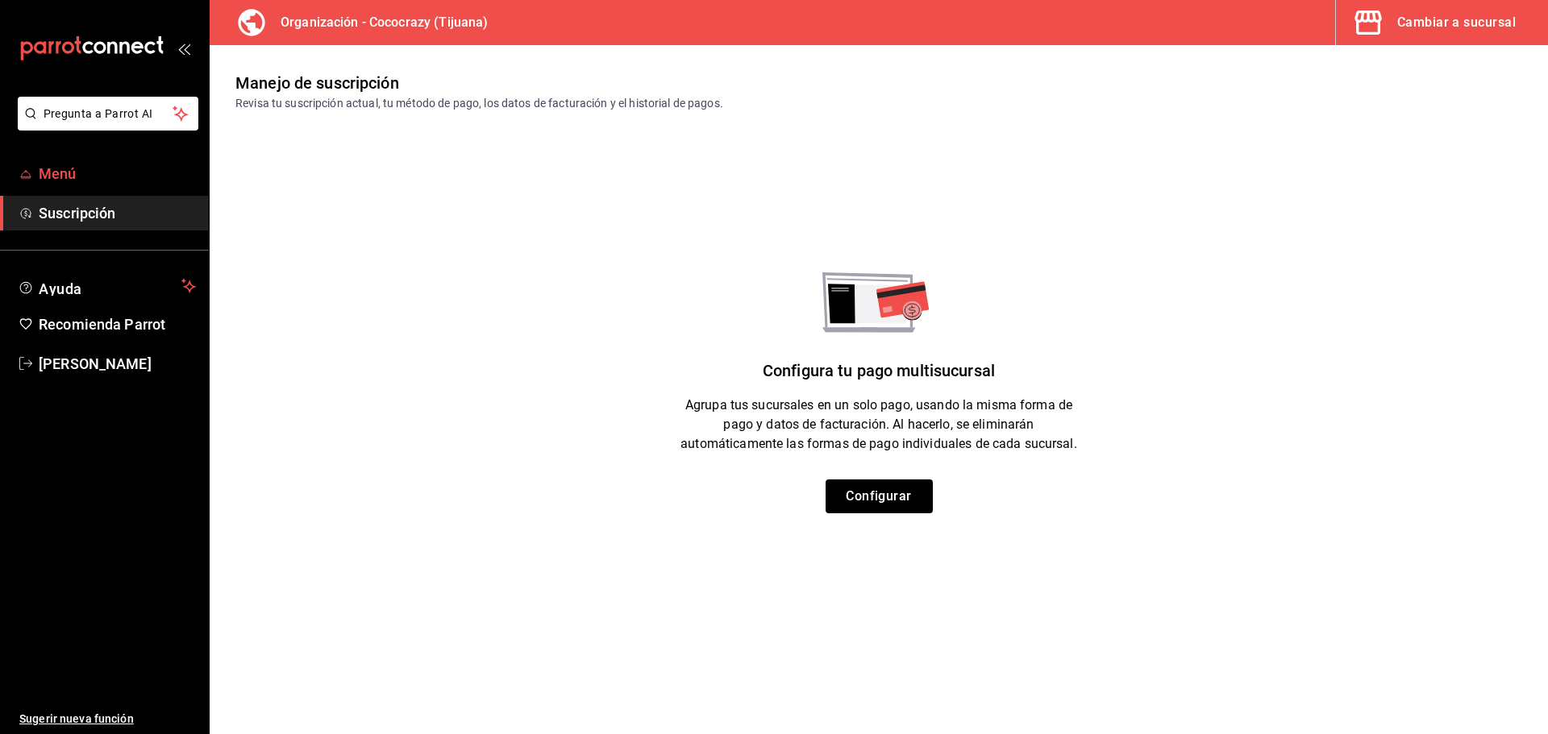
click at [92, 175] on span "Menú" at bounding box center [117, 174] width 157 height 22
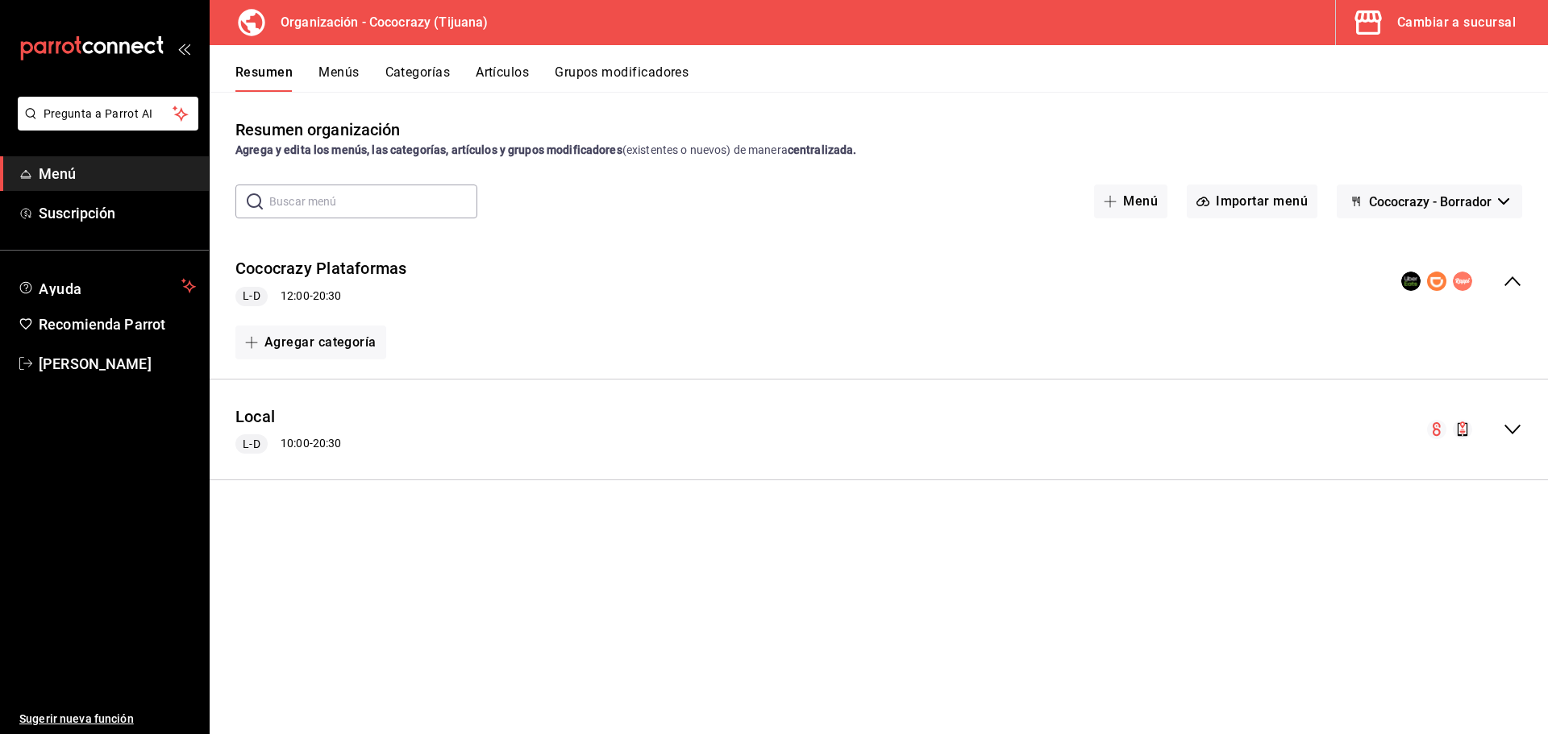
click at [352, 65] on button "Menús" at bounding box center [338, 77] width 40 height 27
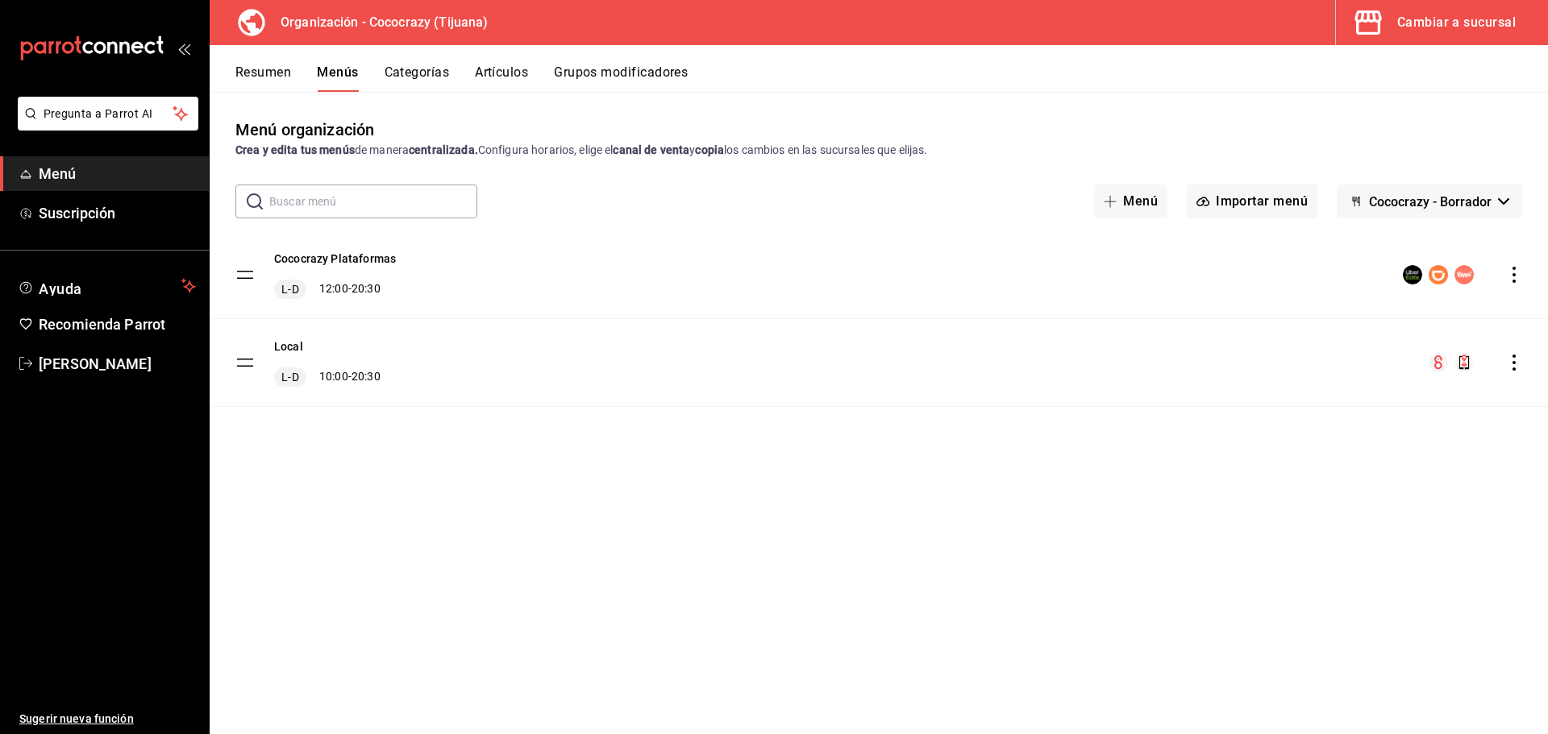
click at [1513, 284] on div "menu-maker-table" at bounding box center [1462, 274] width 119 height 19
click at [1504, 278] on div "menu-maker-table" at bounding box center [1462, 274] width 119 height 19
click at [1451, 268] on div "menu-maker-table" at bounding box center [1438, 274] width 71 height 19
click at [1432, 273] on rect "menu-maker-table" at bounding box center [1437, 274] width 19 height 19
click at [1521, 272] on icon "actions" at bounding box center [1514, 275] width 16 height 16
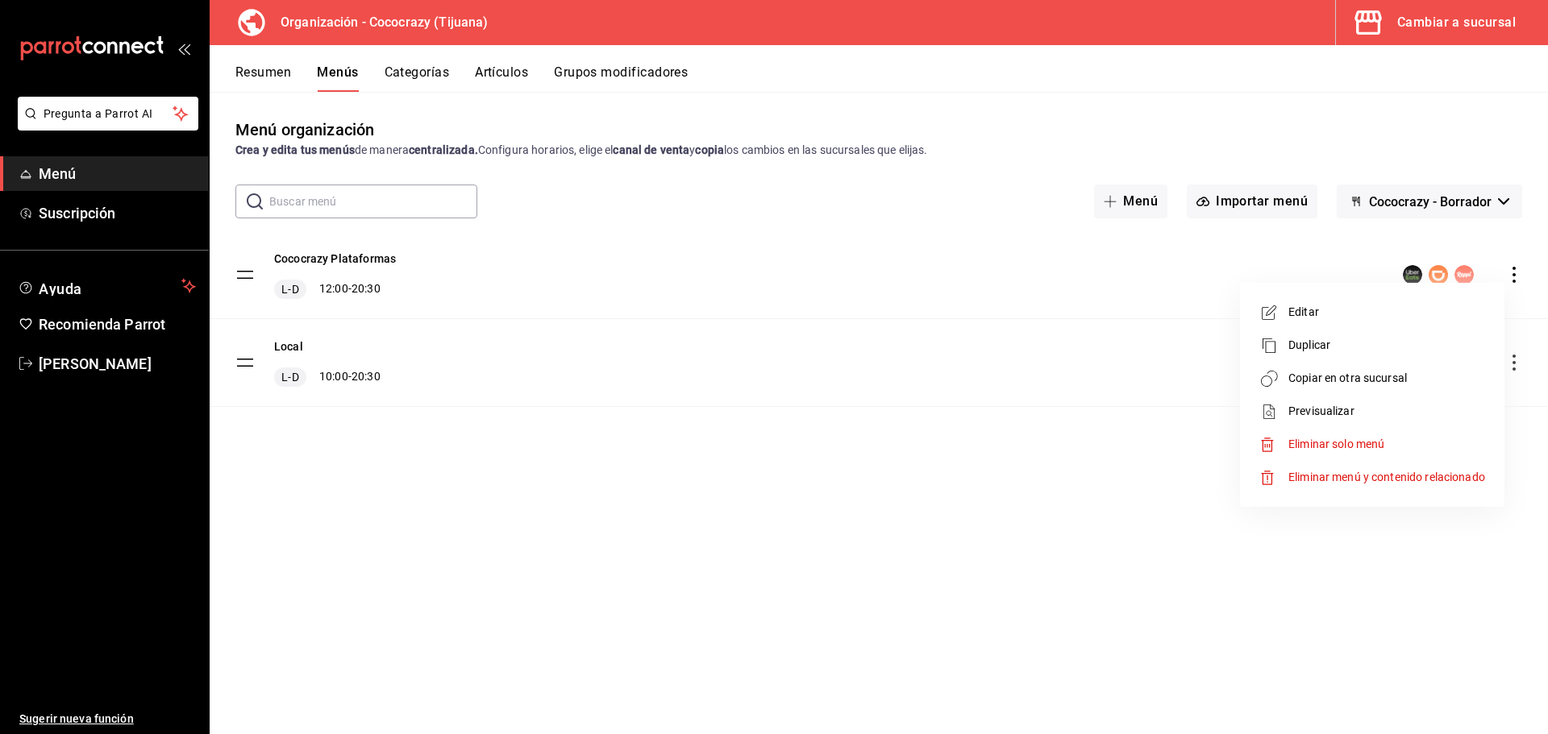
click at [1323, 415] on span "Previsualizar" at bounding box center [1386, 411] width 197 height 17
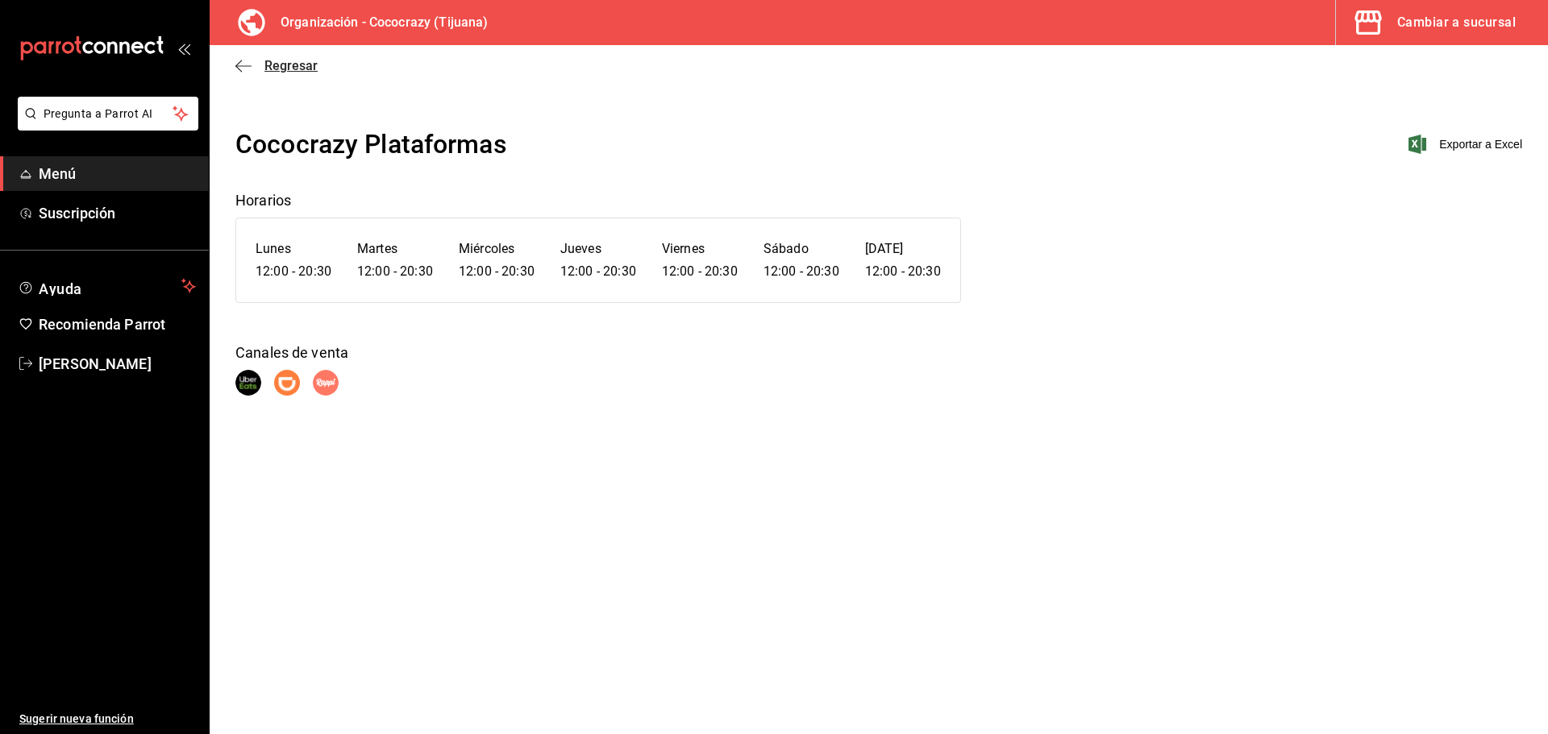
click at [246, 62] on icon "button" at bounding box center [243, 66] width 16 height 15
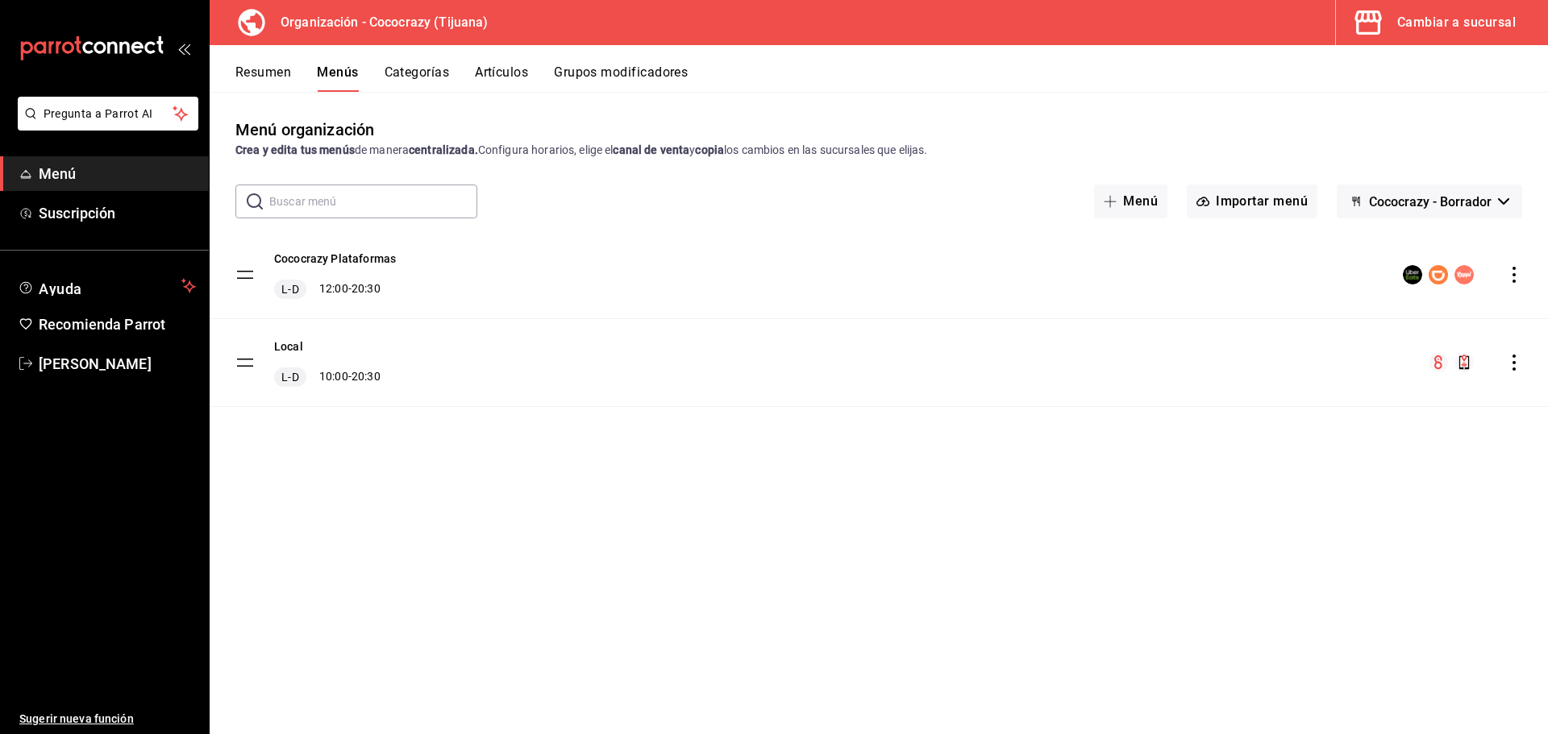
click at [1505, 366] on div "menu-maker-table" at bounding box center [1475, 362] width 94 height 19
click at [1474, 362] on div "menu-maker-table" at bounding box center [1475, 362] width 94 height 19
click at [1452, 362] on div "menu-maker-table" at bounding box center [1450, 362] width 45 height 19
click at [1516, 360] on icon "actions" at bounding box center [1514, 363] width 16 height 16
click at [1370, 494] on span "Previsualizar" at bounding box center [1386, 499] width 197 height 17
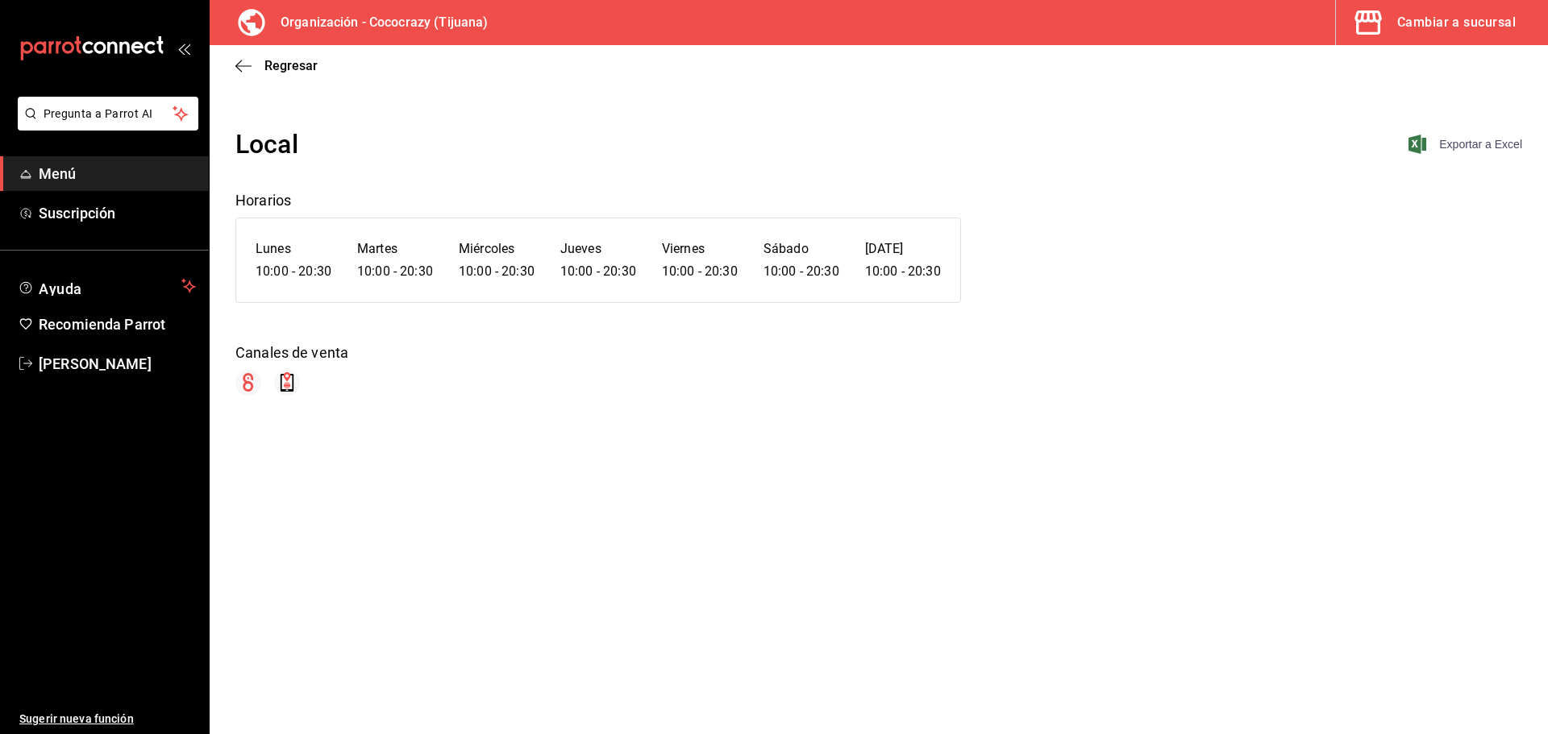
drag, startPoint x: 1472, startPoint y: 143, endPoint x: 1463, endPoint y: 143, distance: 8.9
click at [1471, 143] on span "Exportar a Excel" at bounding box center [1466, 144] width 110 height 19
click at [107, 119] on span "Pregunta a Parrot AI" at bounding box center [108, 114] width 128 height 17
click at [95, 115] on span "Pregunta a Parrot AI" at bounding box center [108, 114] width 128 height 17
drag, startPoint x: 405, startPoint y: 361, endPoint x: 887, endPoint y: 285, distance: 487.2
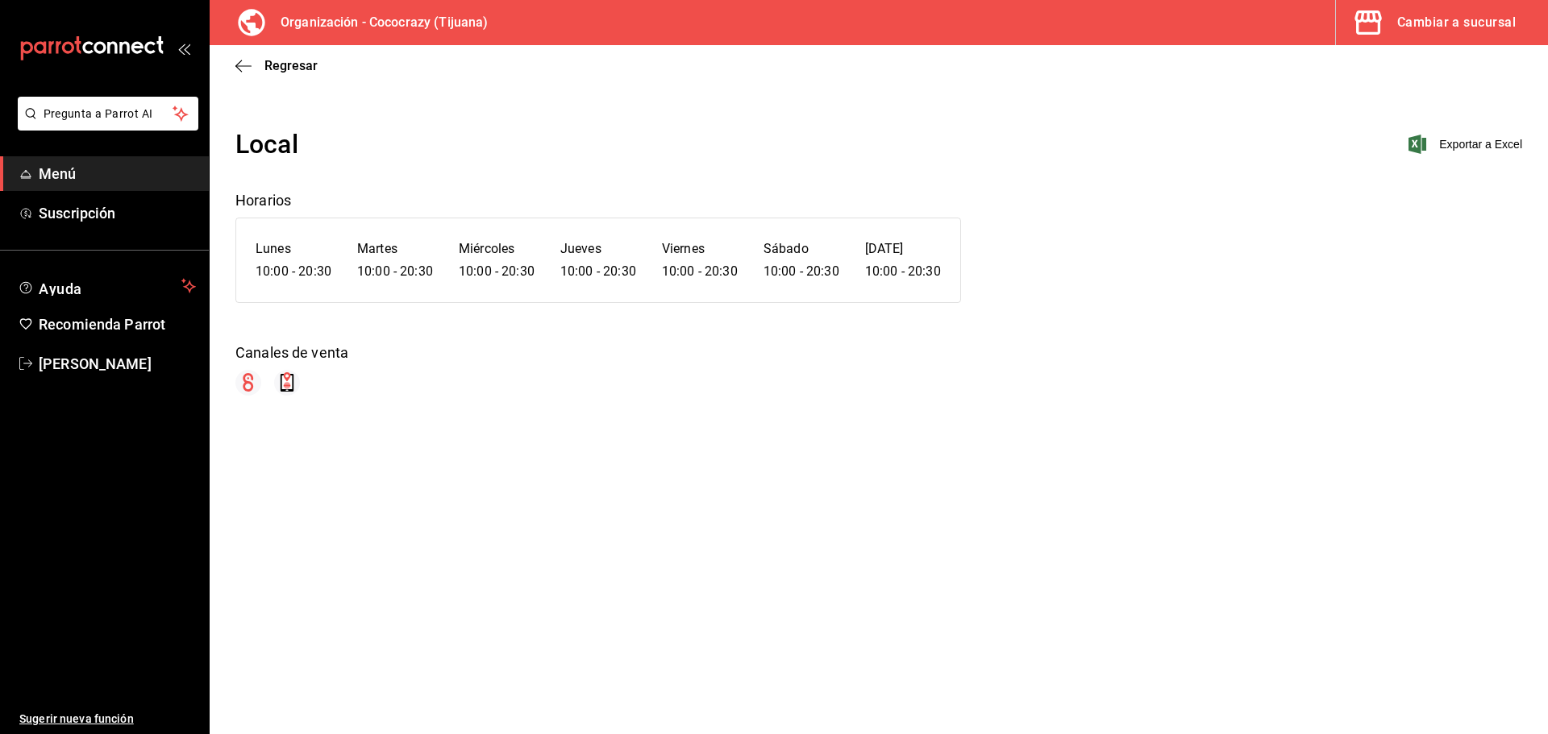
click at [401, 360] on div "Canales de venta" at bounding box center [878, 353] width 1287 height 22
click at [268, 72] on span "Regresar" at bounding box center [290, 65] width 53 height 15
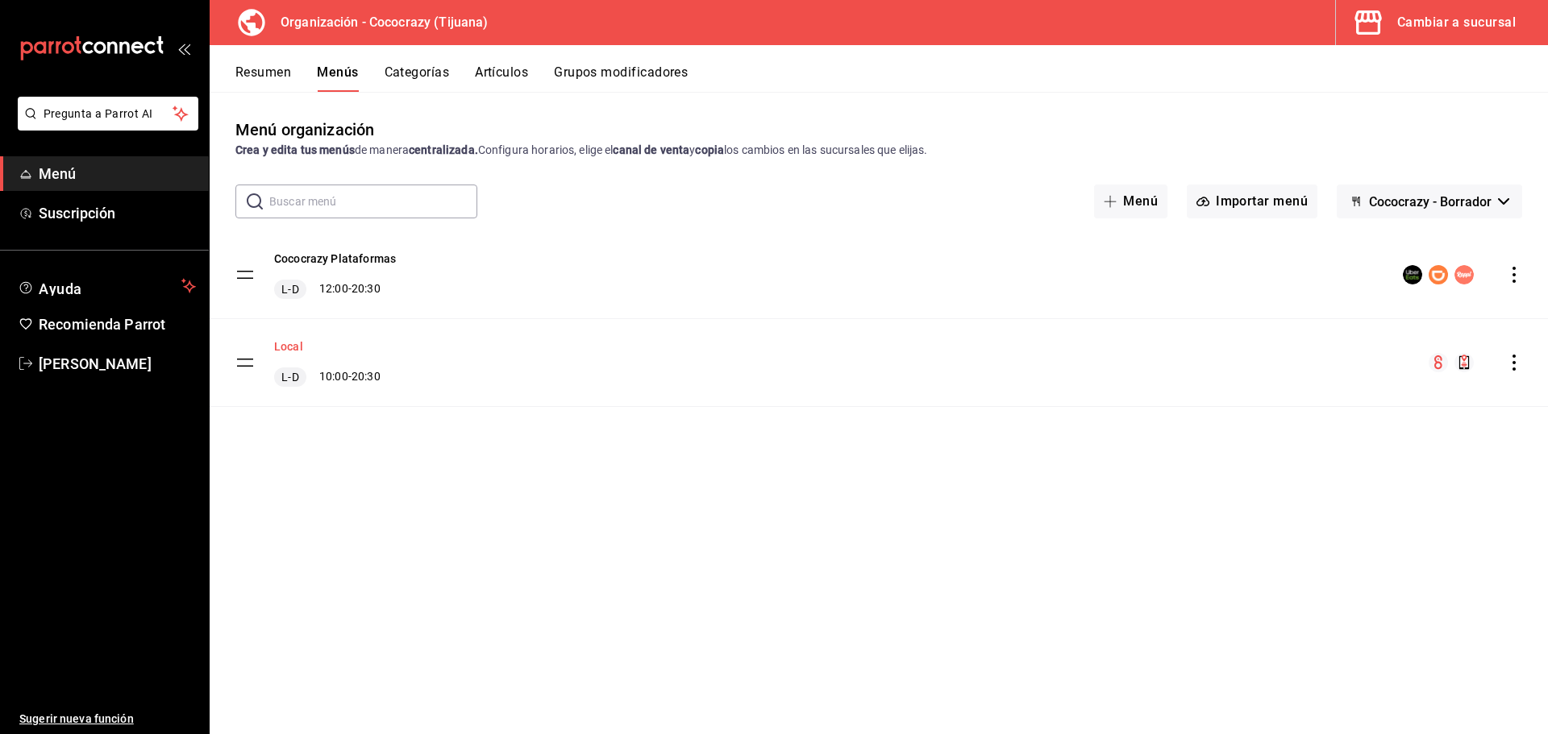
click at [276, 343] on button "Local" at bounding box center [288, 347] width 29 height 16
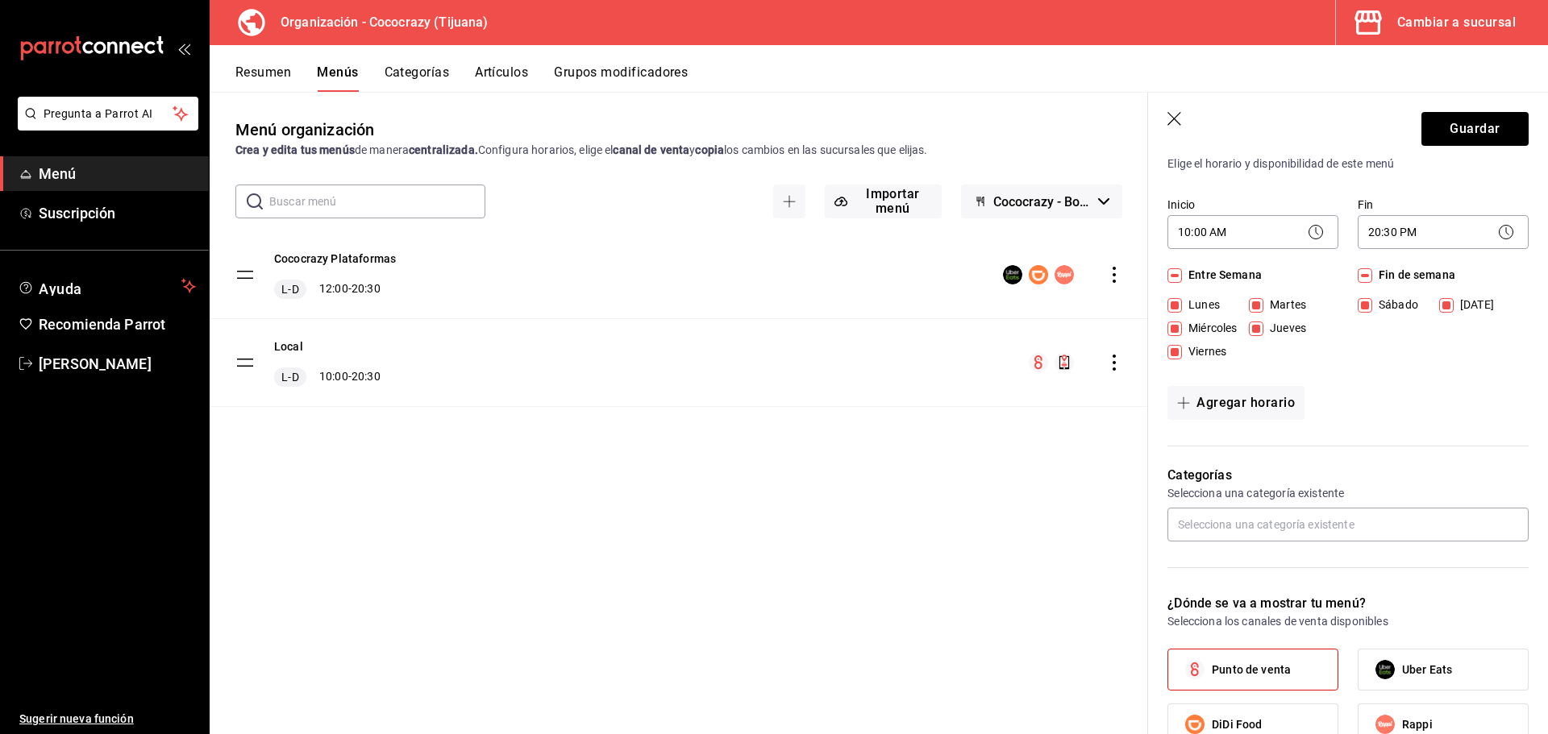
scroll to position [10, 0]
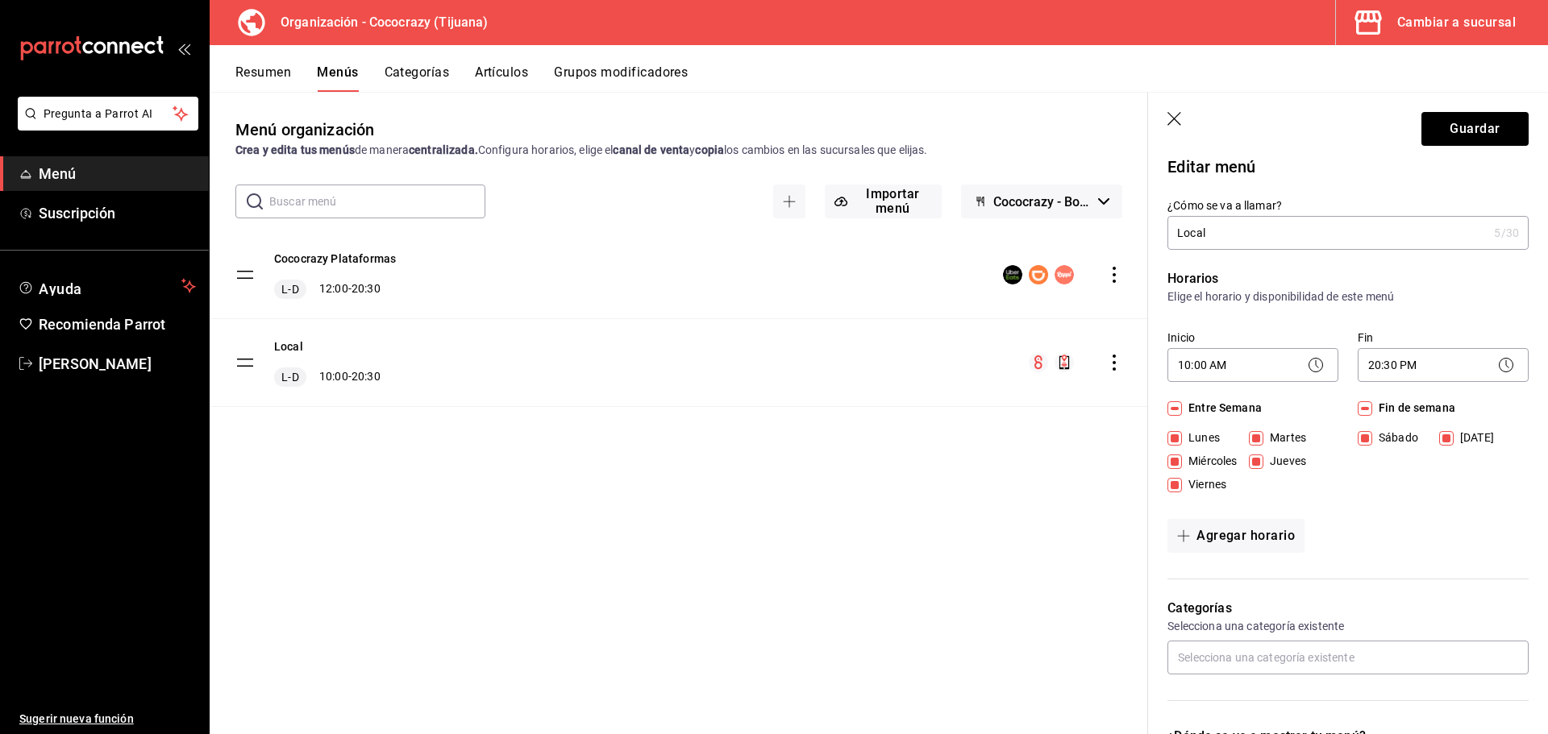
click at [493, 80] on button "Artículos" at bounding box center [501, 77] width 53 height 27
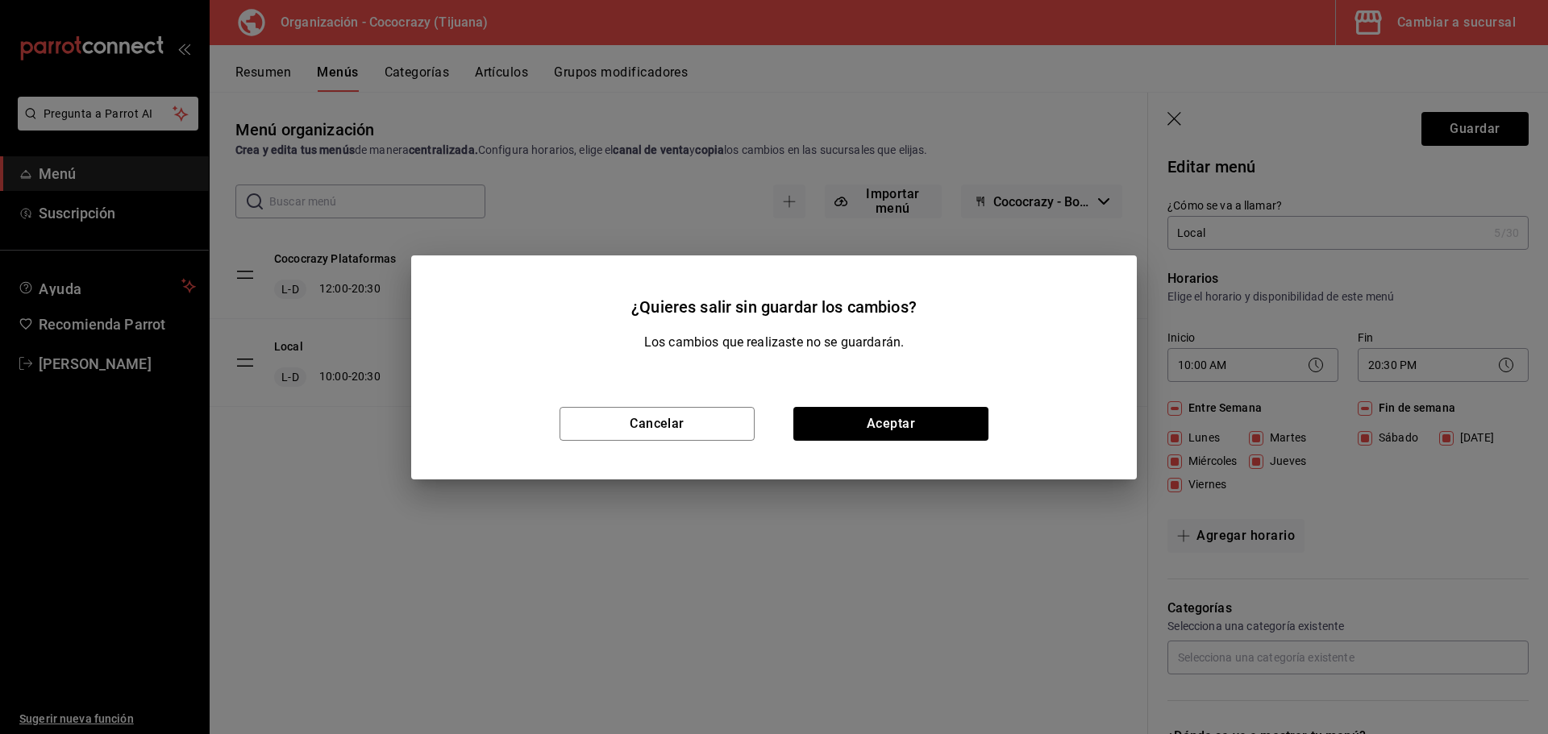
click at [840, 405] on div "Cancelar Aceptar" at bounding box center [773, 423] width 725 height 111
click at [850, 422] on button "Aceptar" at bounding box center [890, 424] width 195 height 34
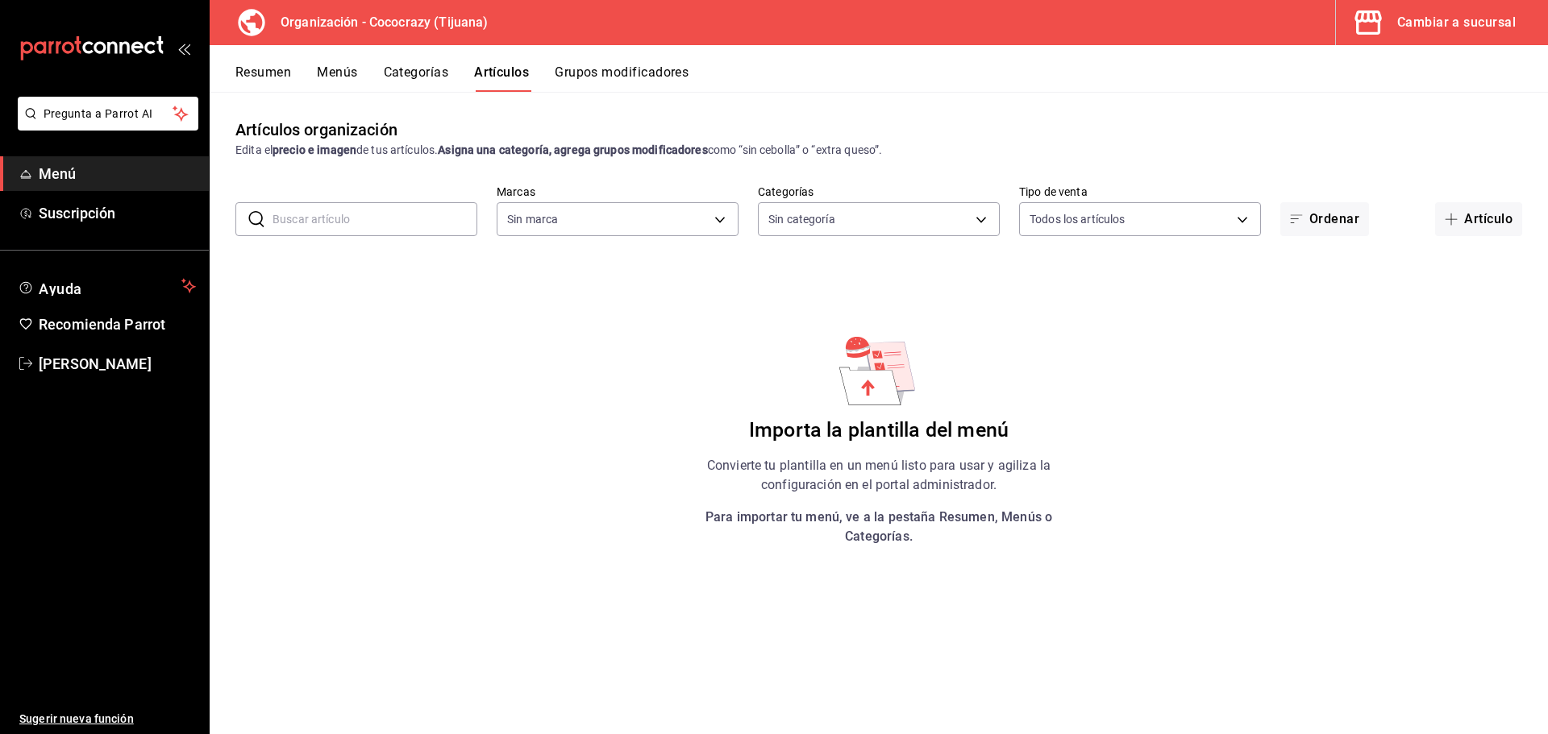
type input "792de1e6-c094-4828-a9be-74aa63e1e752"
drag, startPoint x: 988, startPoint y: 595, endPoint x: 967, endPoint y: 510, distance: 87.4
click at [975, 530] on div "Artículos organización Edita el precio e imagen de tus artículos. Asigna una ca…" at bounding box center [879, 413] width 1338 height 642
drag, startPoint x: 832, startPoint y: 403, endPoint x: 723, endPoint y: 281, distance: 163.9
click at [808, 382] on div "Importa la plantilla del menú Convierte tu plantilla en un menú listo para usar…" at bounding box center [879, 440] width 406 height 214
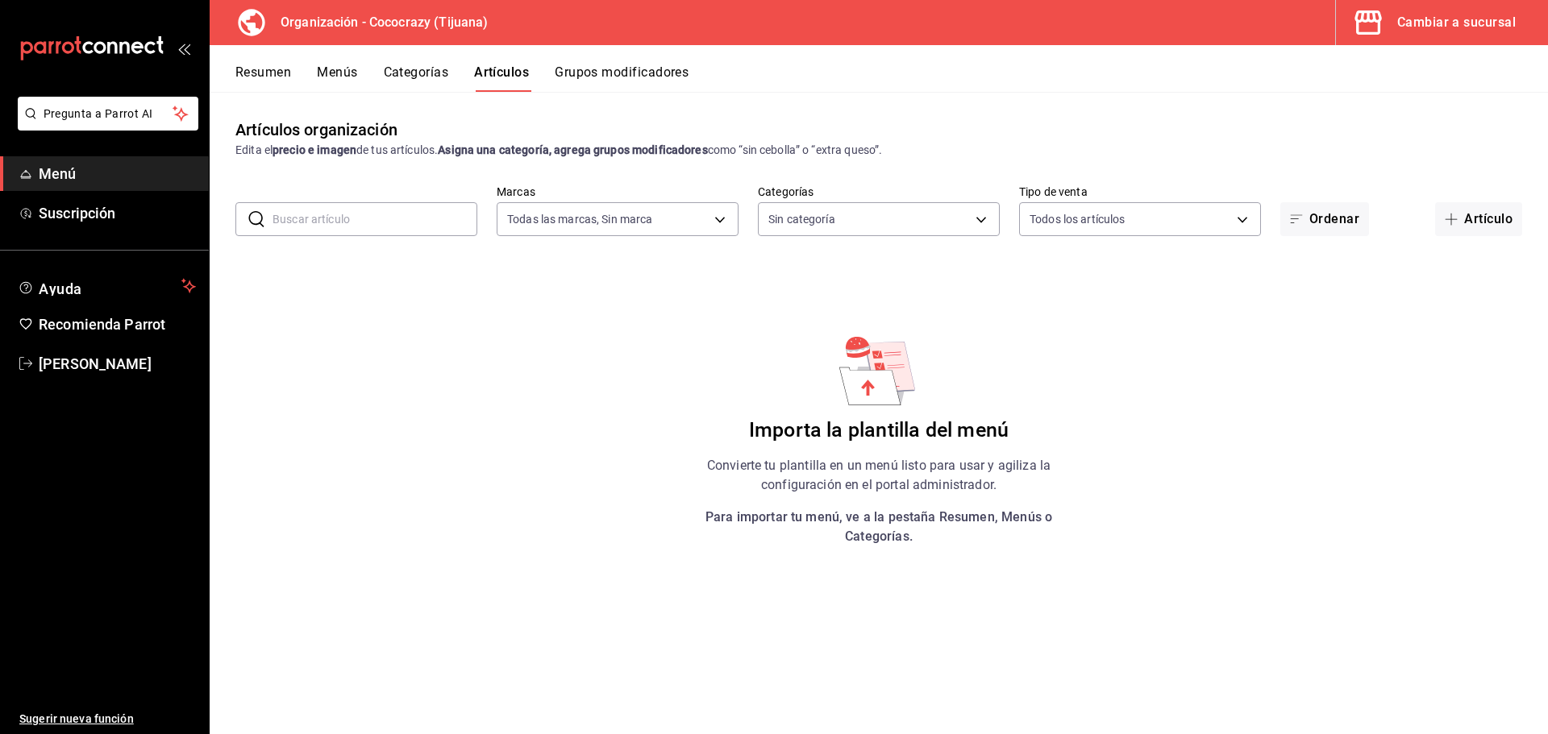
click at [419, 56] on div "Resumen Menús Categorías Artículos Grupos modificadores" at bounding box center [879, 68] width 1338 height 47
click at [418, 70] on button "Categorías" at bounding box center [416, 77] width 65 height 27
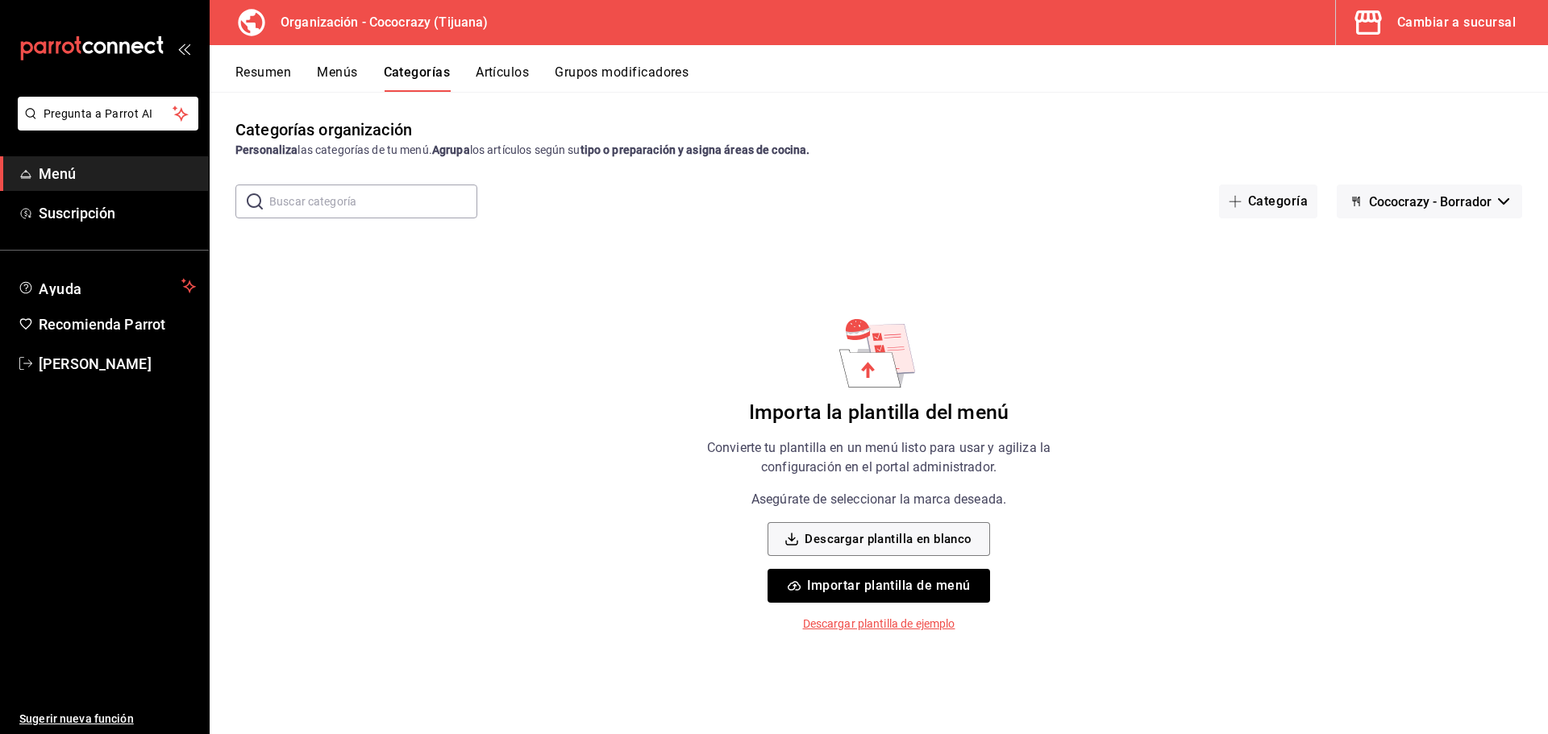
click at [348, 71] on button "Menús" at bounding box center [337, 77] width 40 height 27
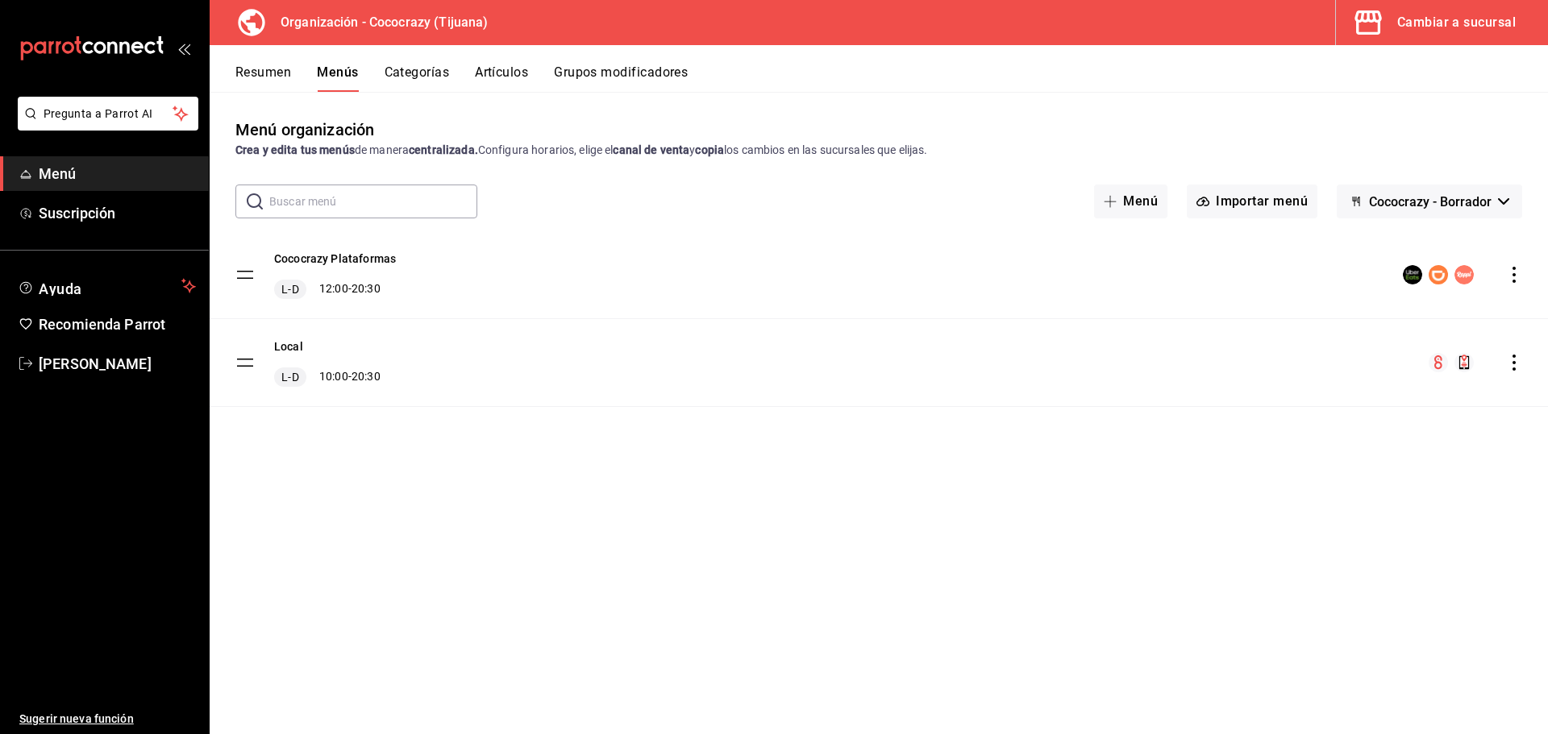
drag, startPoint x: 345, startPoint y: 383, endPoint x: 356, endPoint y: 315, distance: 68.6
click at [347, 370] on div "L-D 10:00 - 20:30" at bounding box center [327, 377] width 106 height 19
drag, startPoint x: 363, startPoint y: 302, endPoint x: 365, endPoint y: 285, distance: 17.9
click at [364, 296] on div "Cococrazy Plataformas L-D 12:00 - 20:30" at bounding box center [879, 274] width 1338 height 87
click at [368, 277] on div "Cococrazy Plataformas L-D 12:00 - 20:30" at bounding box center [335, 275] width 122 height 48
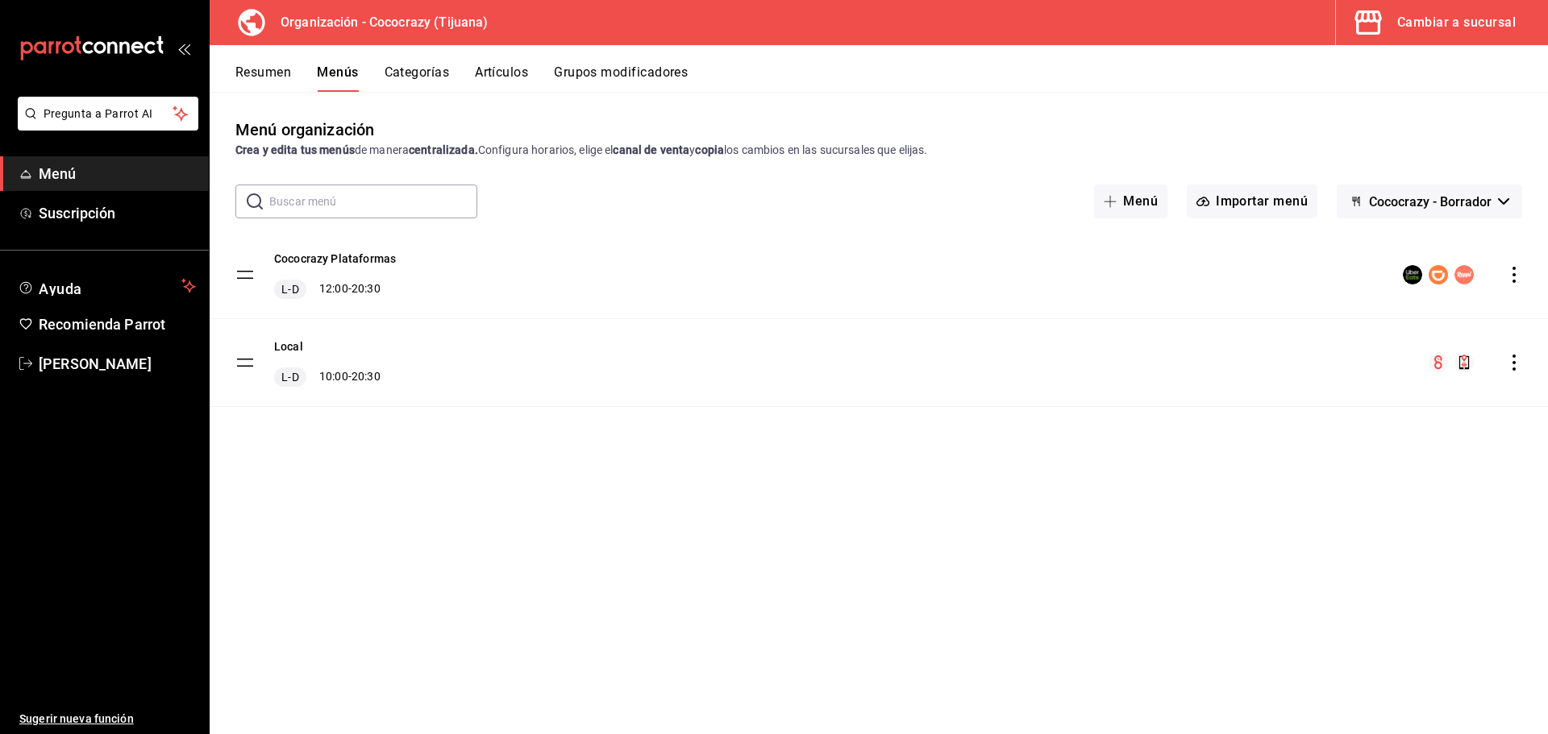
drag, startPoint x: 368, startPoint y: 264, endPoint x: 375, endPoint y: 236, distance: 28.2
click at [368, 260] on button "Cococrazy Plataformas" at bounding box center [335, 259] width 122 height 16
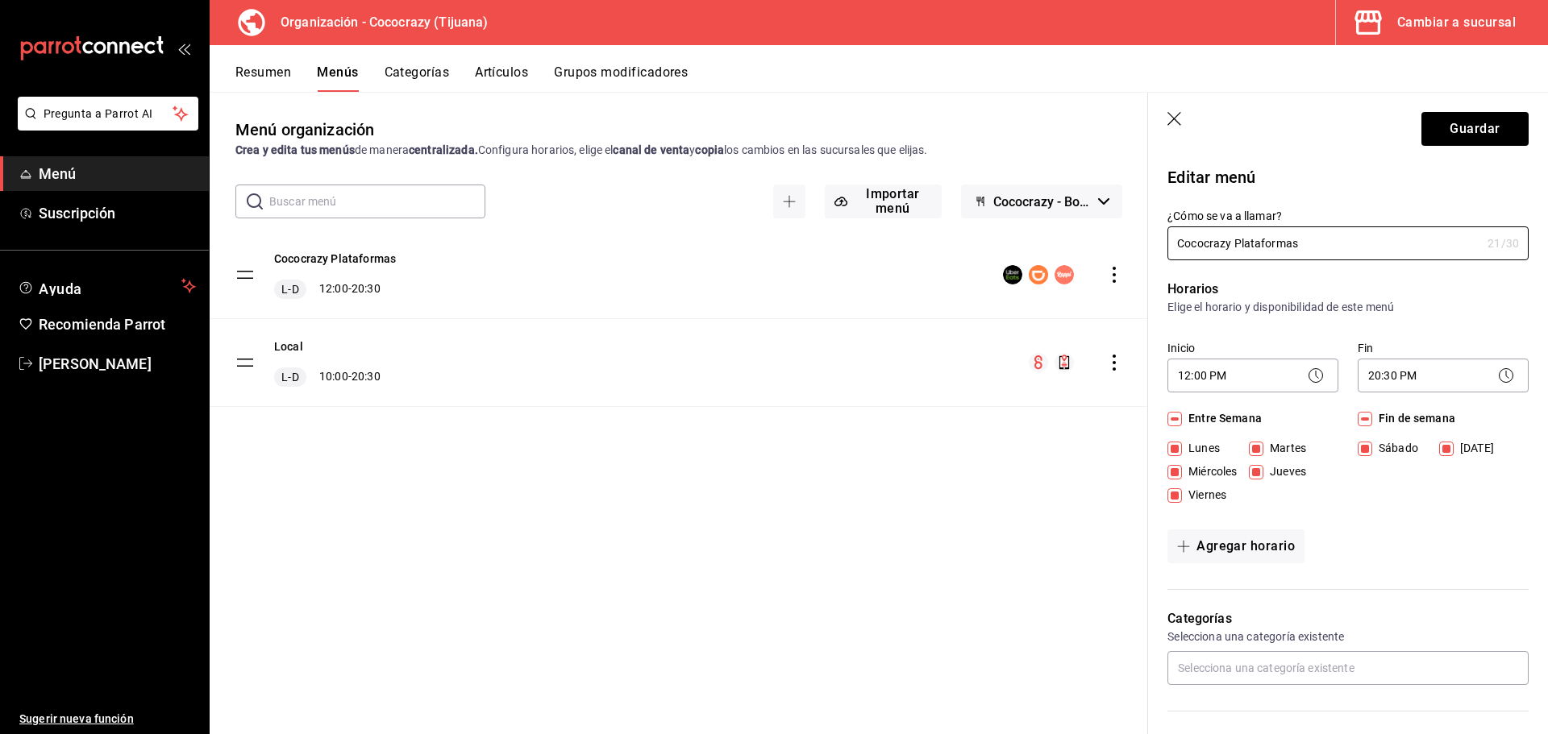
click at [1117, 367] on icon "actions" at bounding box center [1114, 363] width 16 height 16
click at [983, 355] on div at bounding box center [774, 367] width 1548 height 734
click at [247, 364] on tbody "Cococrazy Plataformas L-D 12:00 - 20:30 Local L-D 10:00 - 20:30" at bounding box center [679, 319] width 938 height 176
click at [1091, 362] on div "menu-maker-table" at bounding box center [1076, 362] width 94 height 19
click at [1108, 365] on icon "actions" at bounding box center [1114, 363] width 16 height 16
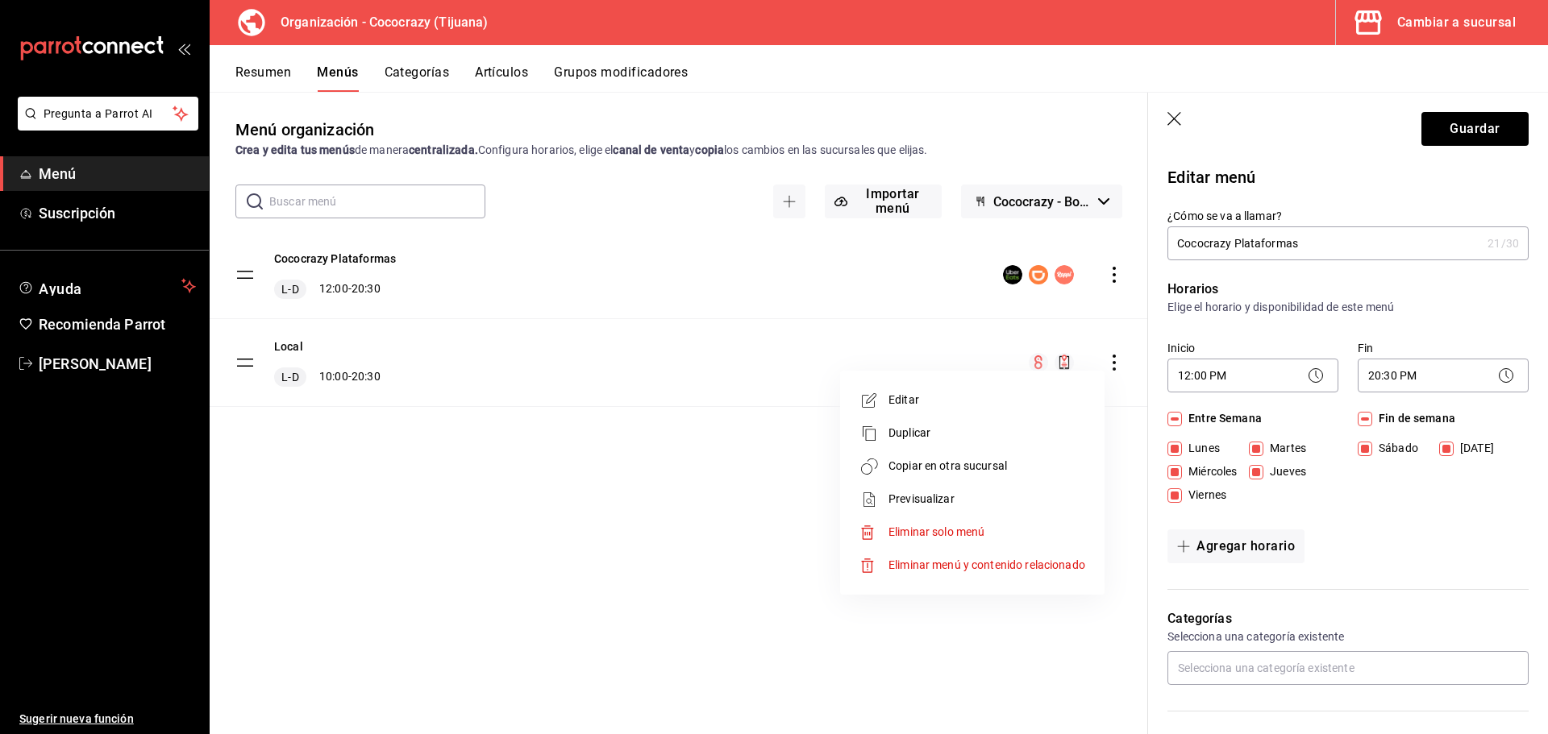
click at [968, 560] on span "Eliminar menú y contenido relacionado" at bounding box center [986, 565] width 197 height 13
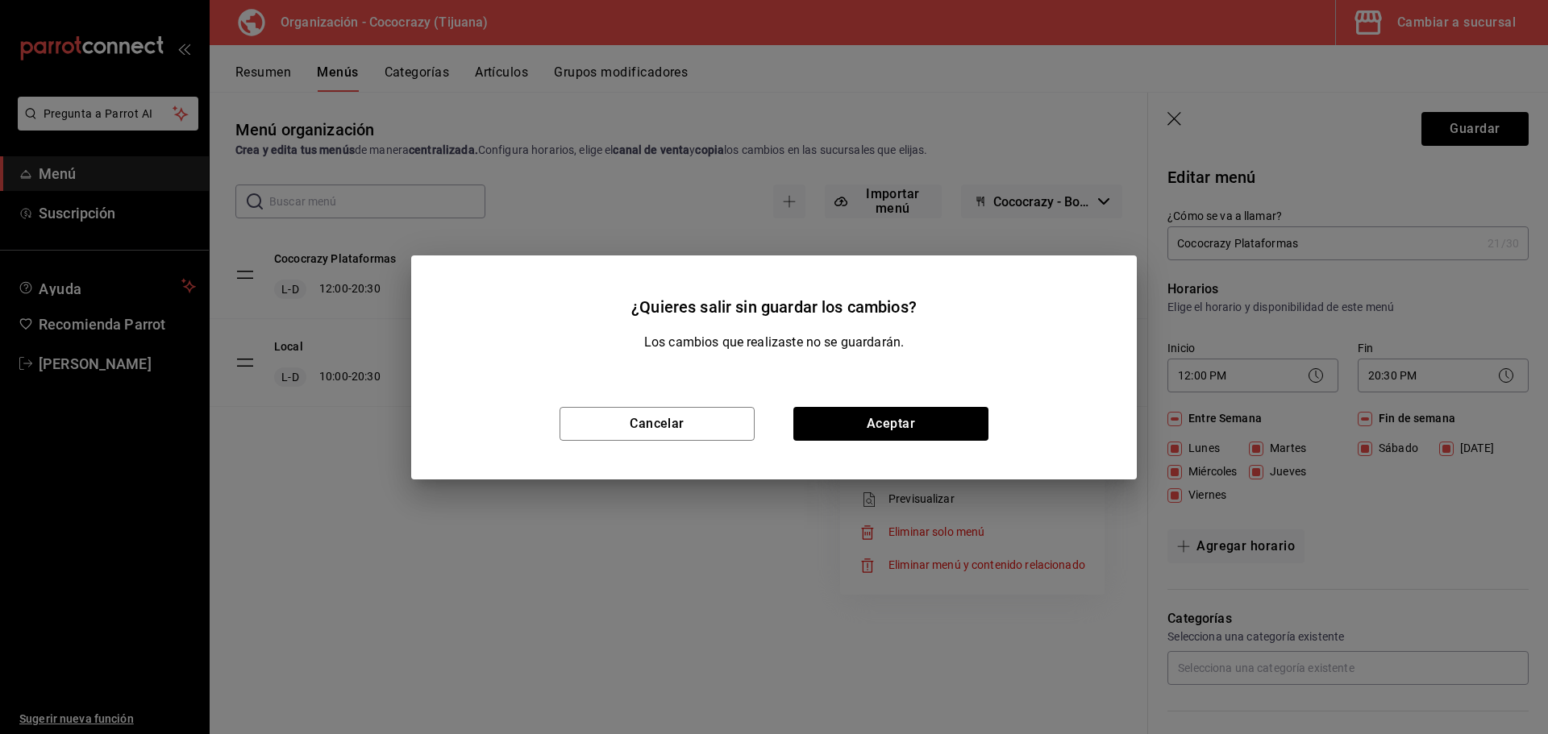
click at [890, 449] on div "Cancelar Aceptar" at bounding box center [773, 423] width 725 height 111
click at [901, 439] on button "Aceptar" at bounding box center [890, 424] width 195 height 34
checkbox input "false"
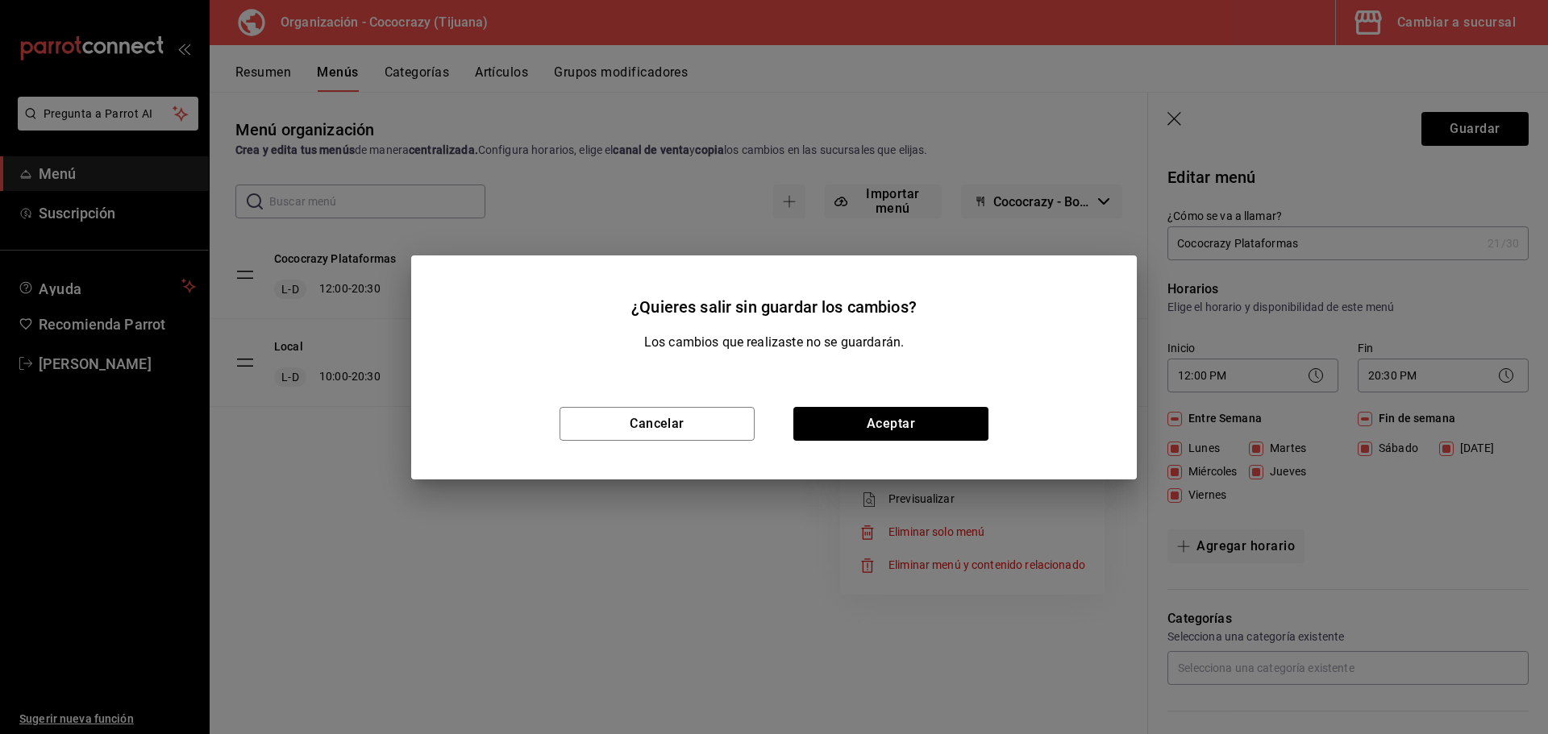
type input "1758759216138"
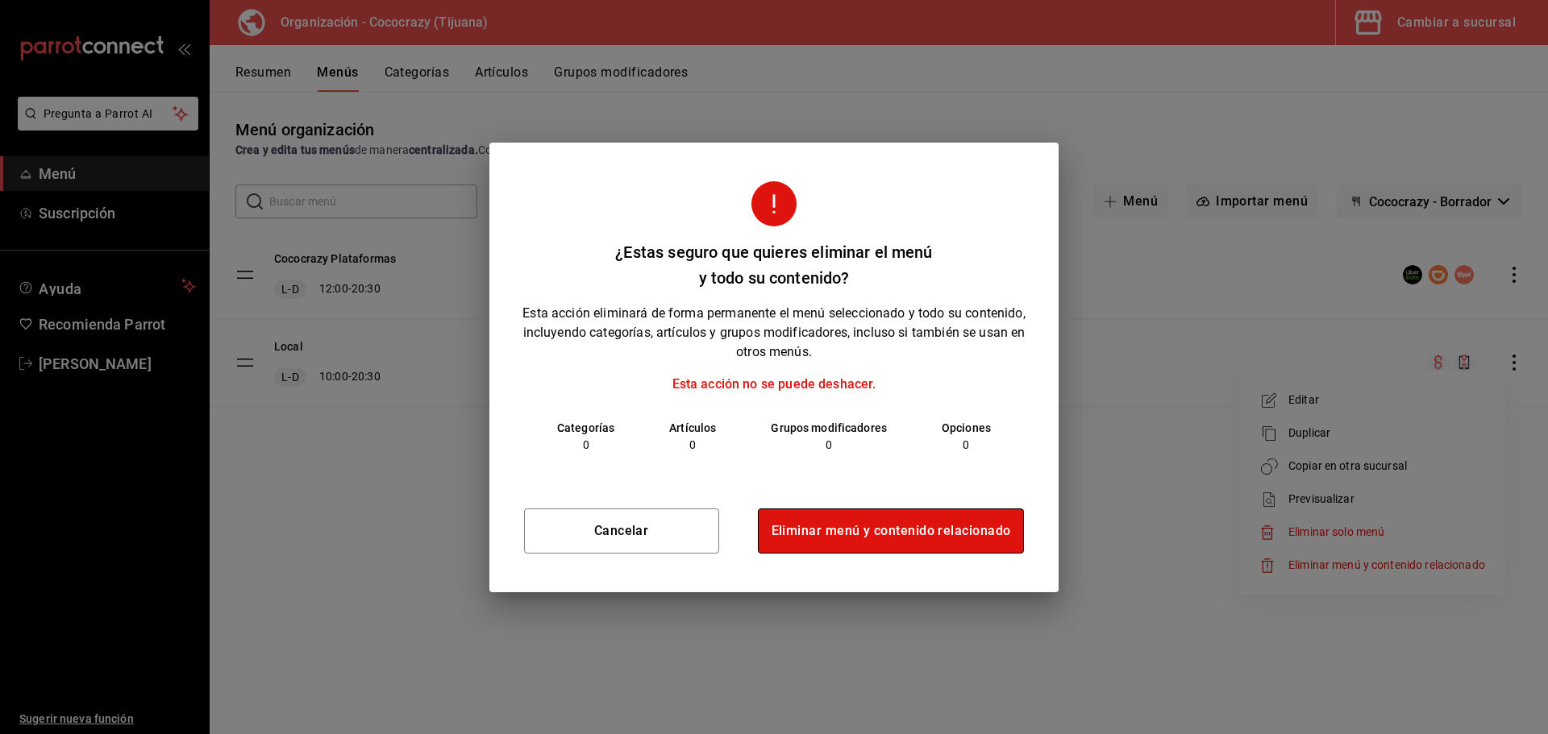
click at [872, 526] on button "Eliminar menú y contenido relacionado" at bounding box center [891, 531] width 267 height 45
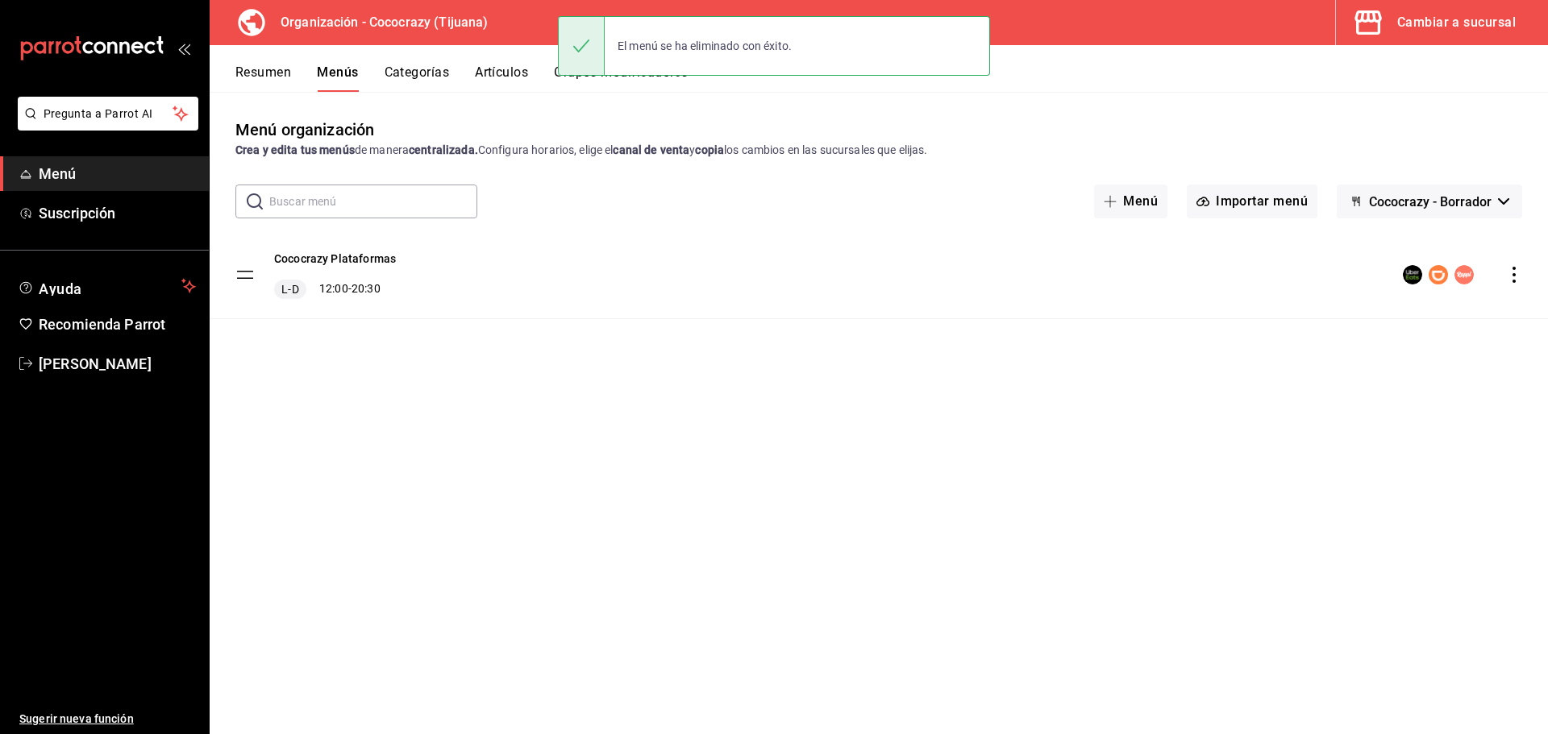
click at [1519, 279] on icon "actions" at bounding box center [1514, 275] width 16 height 16
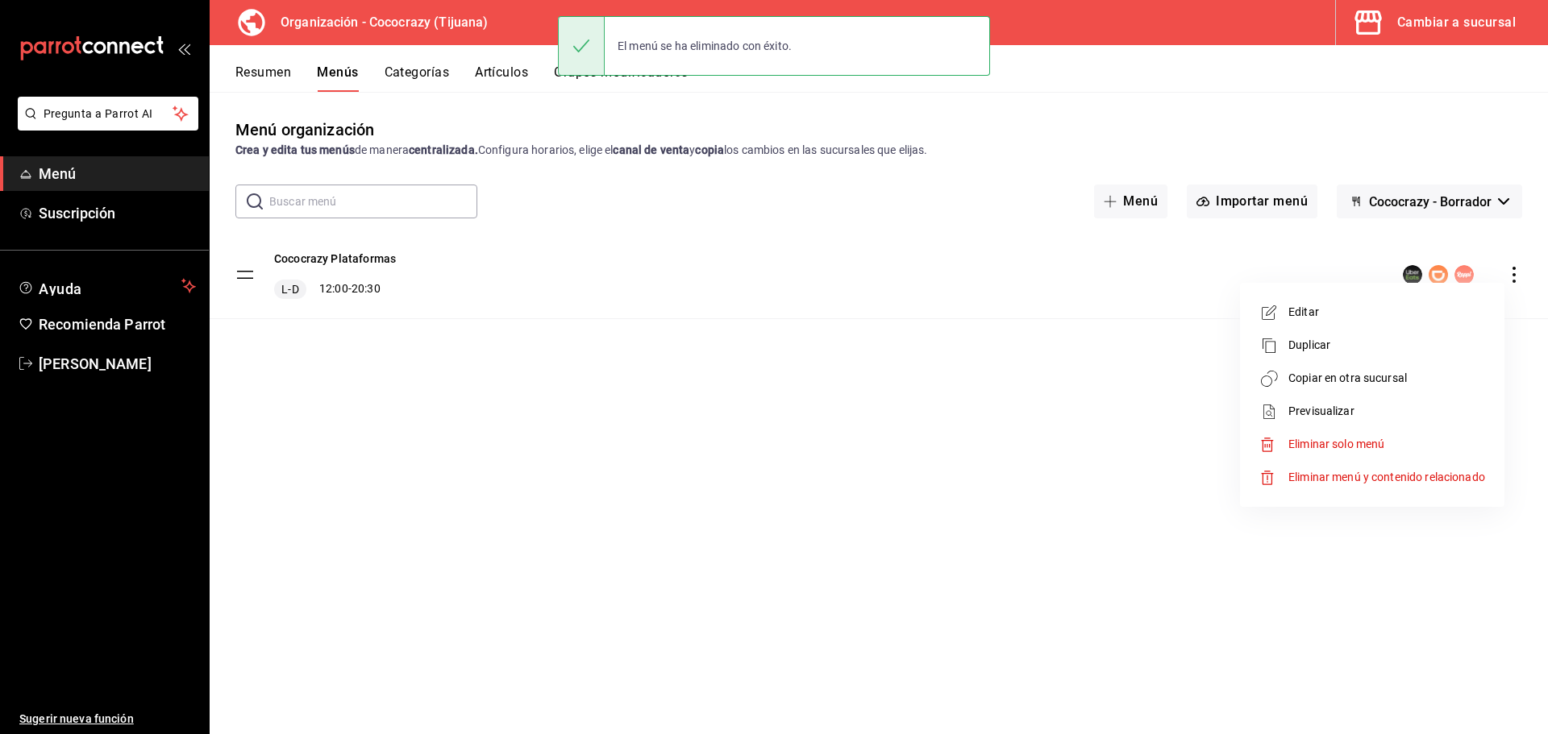
click at [1343, 486] on li "Eliminar menú y contenido relacionado" at bounding box center [1372, 477] width 252 height 33
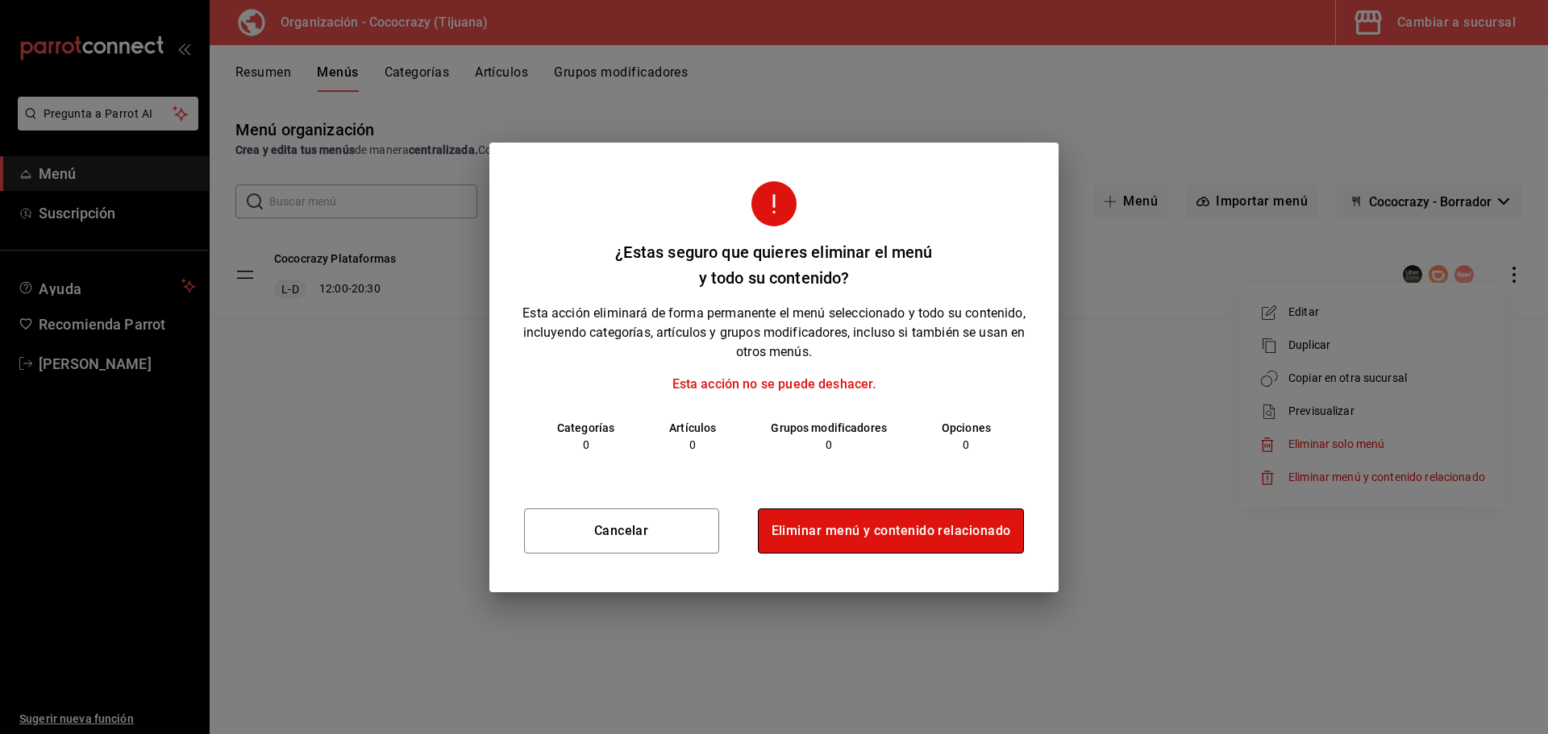
click at [892, 527] on button "Eliminar menú y contenido relacionado" at bounding box center [891, 531] width 267 height 45
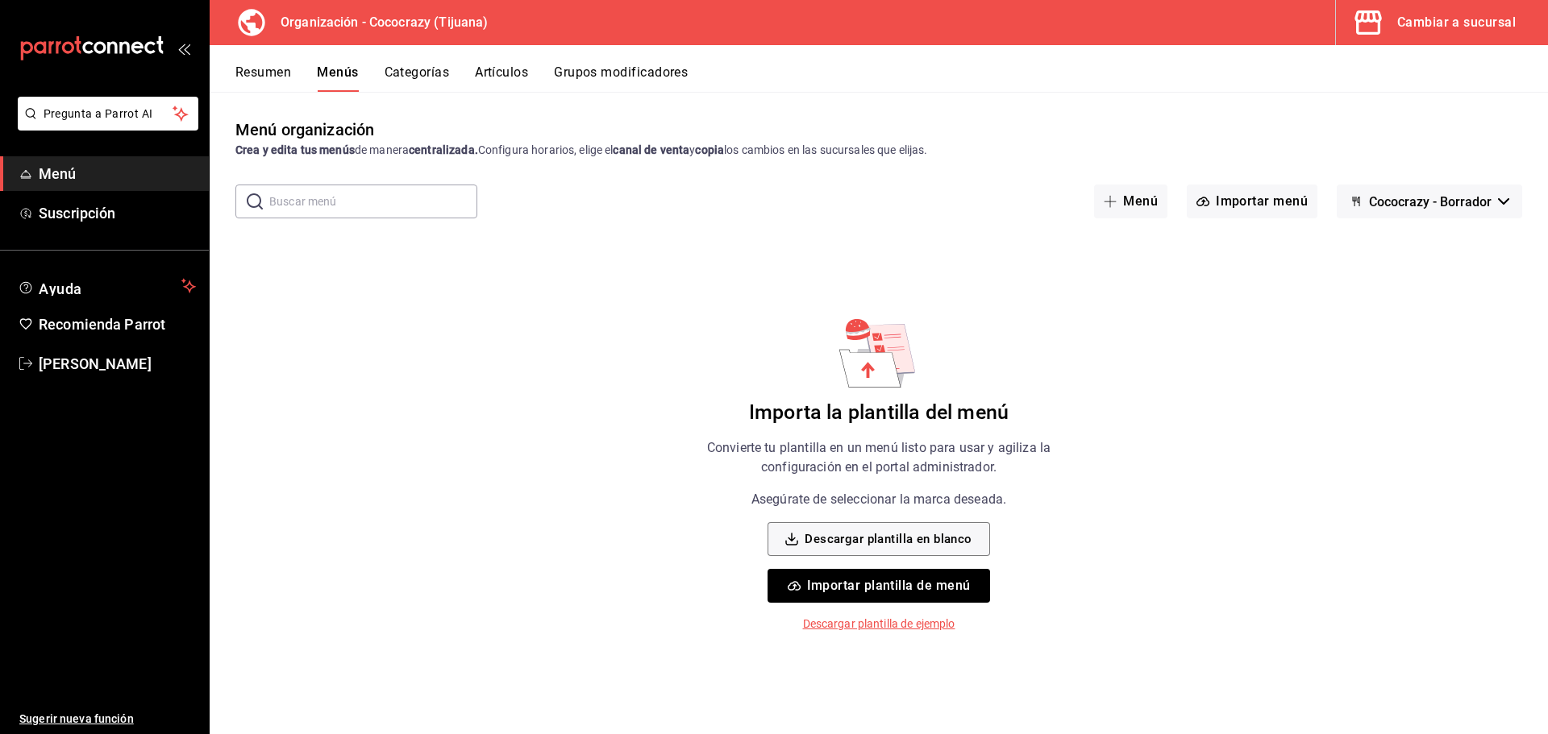
click at [920, 576] on button "Importar plantilla de menú" at bounding box center [878, 586] width 222 height 34
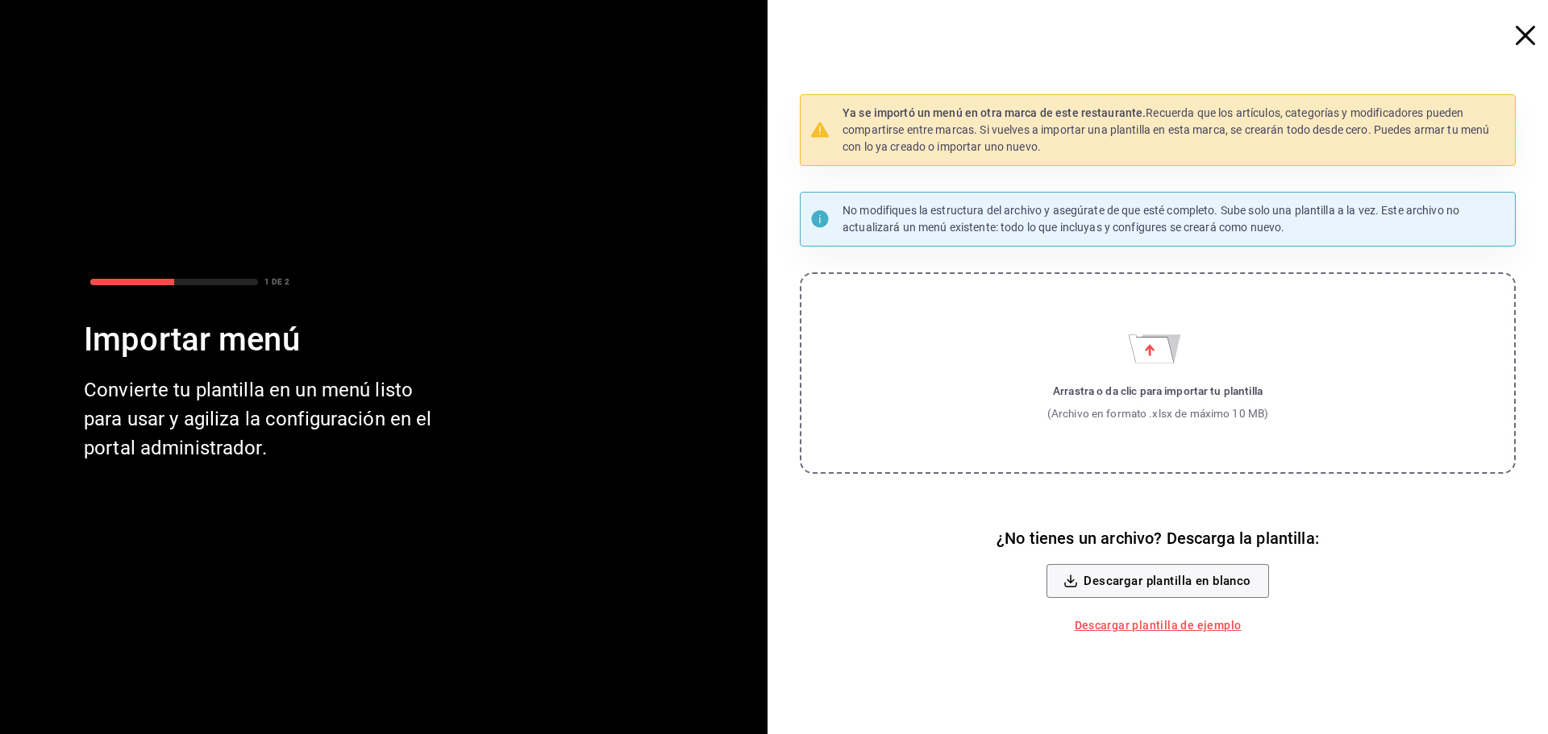
click at [1150, 347] on icon "Importar menú" at bounding box center [1150, 349] width 10 height 11
click at [0, 0] on input "Arrastra o da clic para importar tu plantilla (Archivo en formato .xlsx de máxi…" at bounding box center [0, 0] width 0 height 0
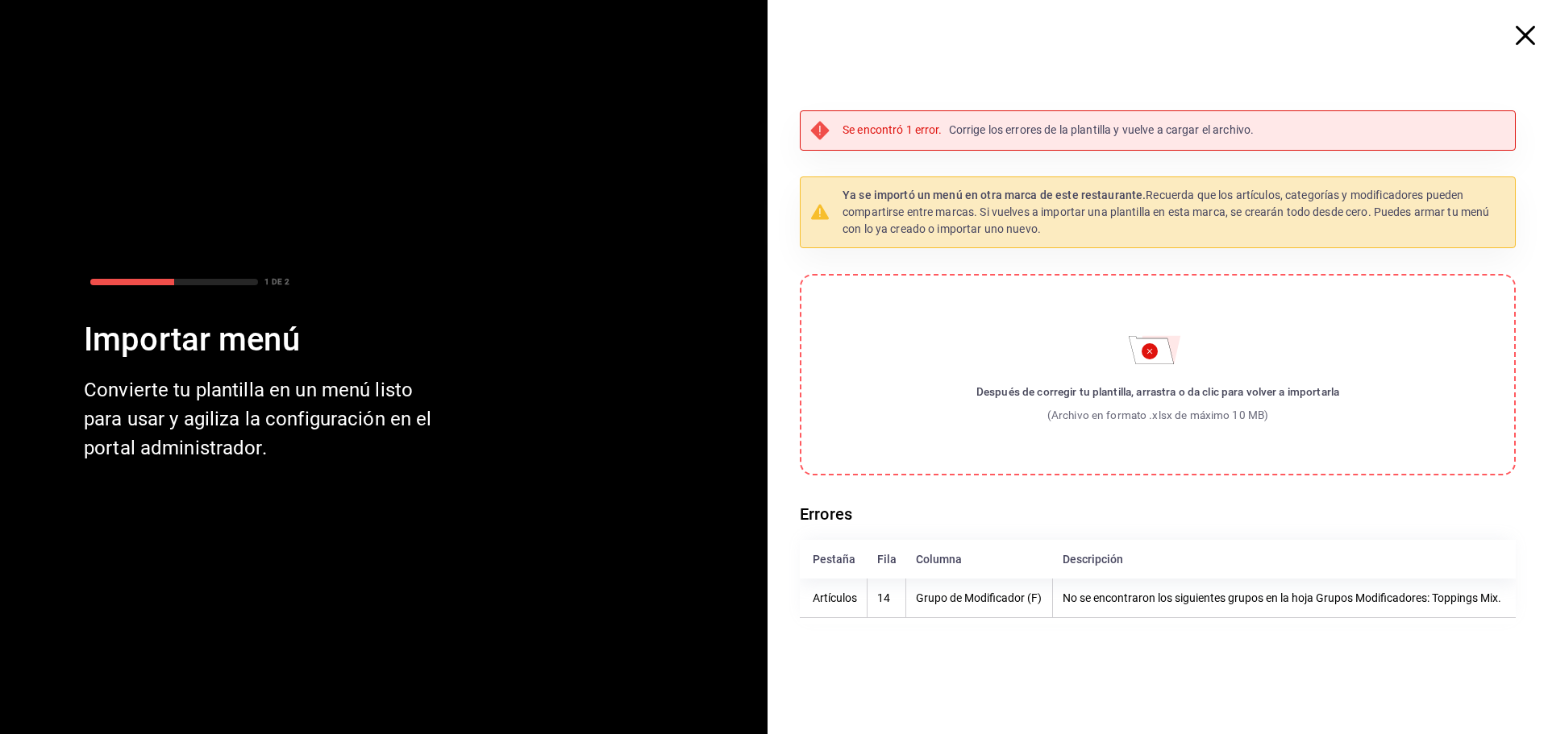
click at [1528, 49] on div "Se encontró 1 error. Corrige los errores de la plantilla y vuelve a cargar el a…" at bounding box center [1163, 367] width 767 height 734
click at [1527, 38] on icon "button" at bounding box center [1524, 35] width 19 height 19
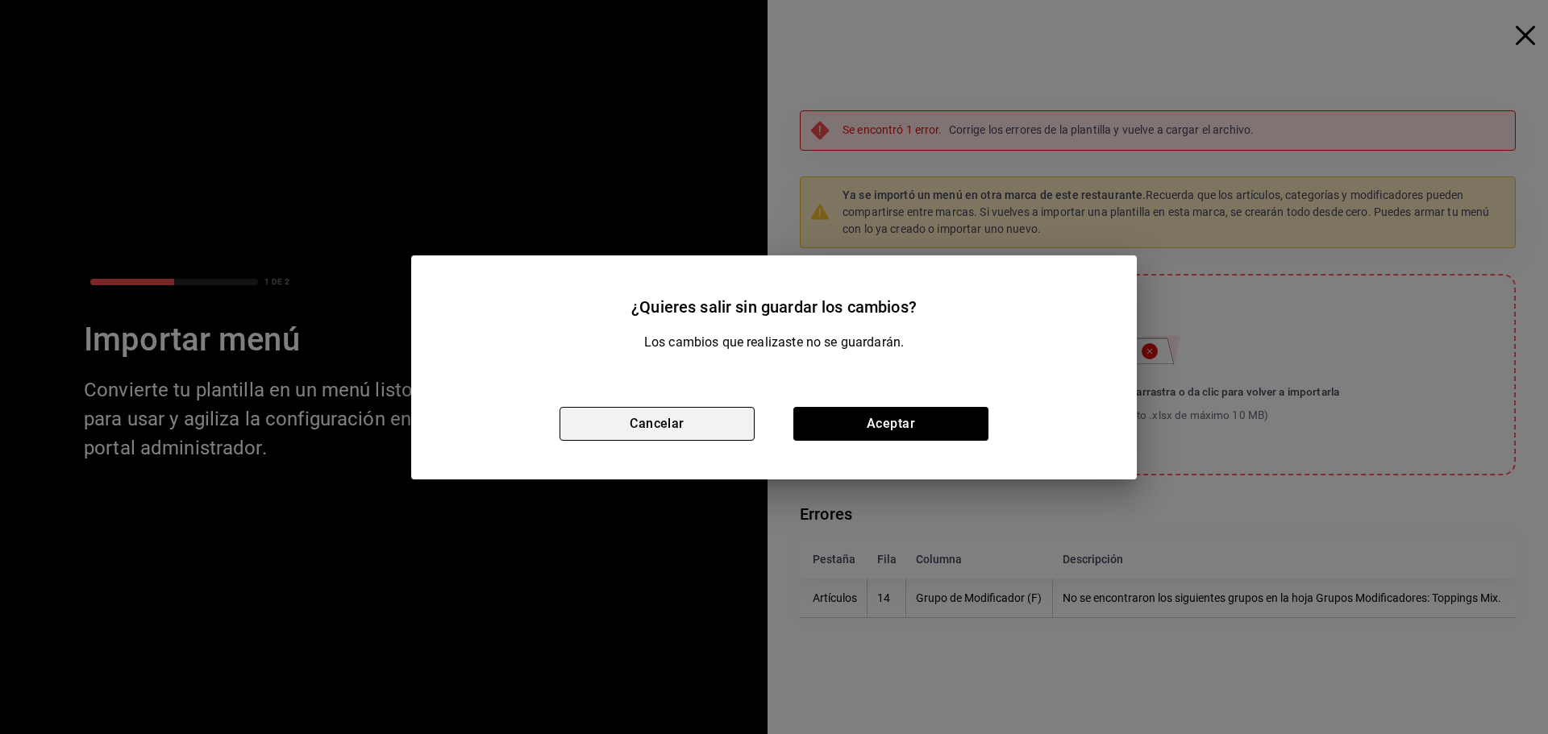
click at [631, 429] on button "Cancelar" at bounding box center [656, 424] width 195 height 34
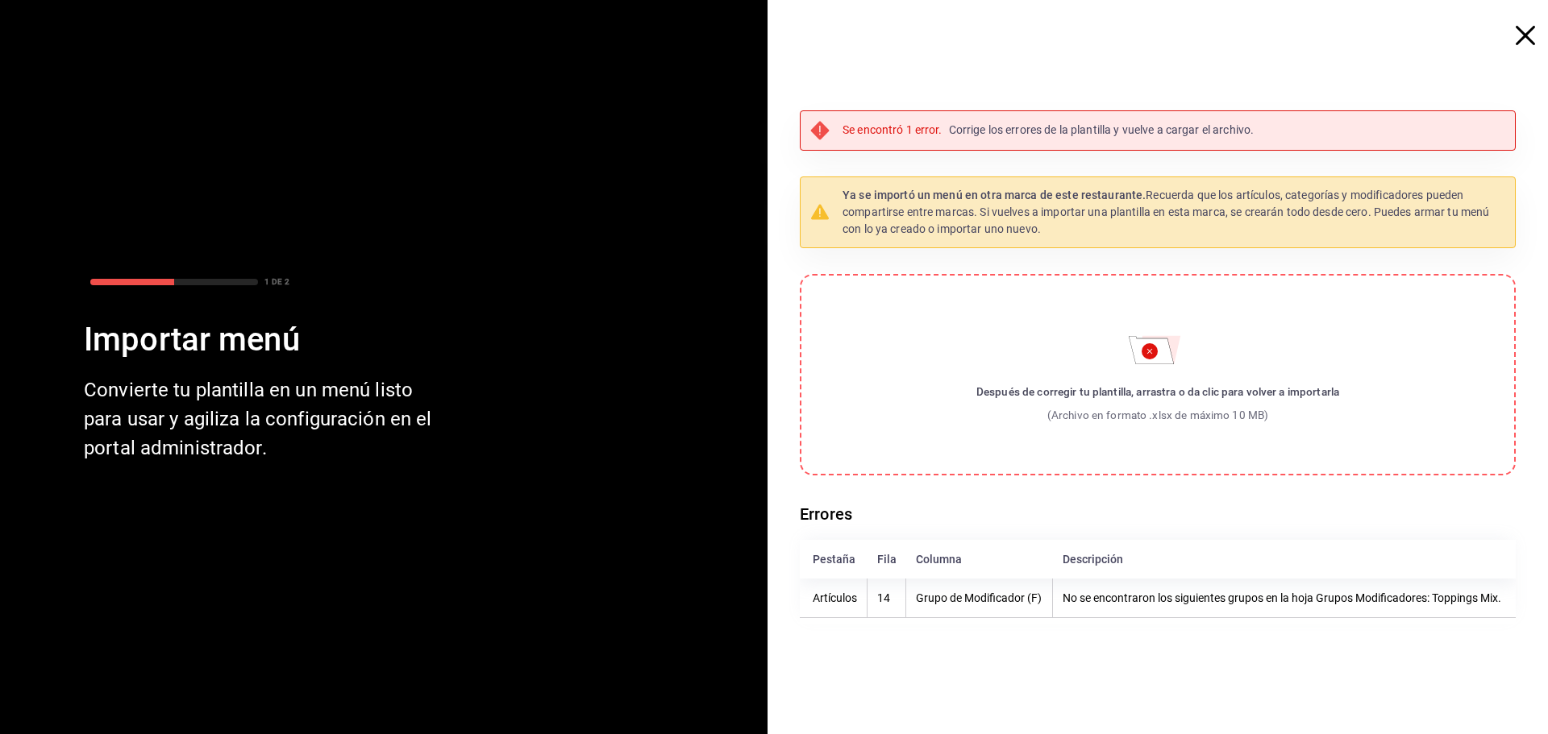
click at [1161, 384] on div "Después de corregir tu plantilla, arrastra o da clic para volver a importarla" at bounding box center [1157, 392] width 363 height 16
click at [0, 0] on input "Después de corregir tu plantilla, arrastra o da clic para volver a importarla (…" at bounding box center [0, 0] width 0 height 0
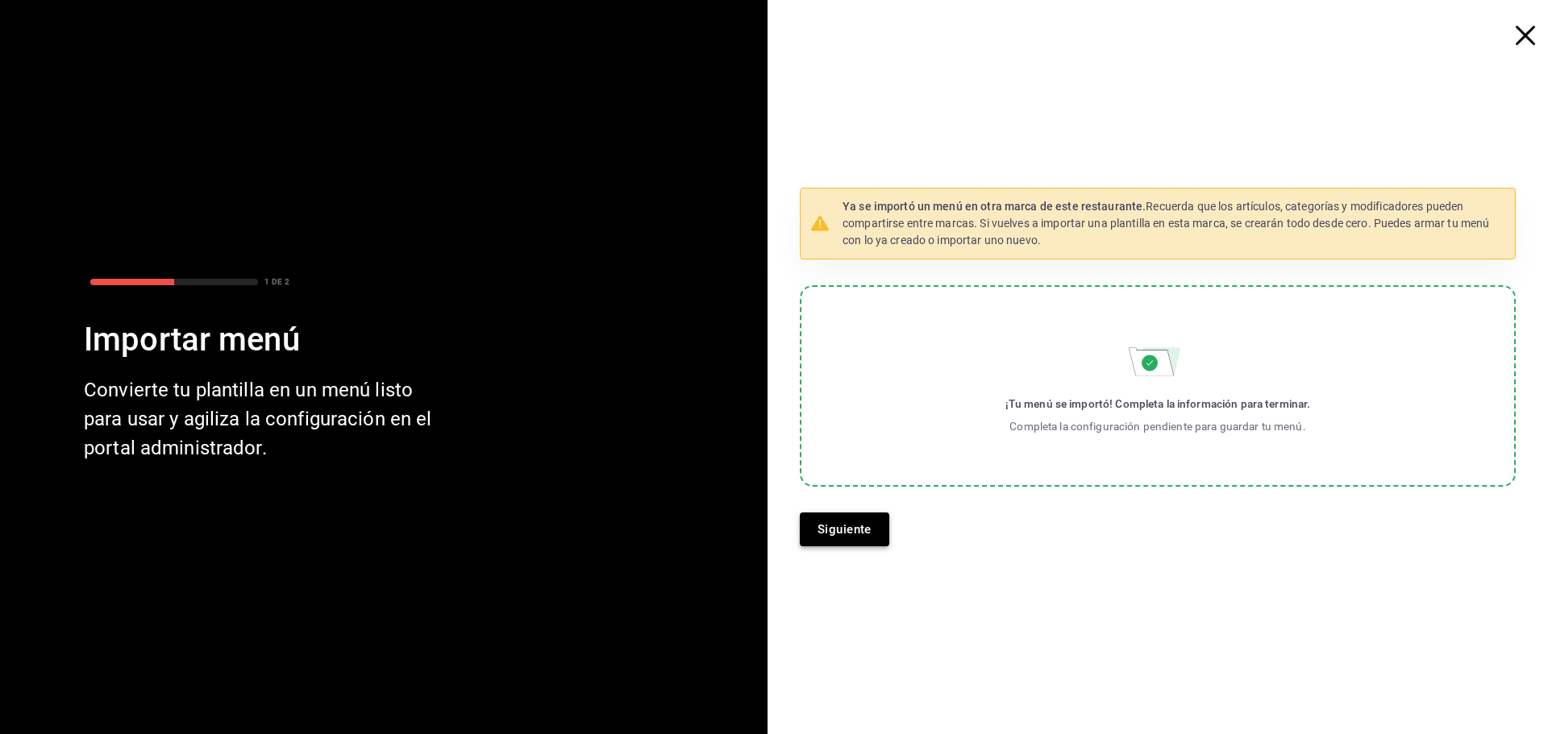
click at [851, 534] on button "Siguiente" at bounding box center [844, 530] width 89 height 34
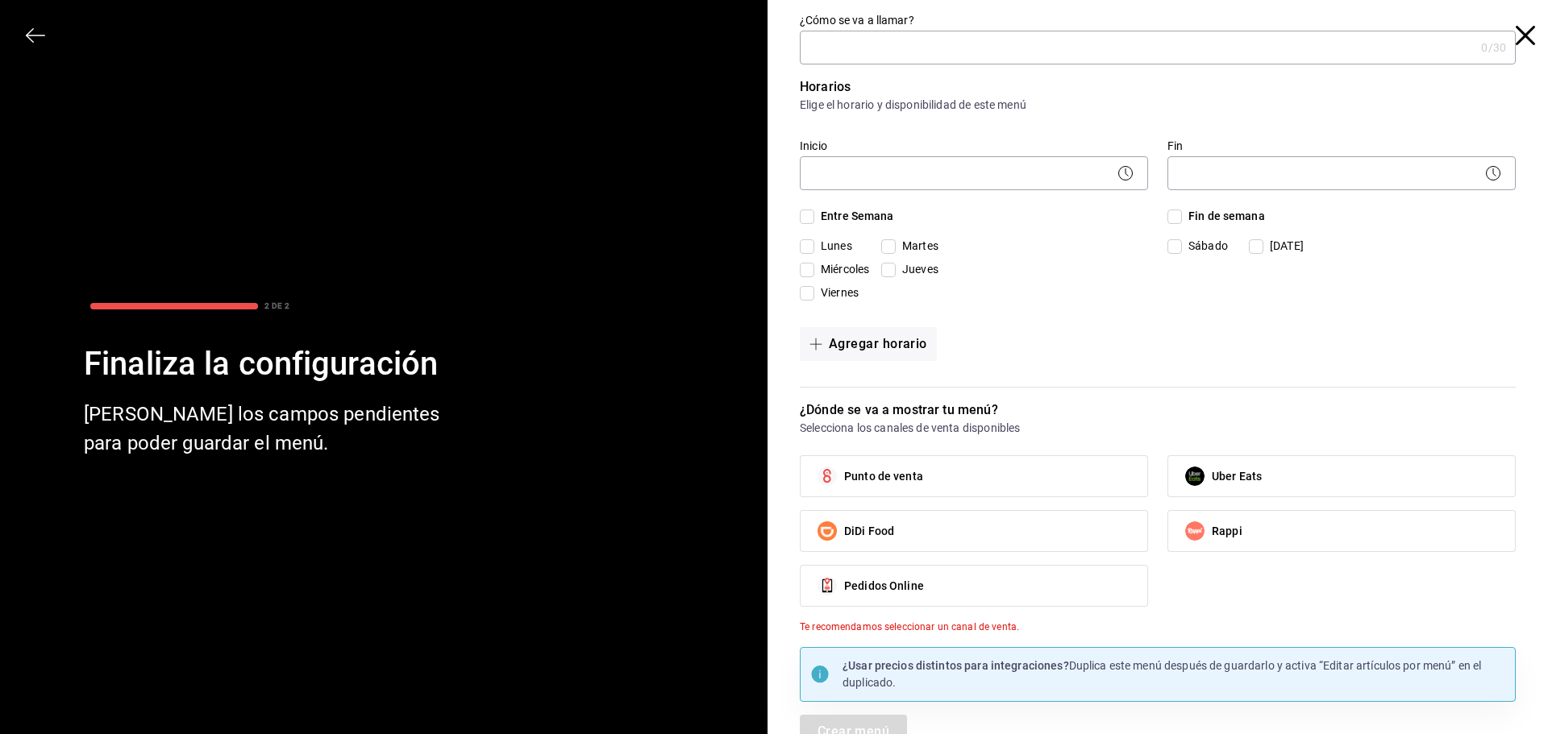
click at [913, 45] on input "¿Cómo se va a llamar?" at bounding box center [1137, 47] width 675 height 32
type input "Local"
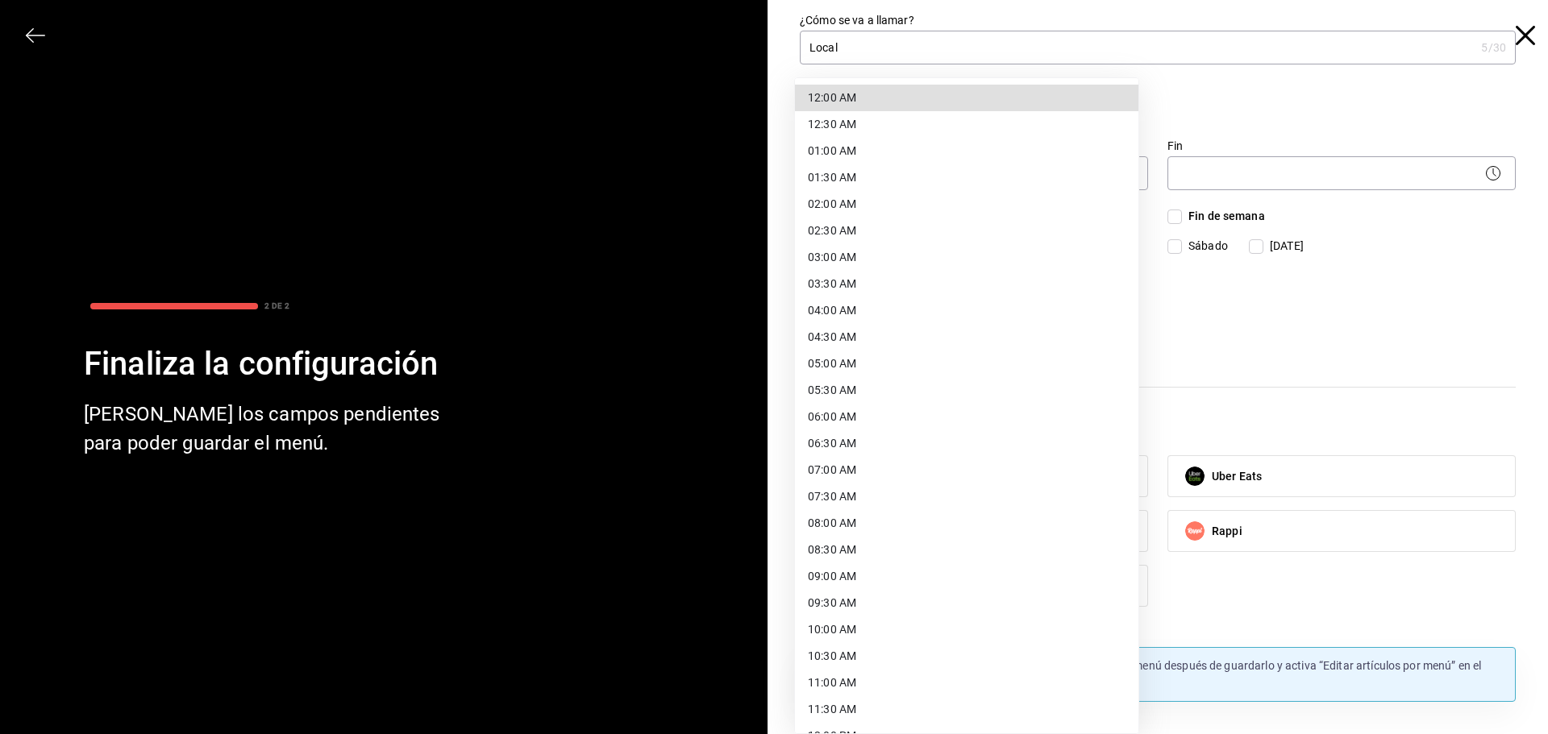
click at [933, 165] on body "Pregunta a Parrot AI Menú Suscripción Ayuda Recomienda Parrot [PERSON_NAME] Sug…" at bounding box center [774, 367] width 1548 height 734
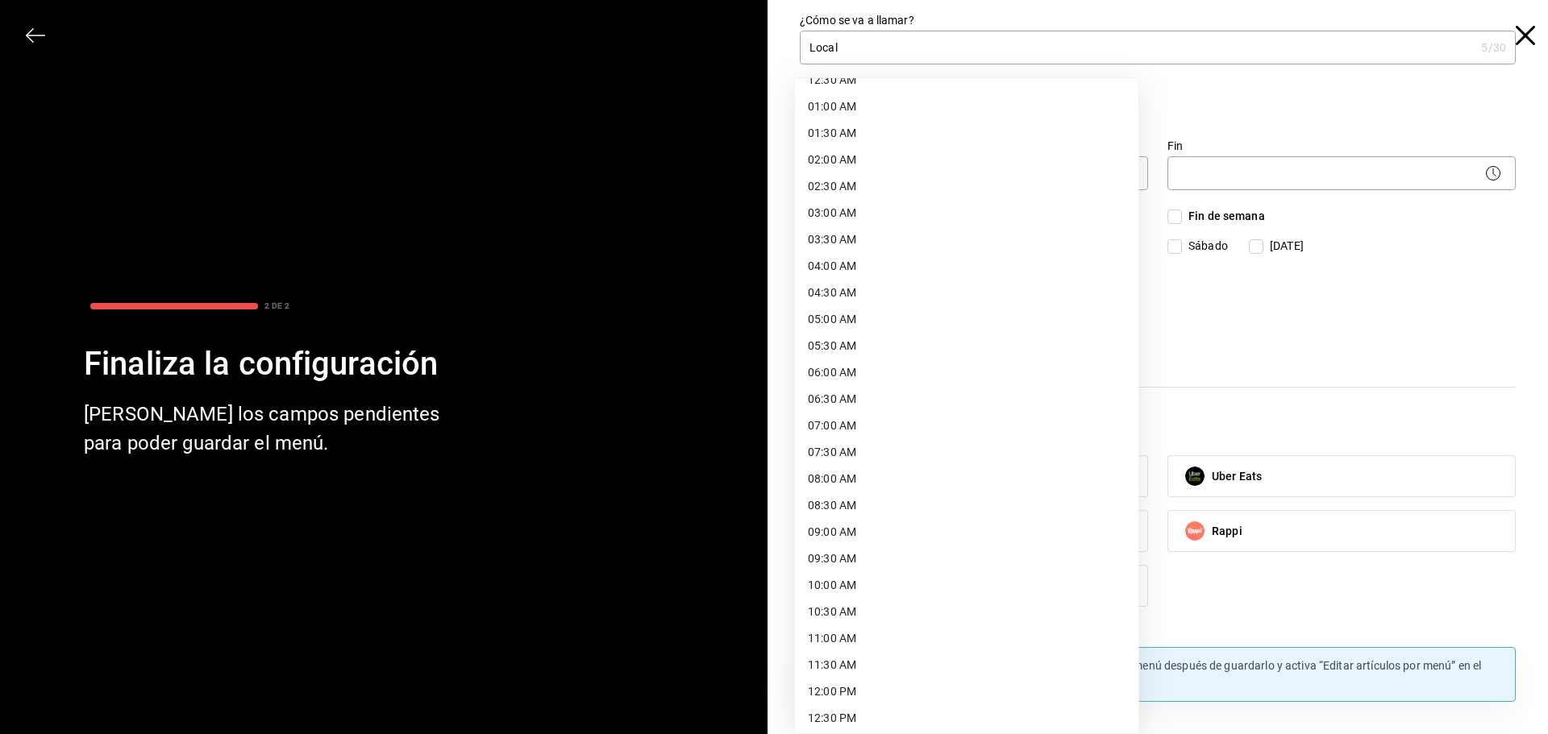
scroll to position [81, 0]
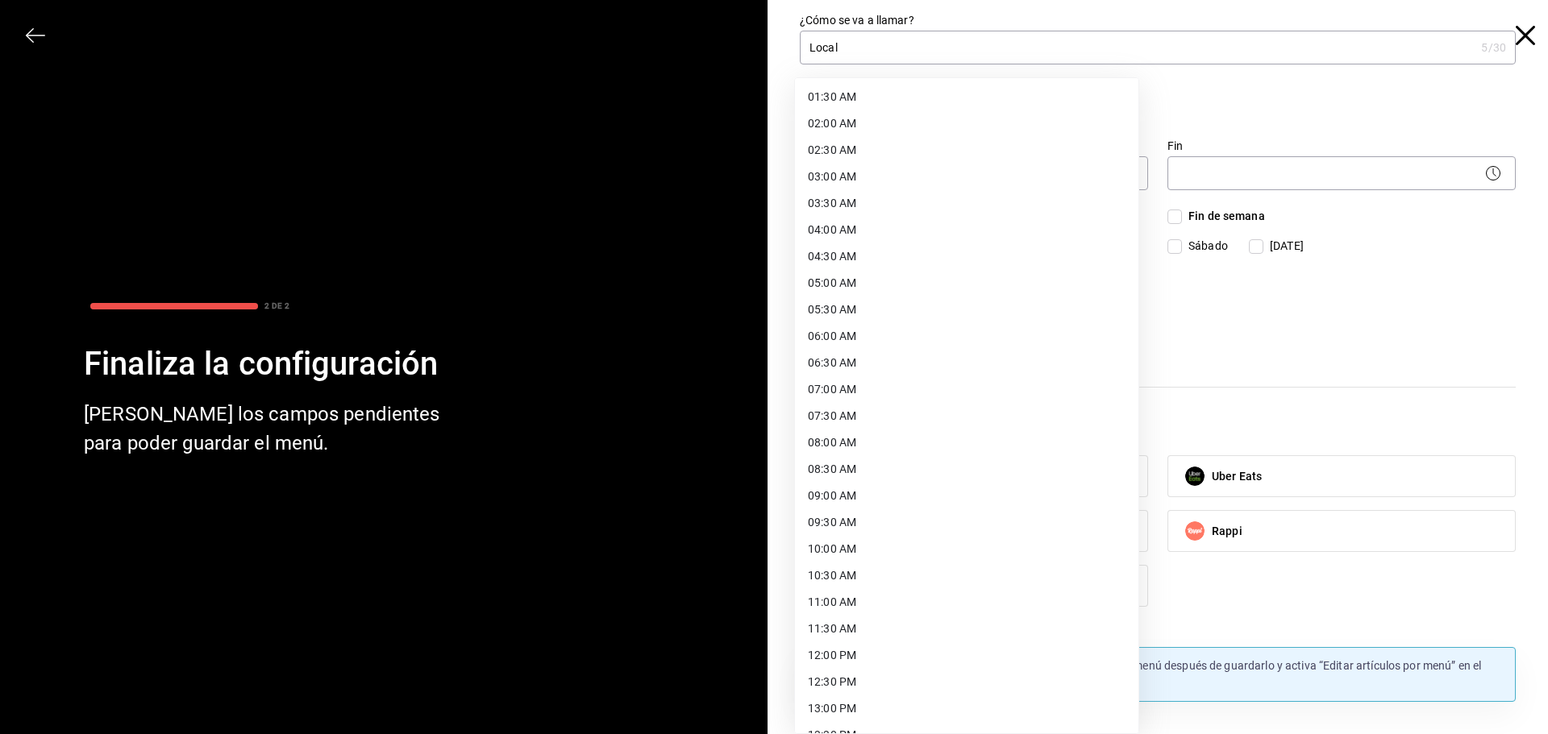
drag, startPoint x: 859, startPoint y: 659, endPoint x: 854, endPoint y: 543, distance: 115.3
click at [854, 543] on ul "12:00 AM 12:30 AM 01:00 AM 01:30 AM 02:00 AM 02:30 AM 03:00 AM 03:30 AM 04:00 A…" at bounding box center [966, 656] width 343 height 1316
click at [854, 544] on li "10:00 AM" at bounding box center [966, 549] width 343 height 27
type input "10:00"
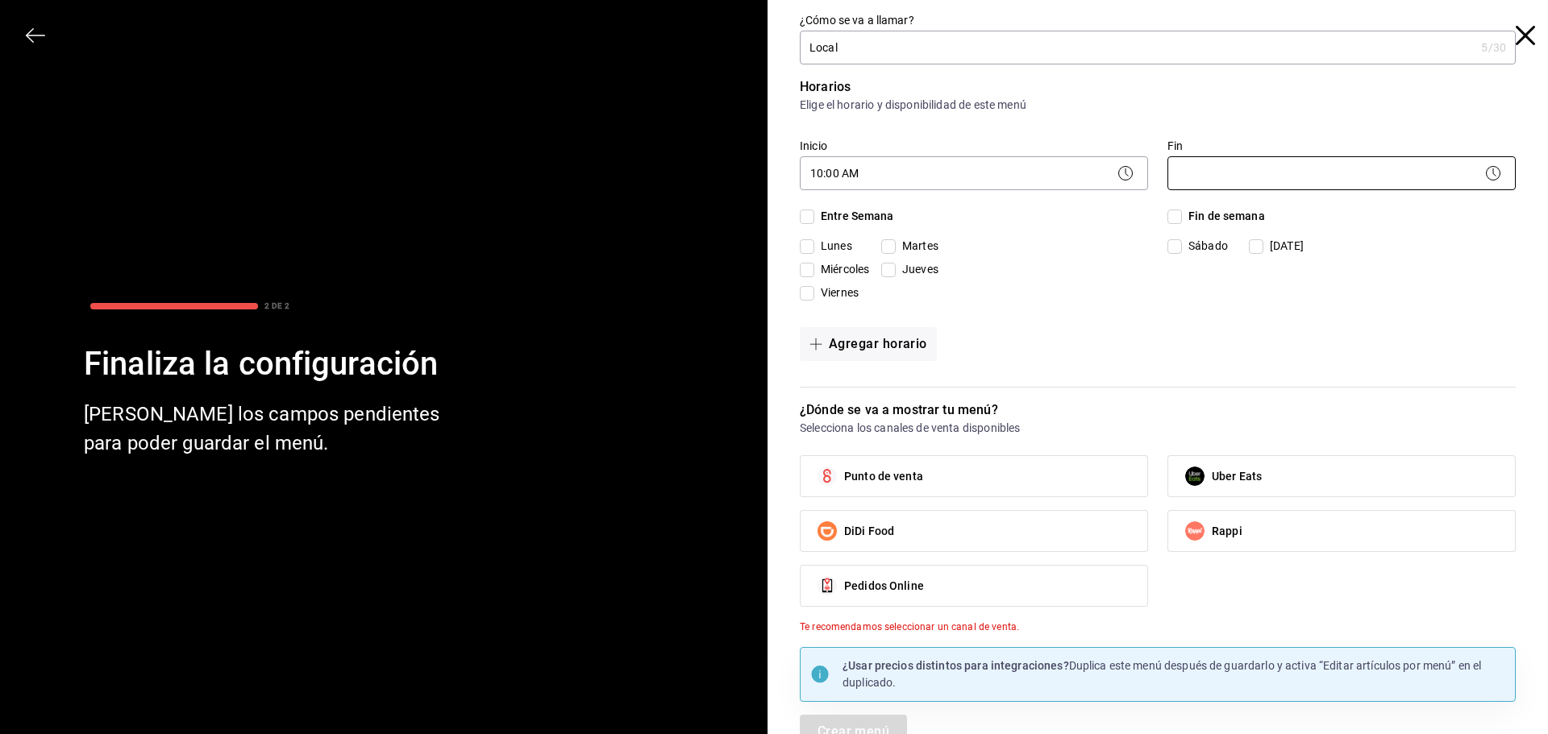
click at [1218, 164] on body "Pregunta a Parrot AI Menú Suscripción Ayuda Recomienda Parrot [PERSON_NAME] Sug…" at bounding box center [774, 367] width 1548 height 734
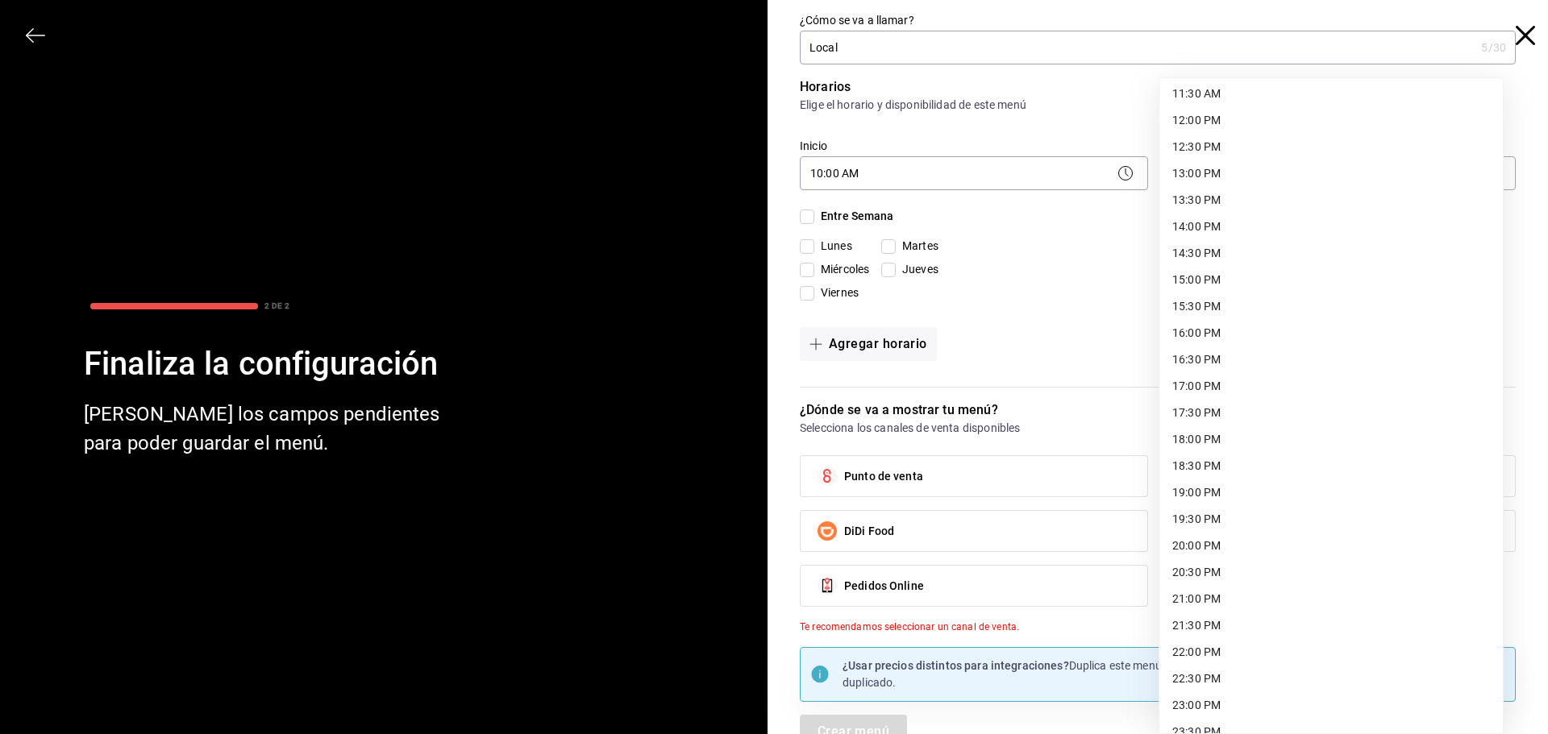
scroll to position [661, 0]
click at [1219, 554] on li "21:00 PM" at bounding box center [1330, 554] width 343 height 27
type input "21:00"
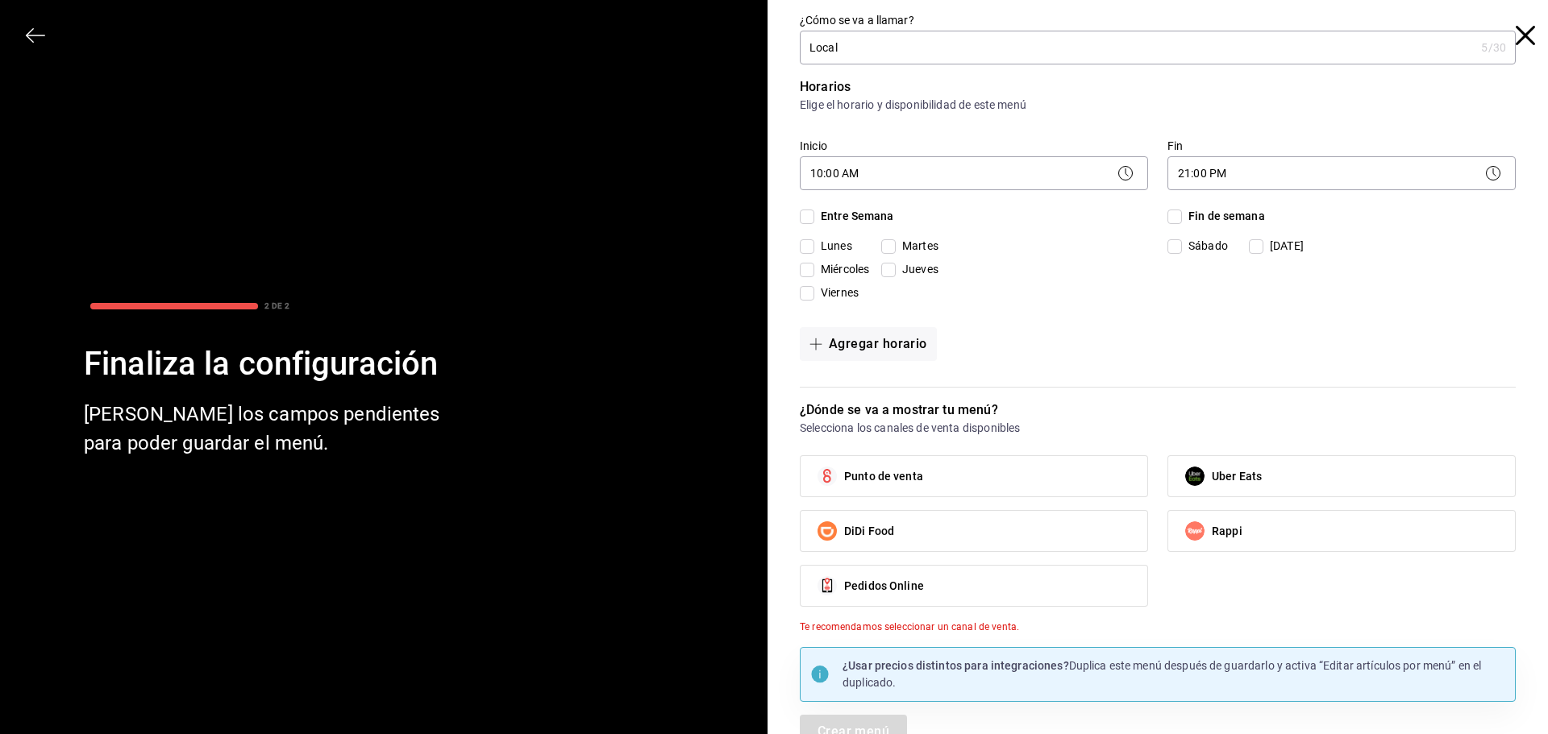
click at [814, 221] on span "Entre Semana" at bounding box center [854, 216] width 80 height 17
click at [813, 221] on input "Entre Semana" at bounding box center [807, 217] width 15 height 15
checkbox input "true"
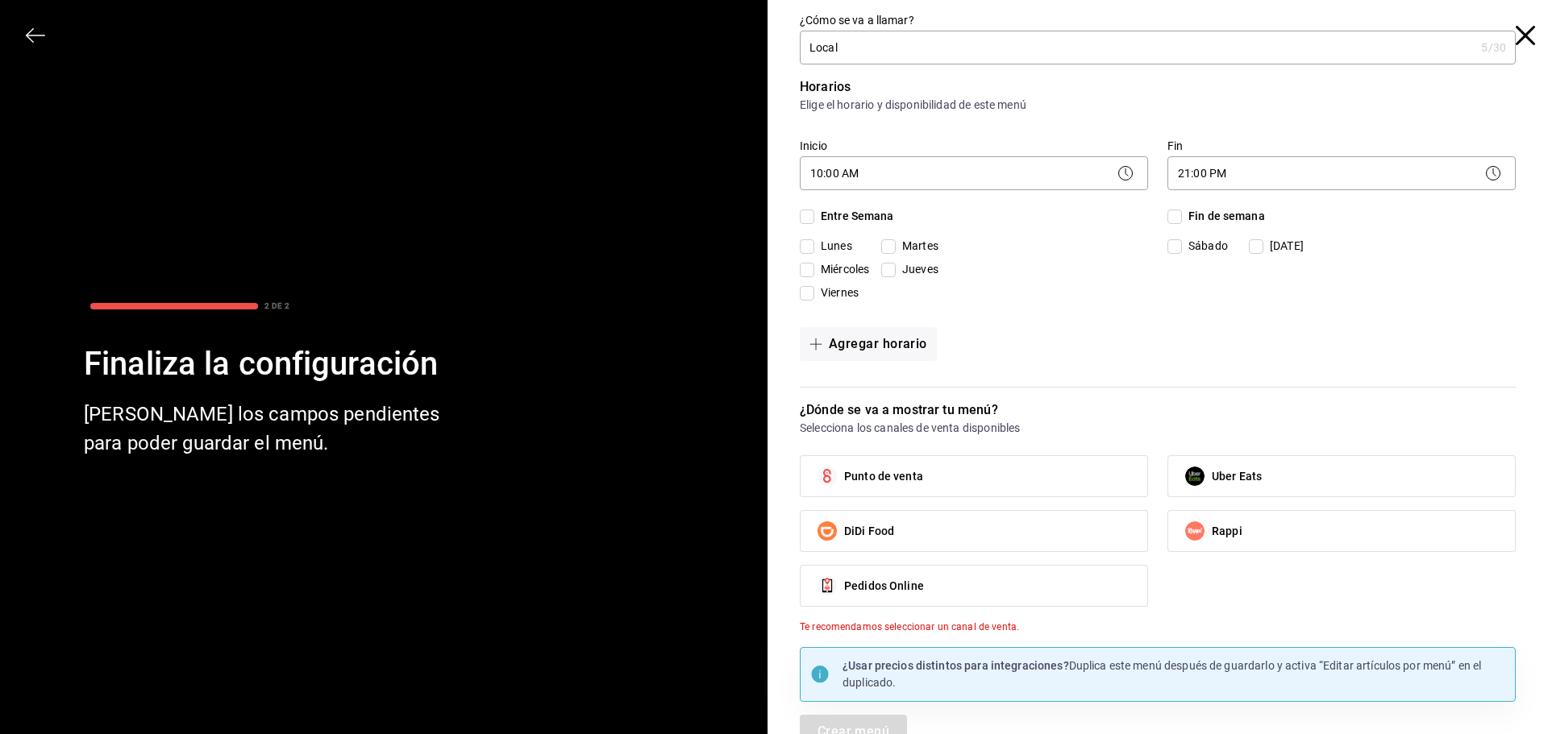
checkbox input "true"
click at [1167, 220] on input "Fin de semana" at bounding box center [1174, 217] width 15 height 15
checkbox input "true"
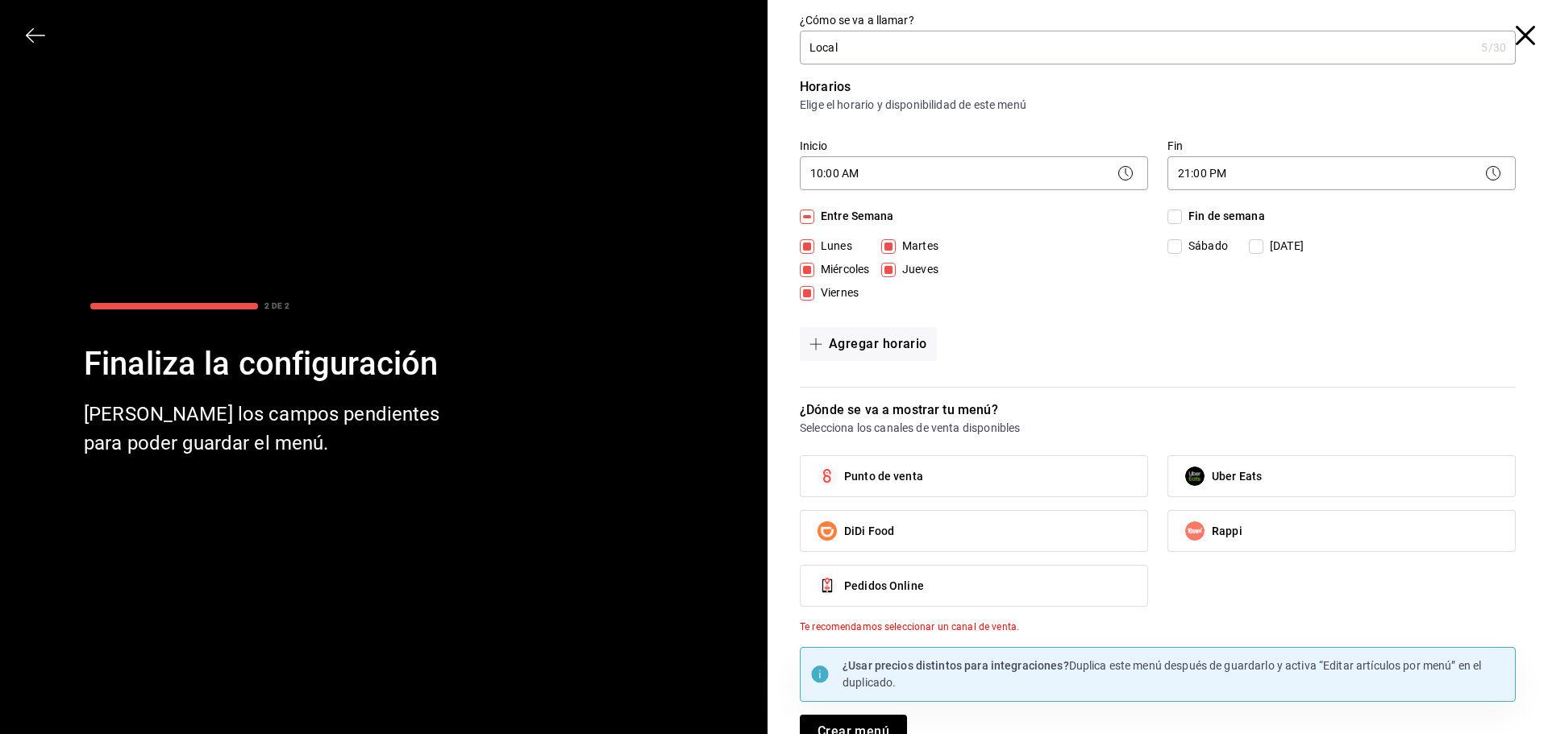
checkbox input "true"
click at [958, 483] on label "Punto de venta" at bounding box center [973, 476] width 347 height 40
click at [844, 483] on input "Punto de venta" at bounding box center [827, 476] width 34 height 34
checkbox input "true"
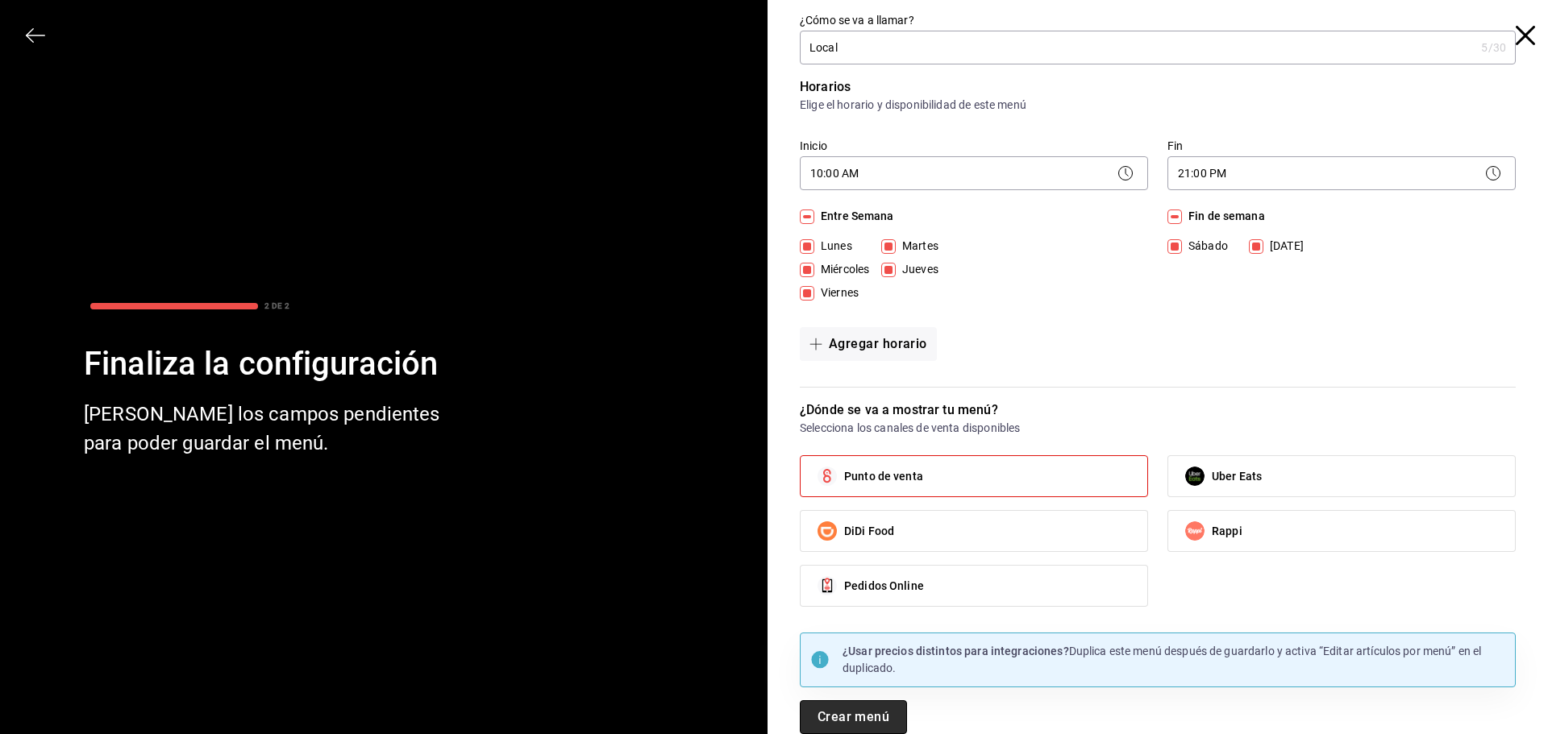
click at [845, 705] on button "Crear menú" at bounding box center [853, 718] width 107 height 34
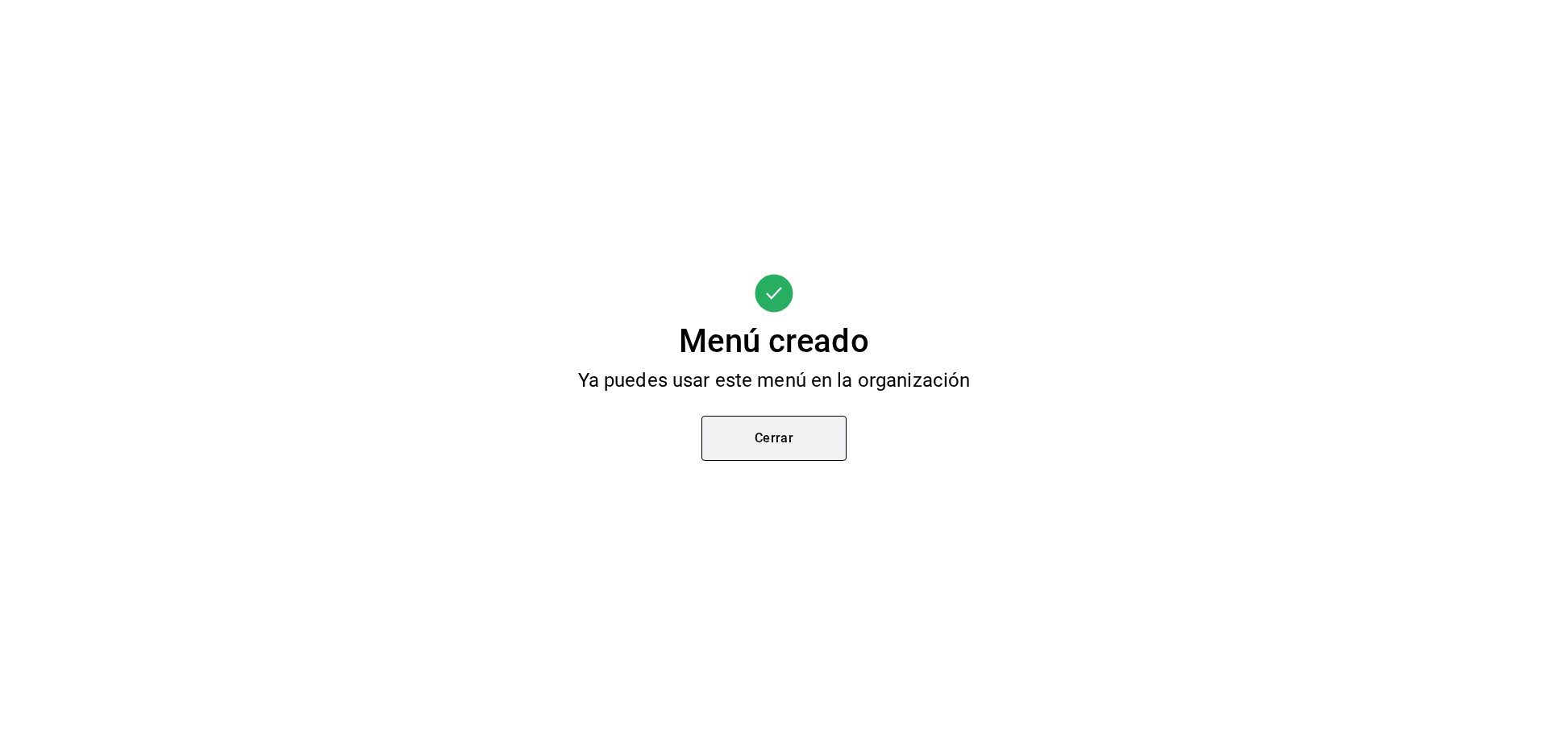
click at [817, 431] on button "Cerrar" at bounding box center [773, 438] width 145 height 45
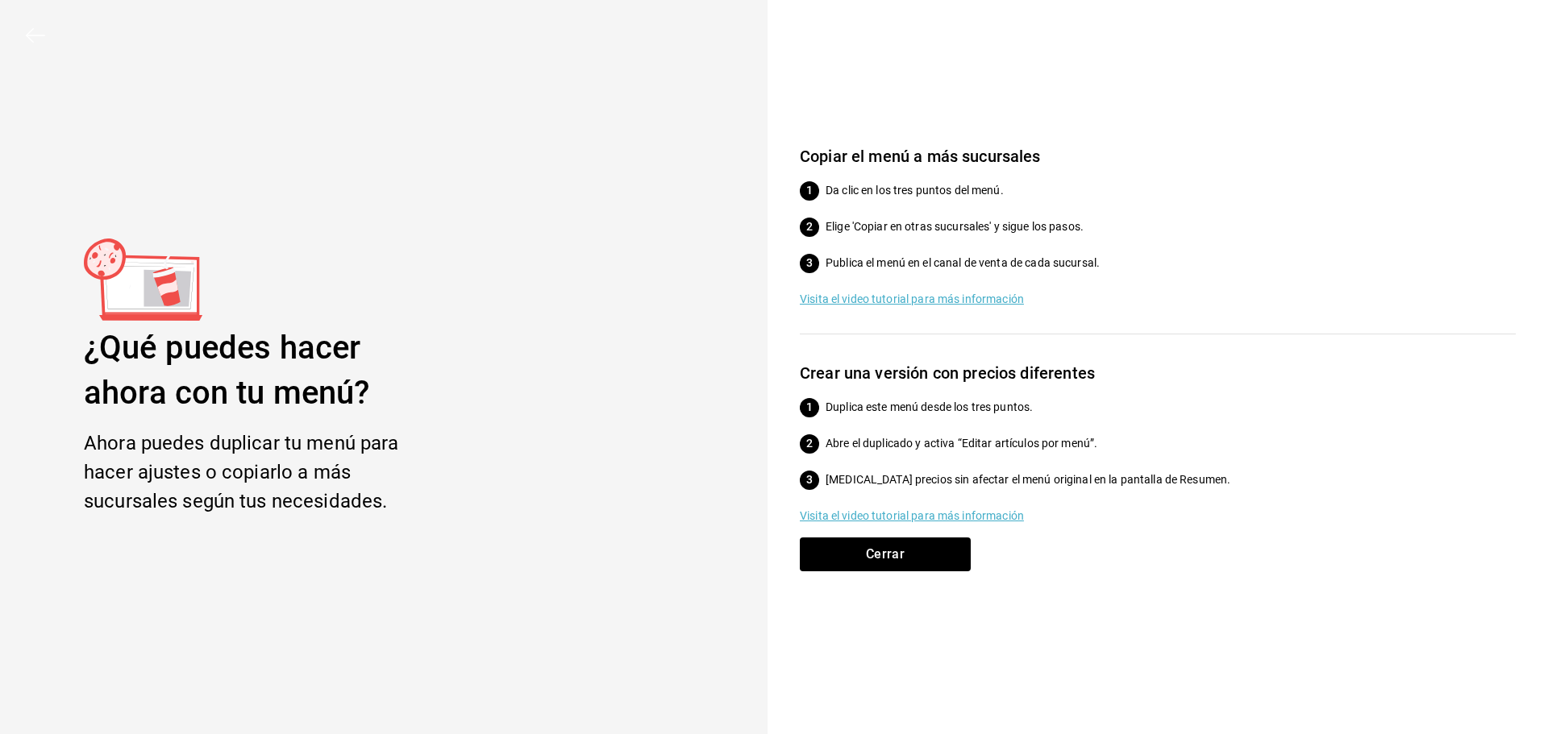
click at [908, 513] on p "Visita el video tutorial para más información" at bounding box center [1158, 516] width 716 height 17
